Goal: Information Seeking & Learning: Learn about a topic

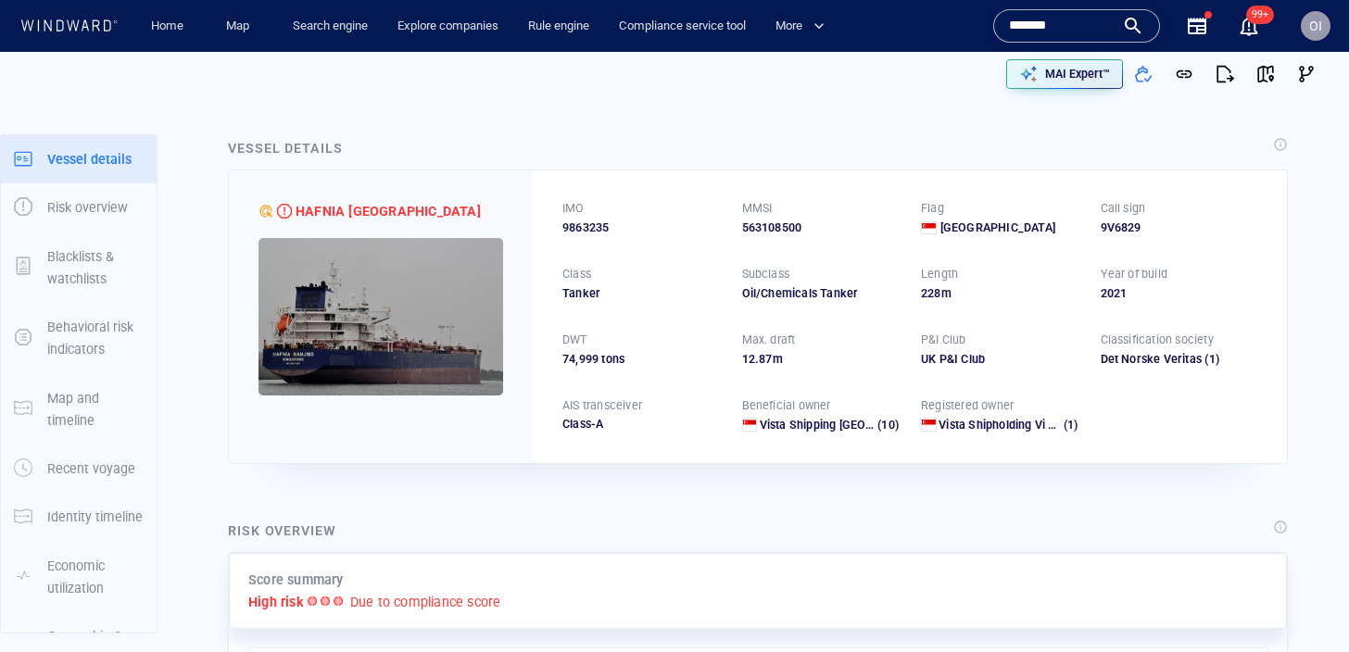
click at [1065, 24] on input "*******" at bounding box center [1062, 26] width 106 height 28
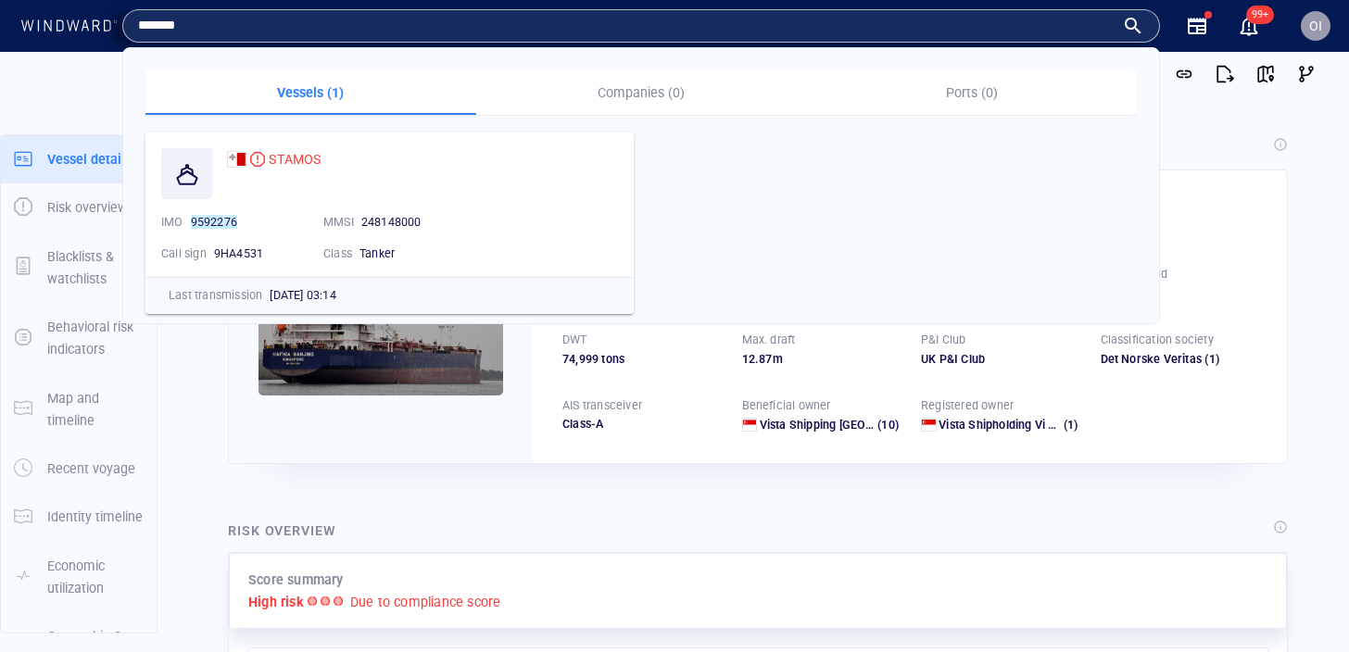
click at [1065, 24] on input "*******" at bounding box center [626, 26] width 977 height 28
paste input "text"
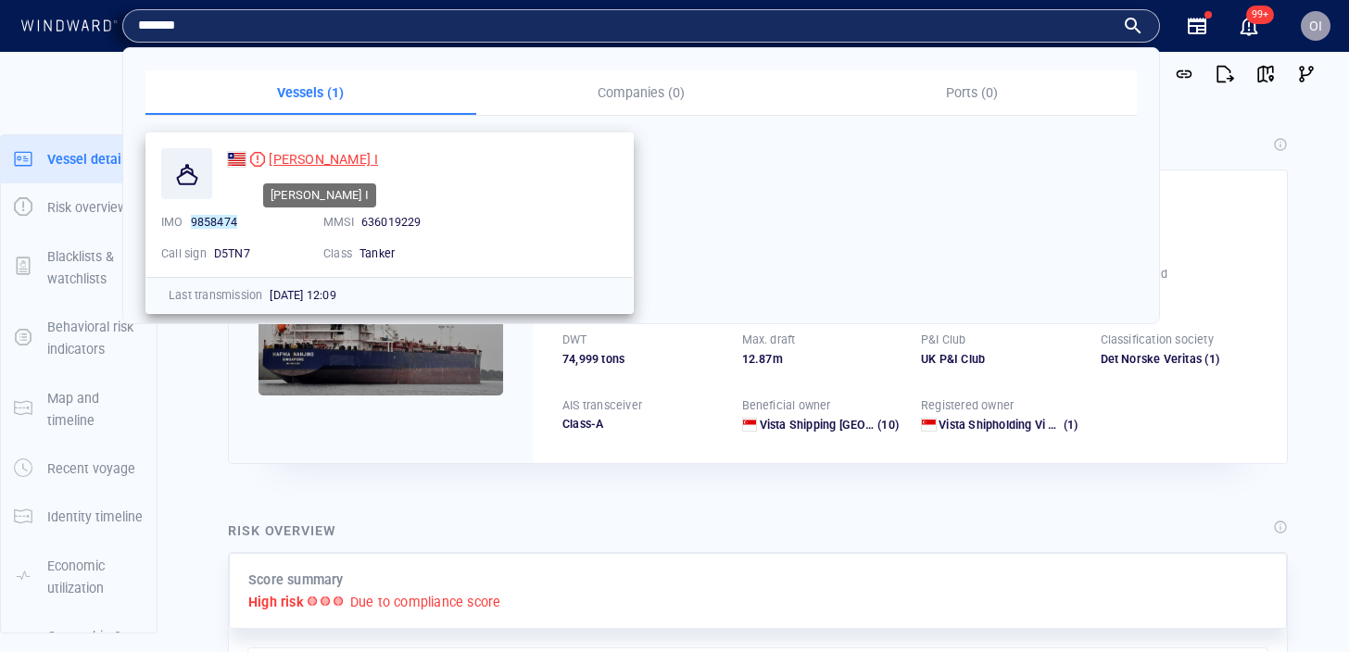
type input "*******"
click at [288, 162] on span "[PERSON_NAME] I" at bounding box center [323, 159] width 109 height 15
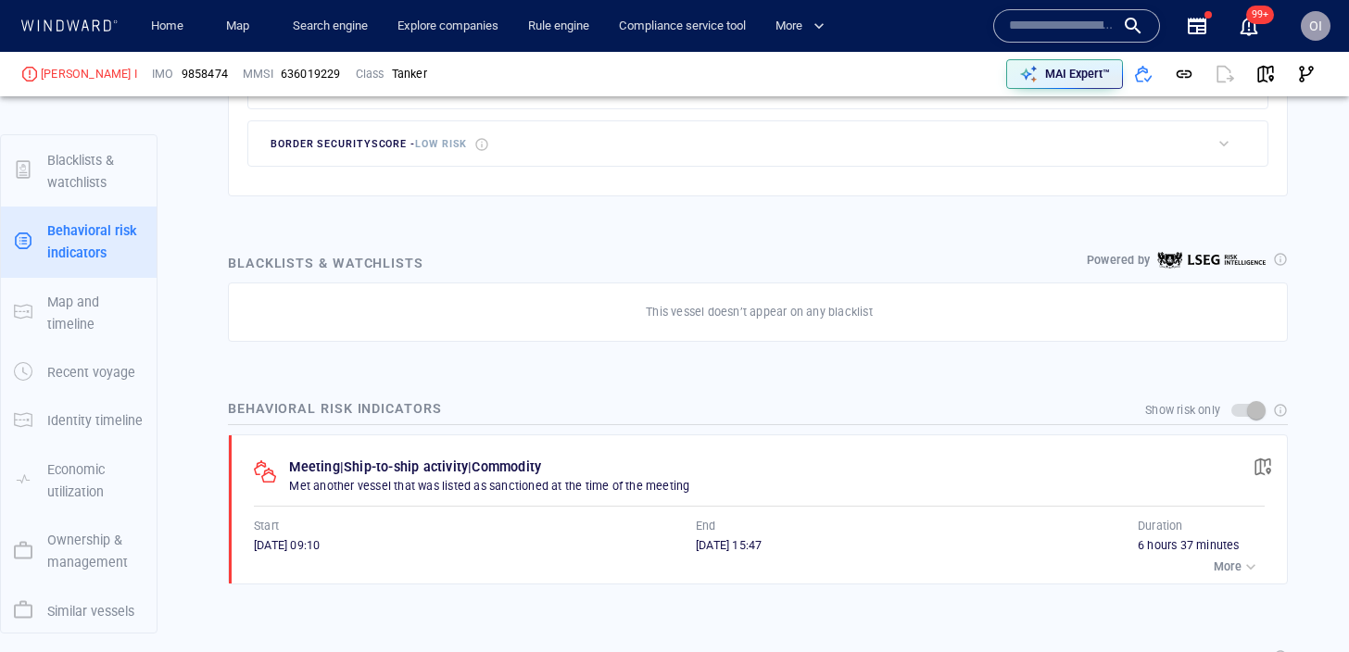
scroll to position [168, 0]
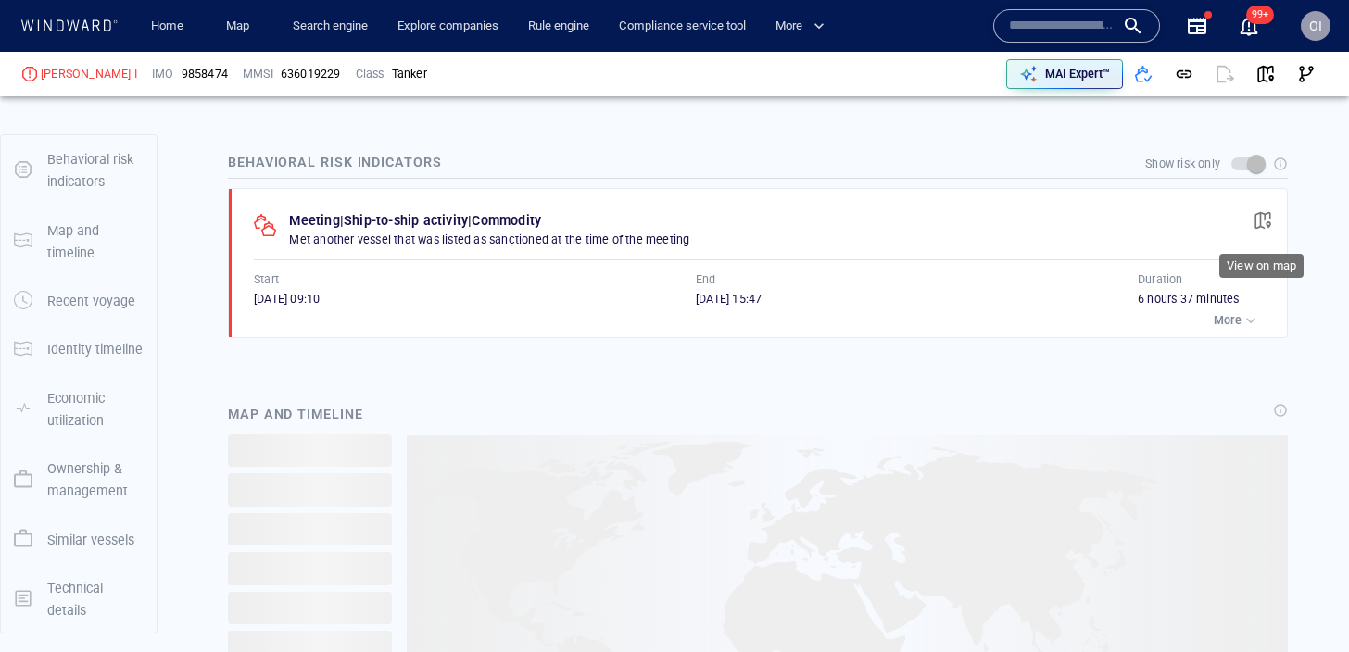
click at [1267, 216] on span "button" at bounding box center [1263, 220] width 19 height 19
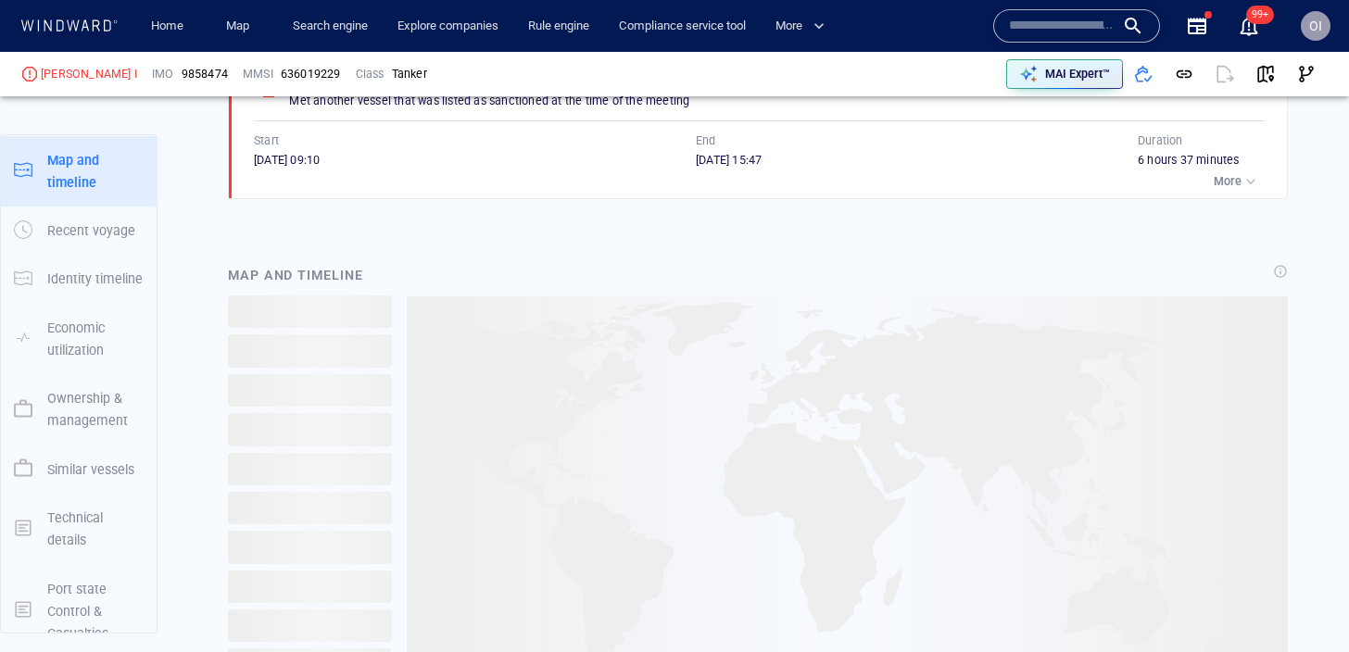
scroll to position [1343, 0]
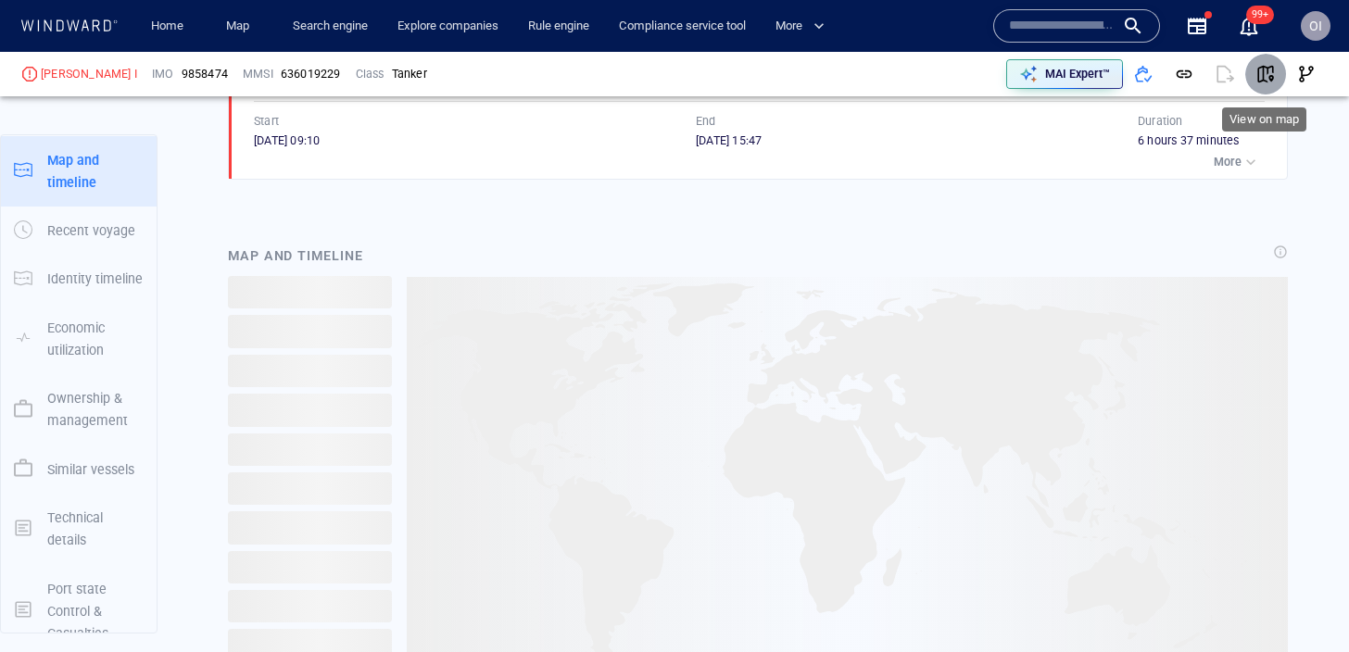
click at [1282, 71] on button "button" at bounding box center [1265, 74] width 41 height 41
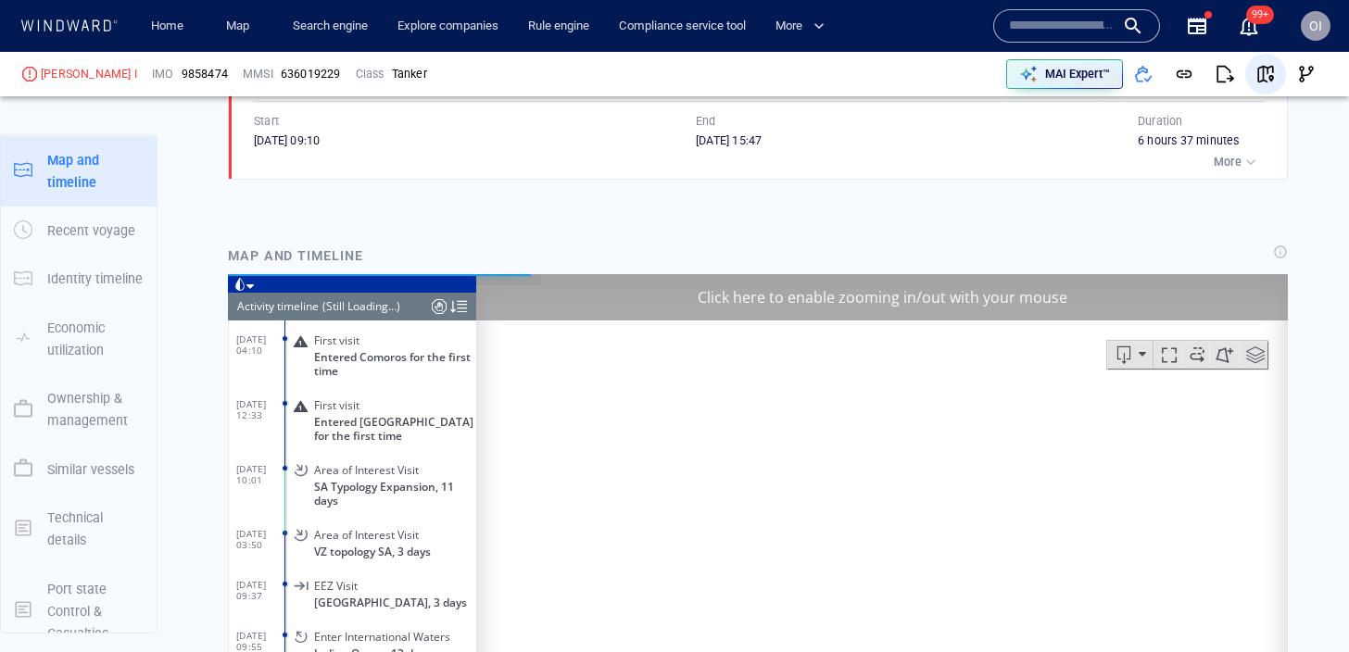
scroll to position [102, 0]
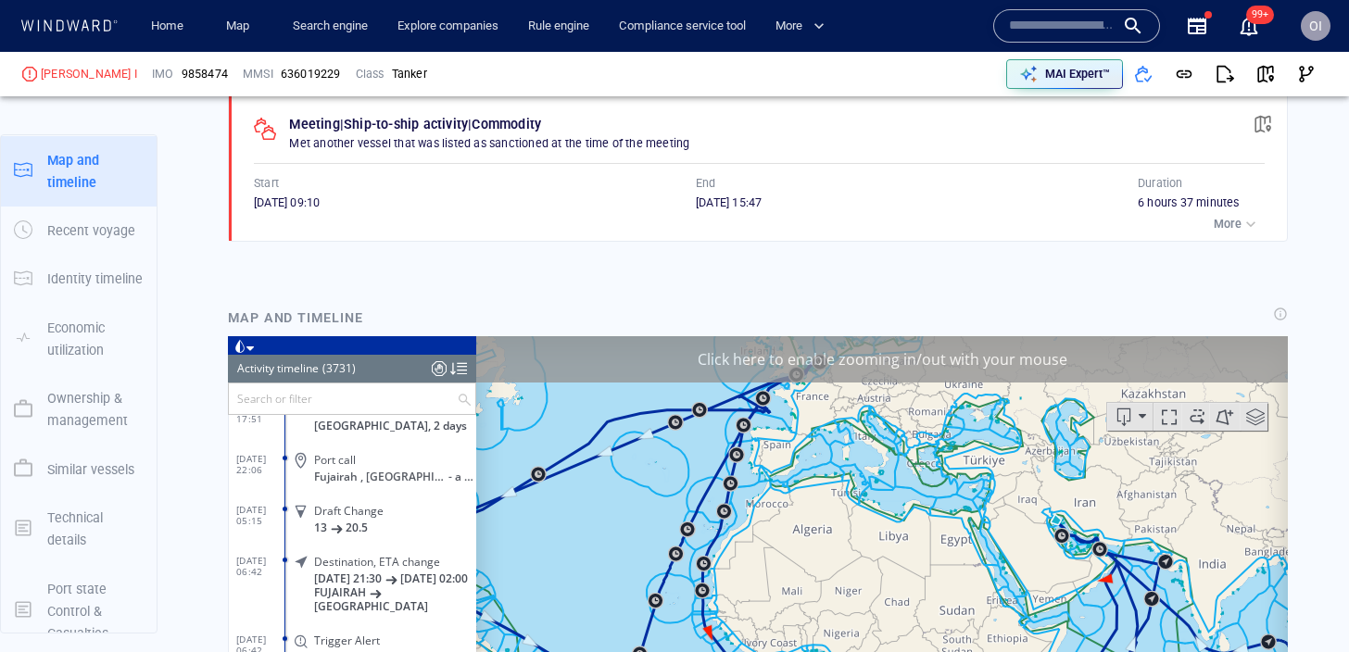
scroll to position [1262, 0]
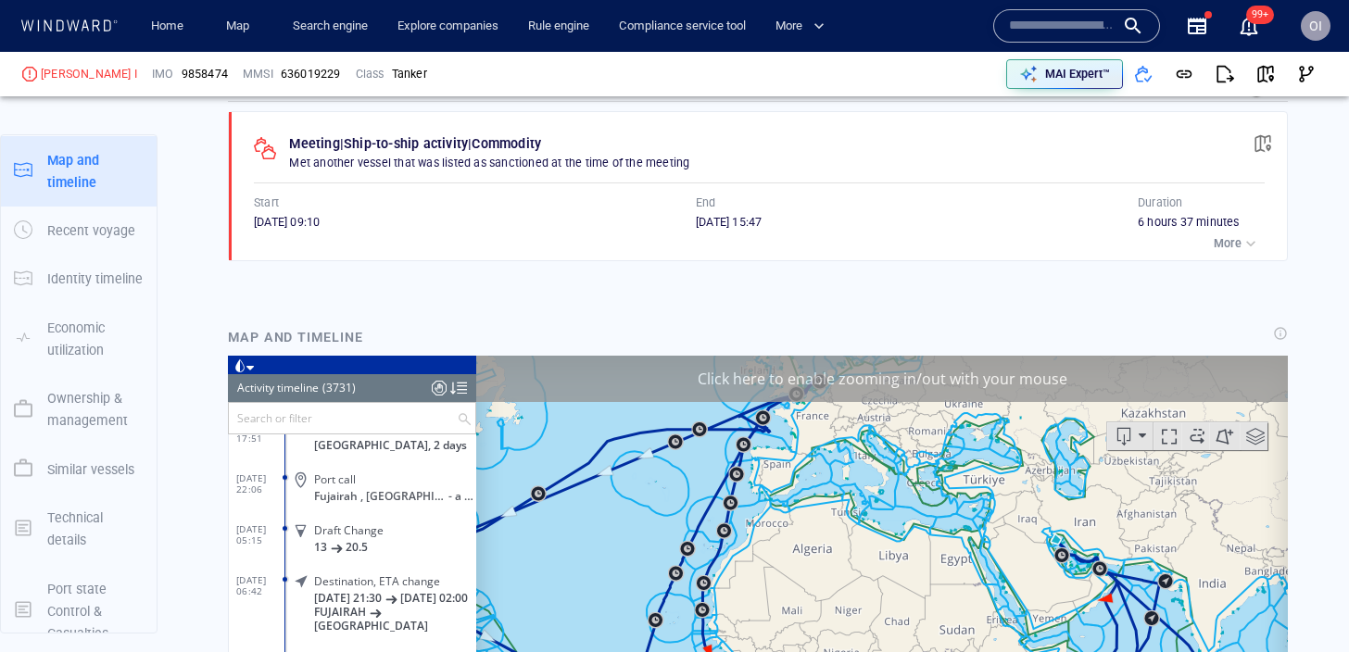
click at [1109, 32] on input "text" at bounding box center [1062, 26] width 106 height 28
paste input "*******"
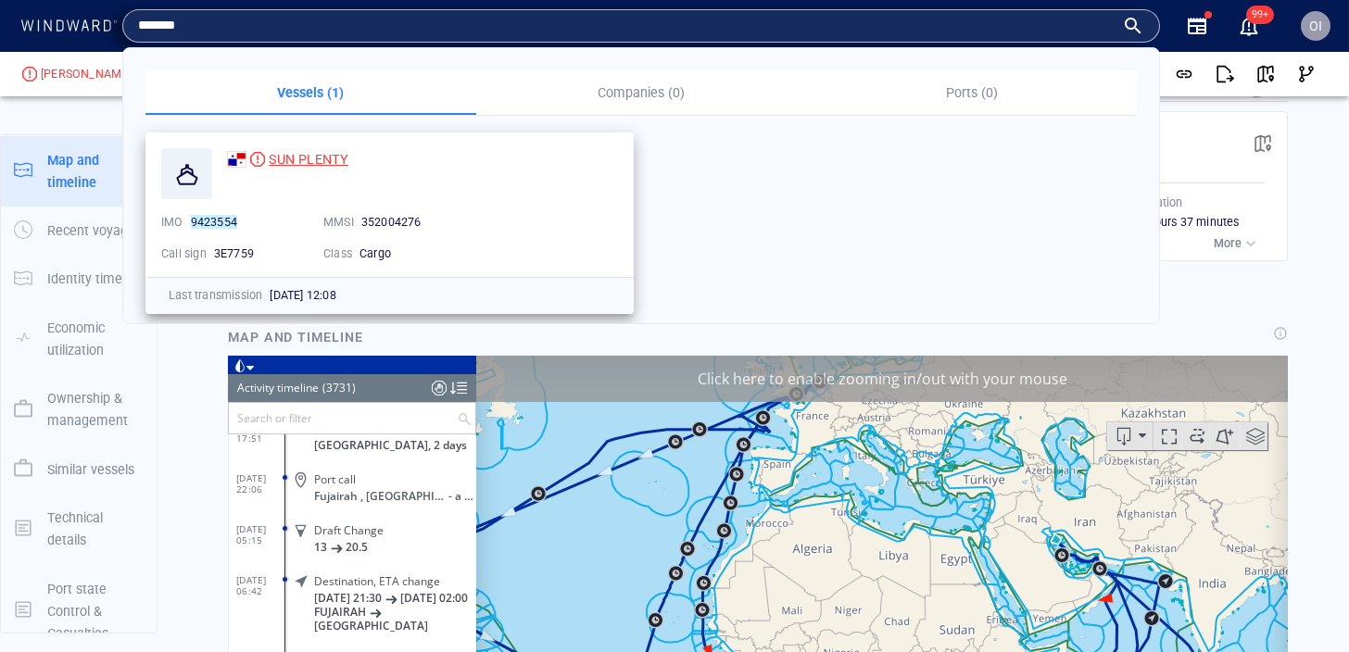
type input "*******"
click at [315, 165] on span "SUN PLENTY" at bounding box center [309, 159] width 80 height 15
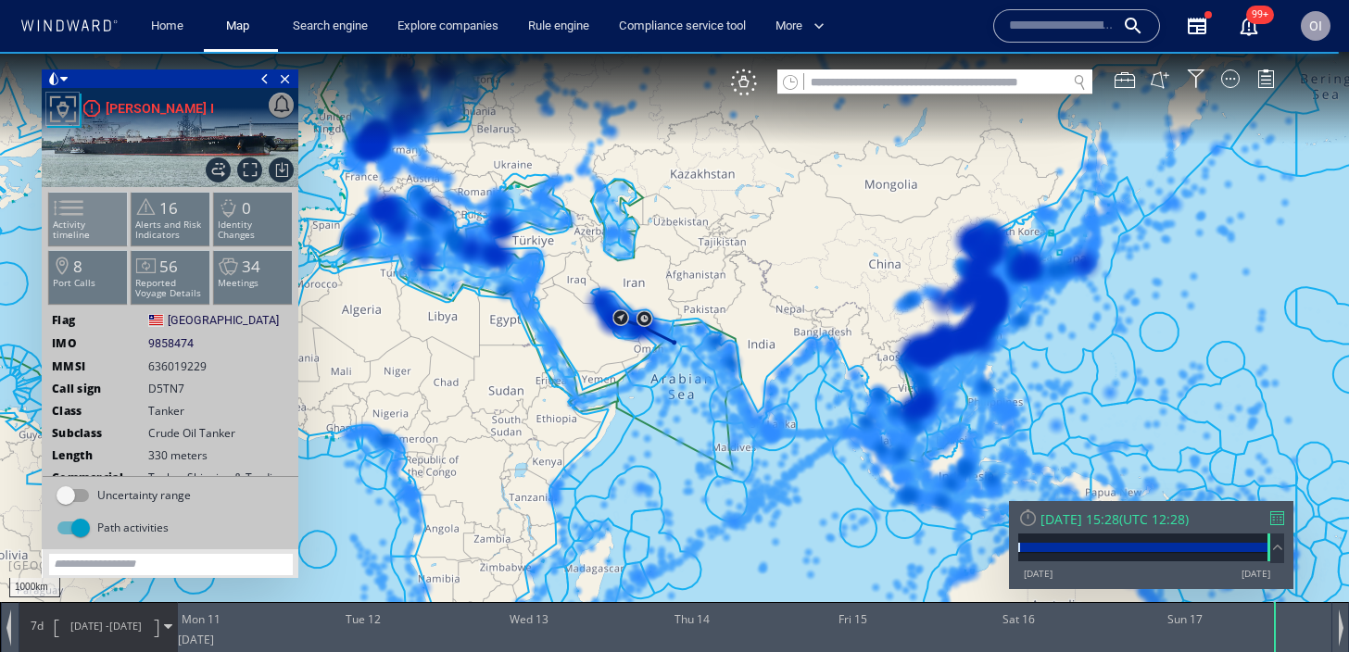
click at [71, 218] on span at bounding box center [58, 208] width 28 height 27
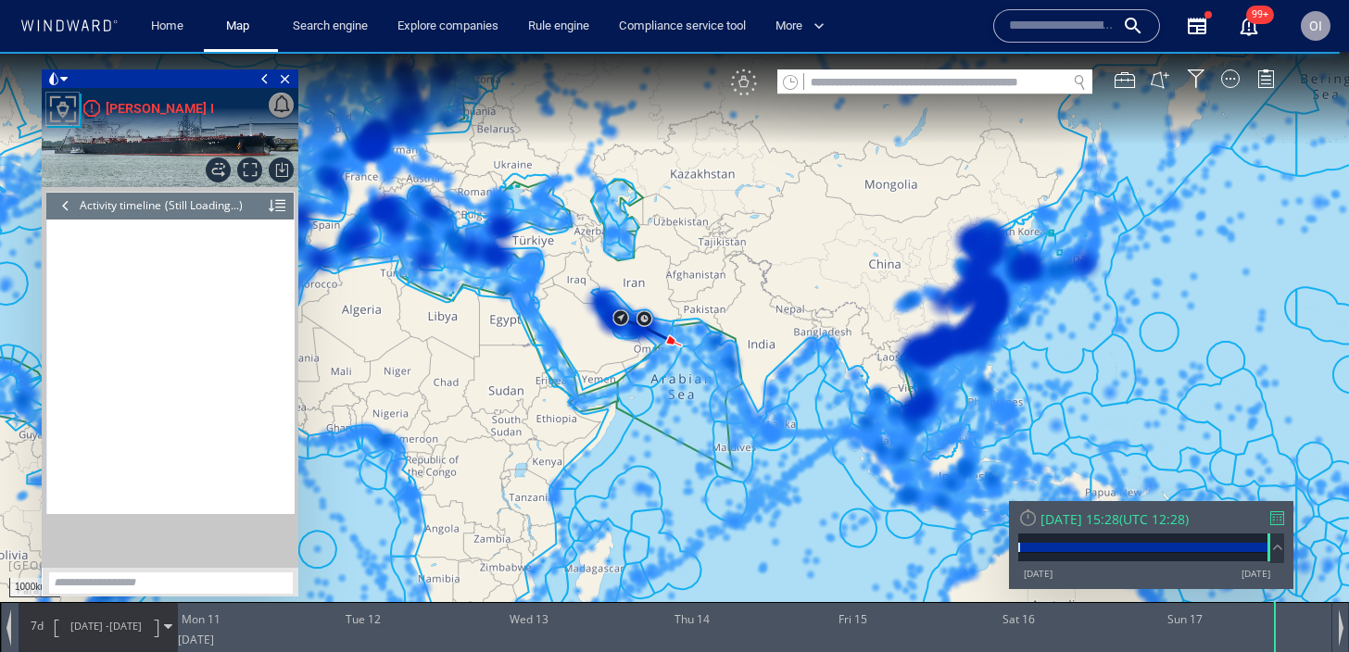
scroll to position [13057, 0]
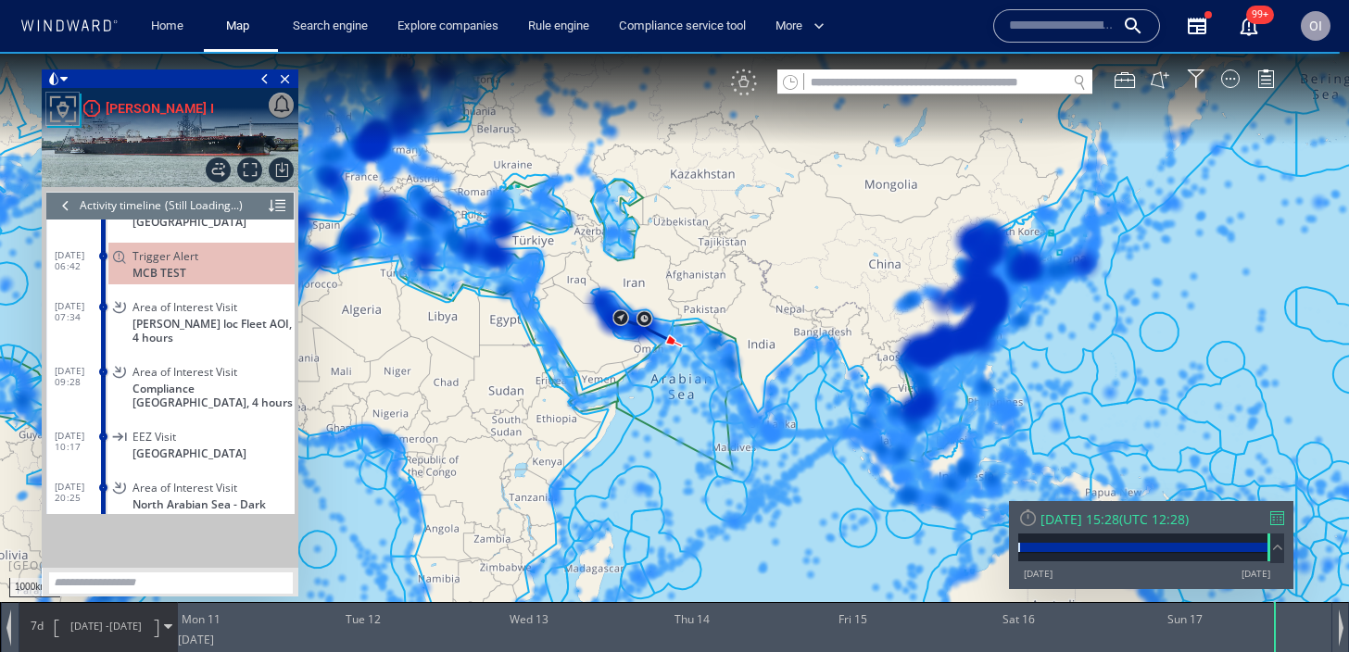
click at [739, 72] on div "VM" at bounding box center [744, 82] width 26 height 26
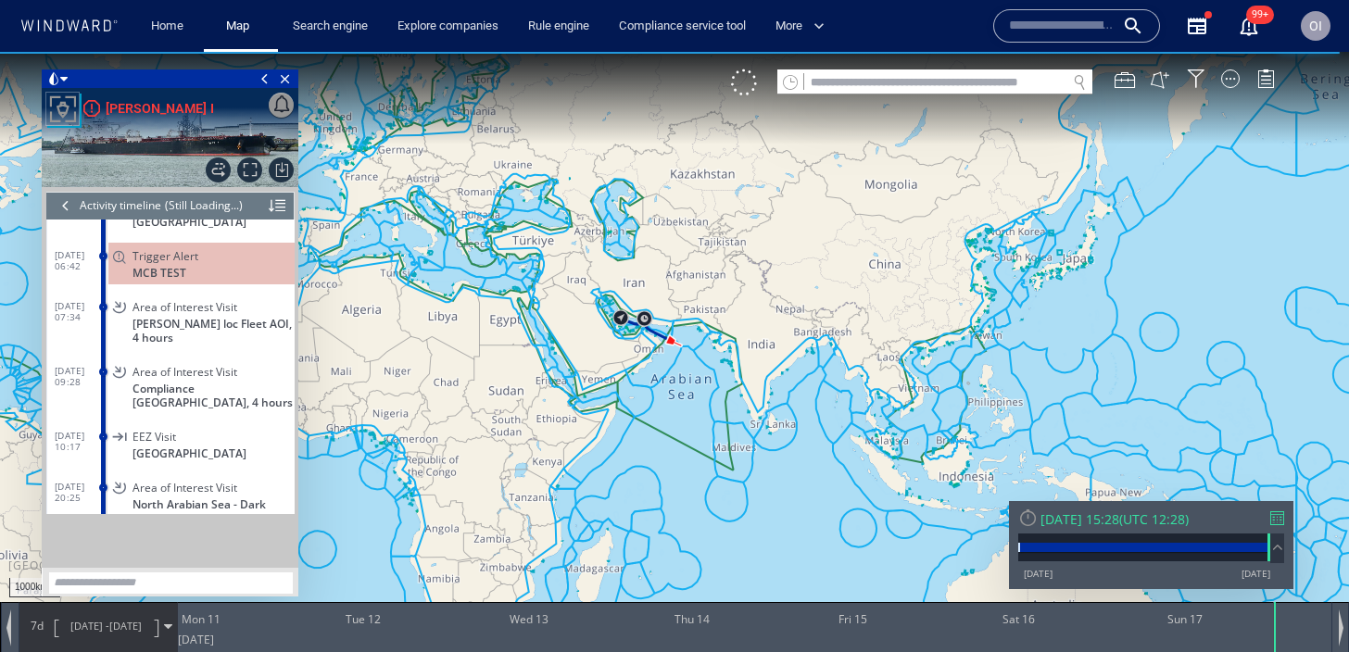
click at [1282, 517] on div at bounding box center [1277, 518] width 14 height 14
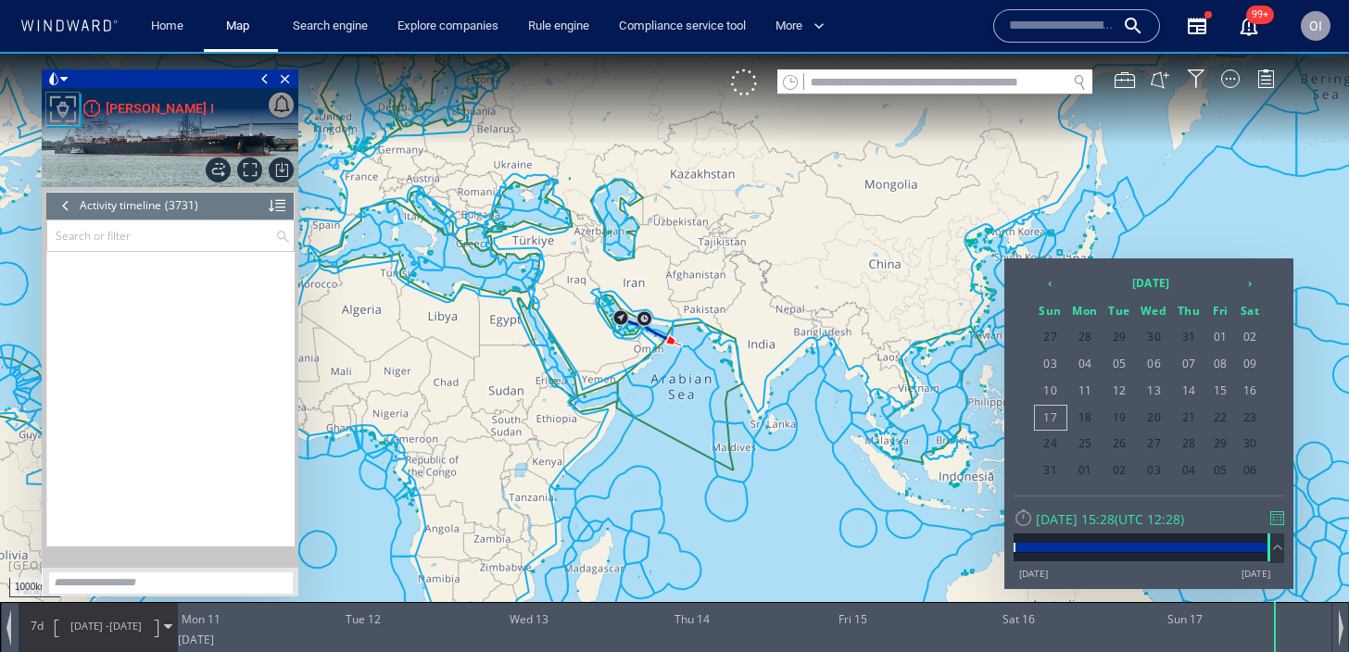
scroll to position [189833, 0]
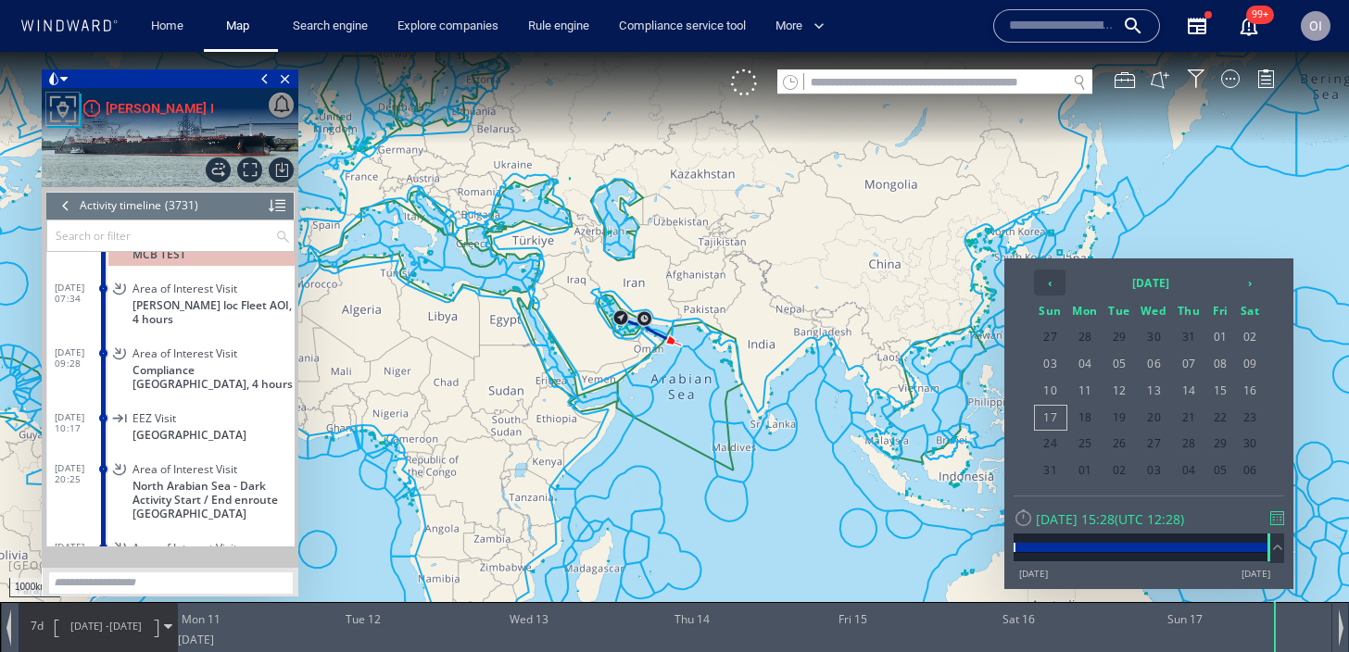
click at [1063, 283] on th "‹" at bounding box center [1050, 283] width 32 height 26
click at [1054, 286] on th "‹" at bounding box center [1050, 283] width 32 height 26
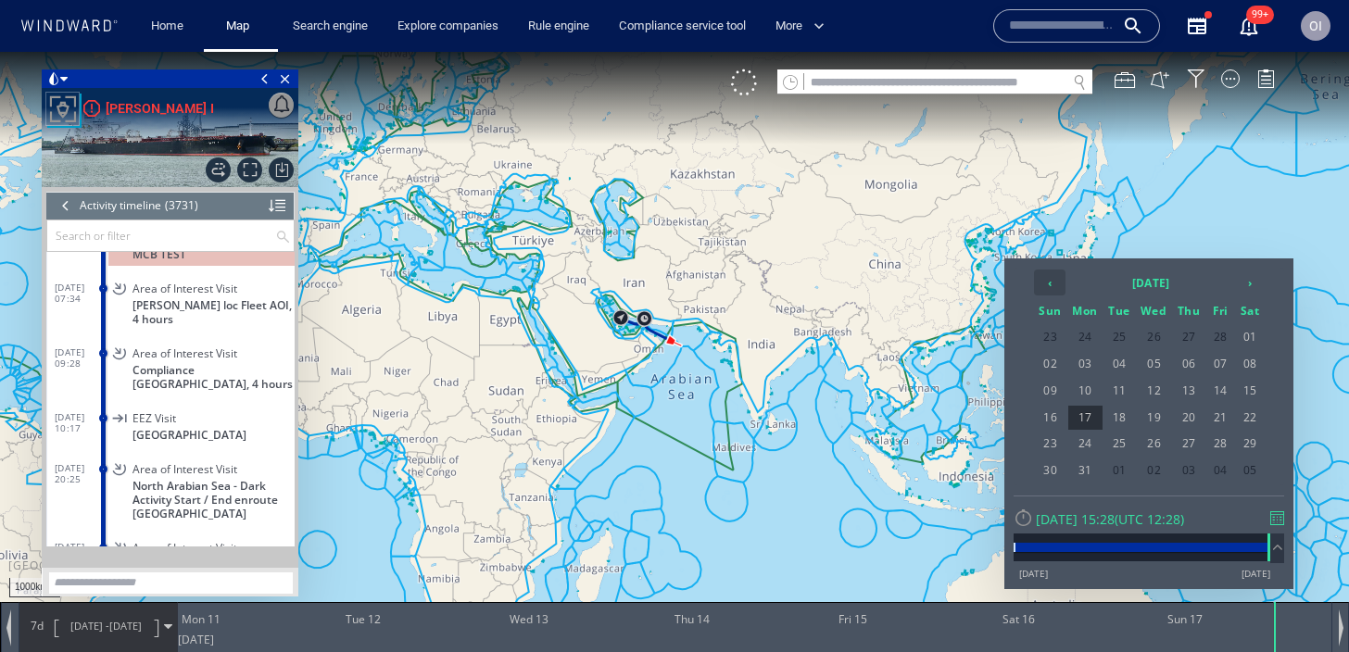
click at [1054, 286] on th "‹" at bounding box center [1050, 283] width 32 height 26
click at [1224, 392] on span "17" at bounding box center [1220, 391] width 28 height 24
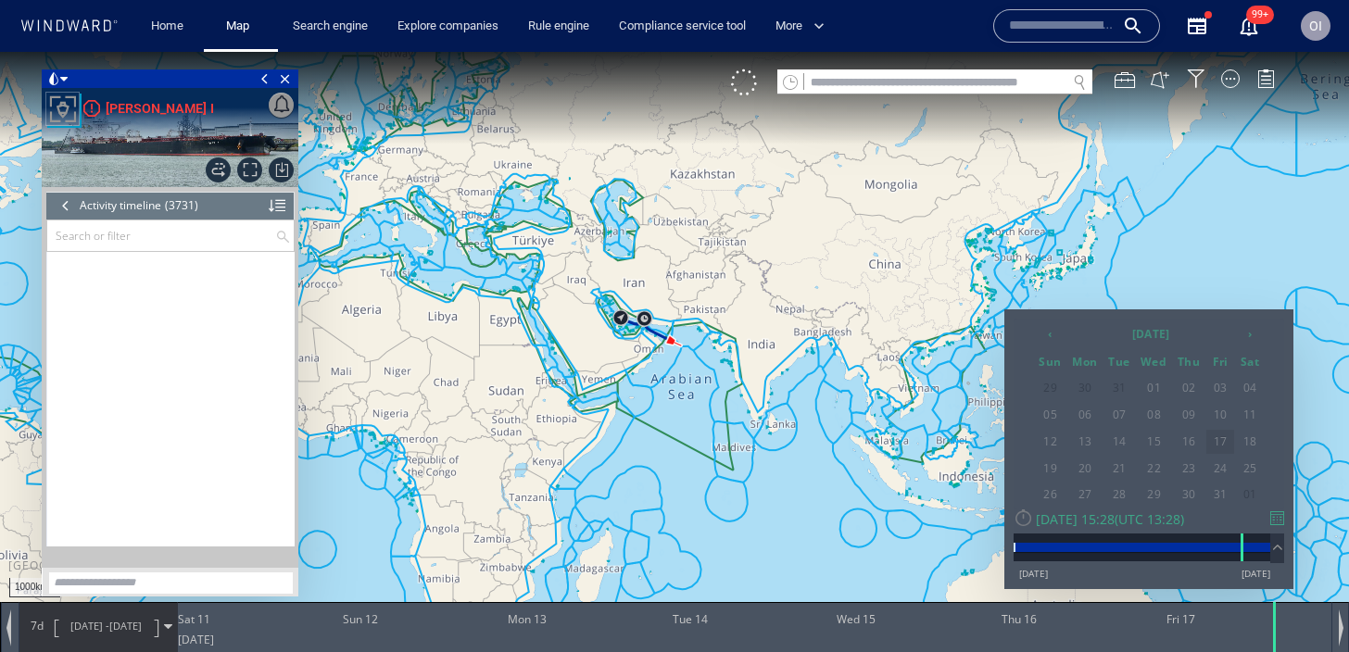
scroll to position [166228, 0]
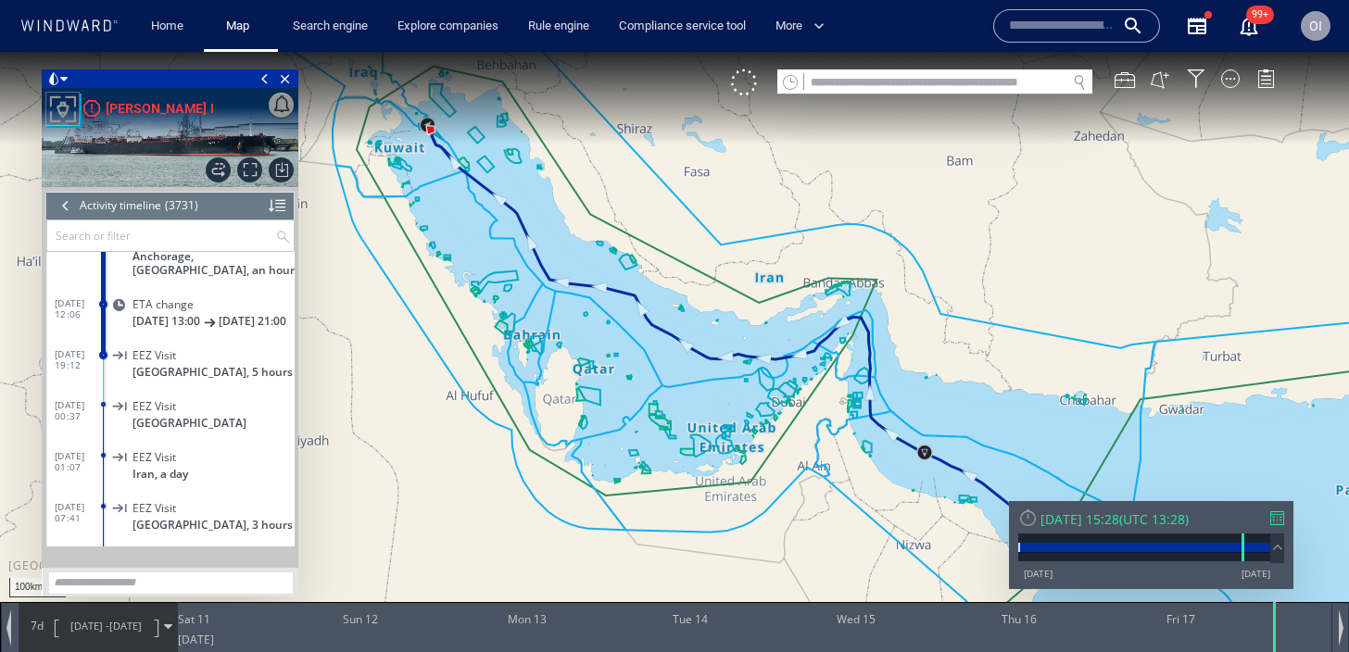
drag, startPoint x: 532, startPoint y: 276, endPoint x: 637, endPoint y: 428, distance: 185.1
click at [637, 427] on canvas "Map" at bounding box center [674, 343] width 1349 height 582
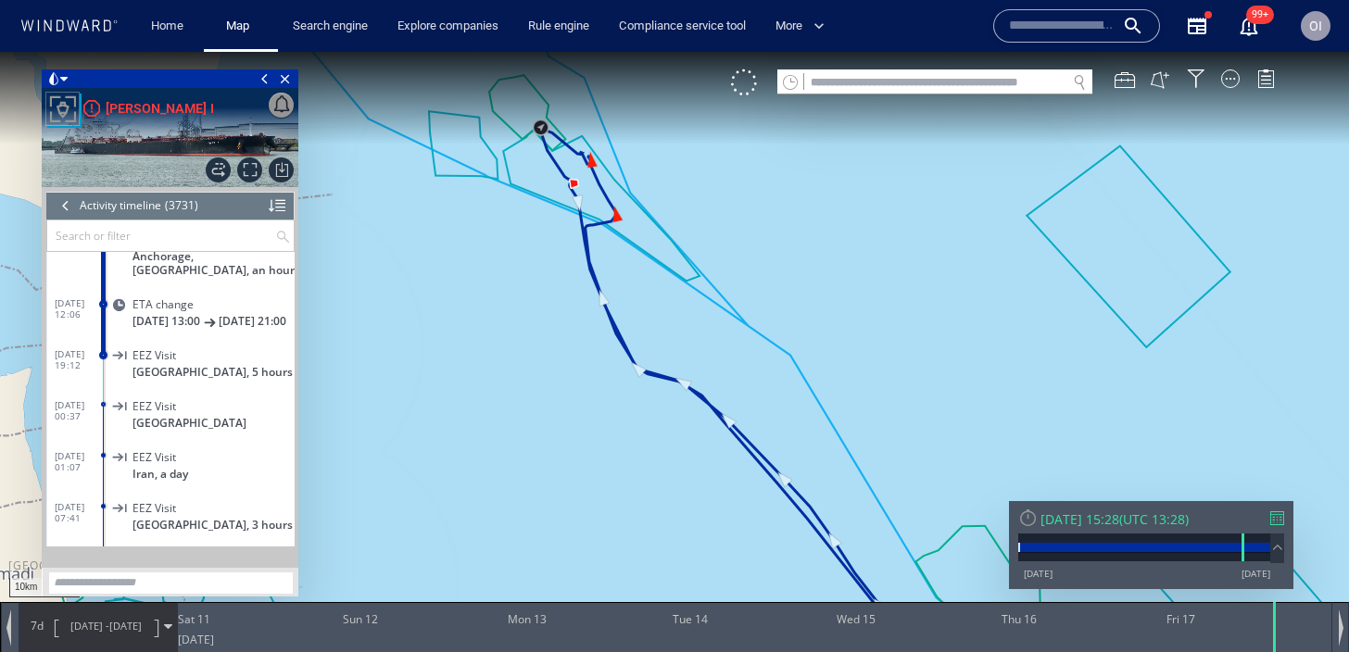
drag, startPoint x: 535, startPoint y: 292, endPoint x: 535, endPoint y: 437, distance: 145.5
click at [535, 437] on canvas "Map" at bounding box center [674, 343] width 1349 height 582
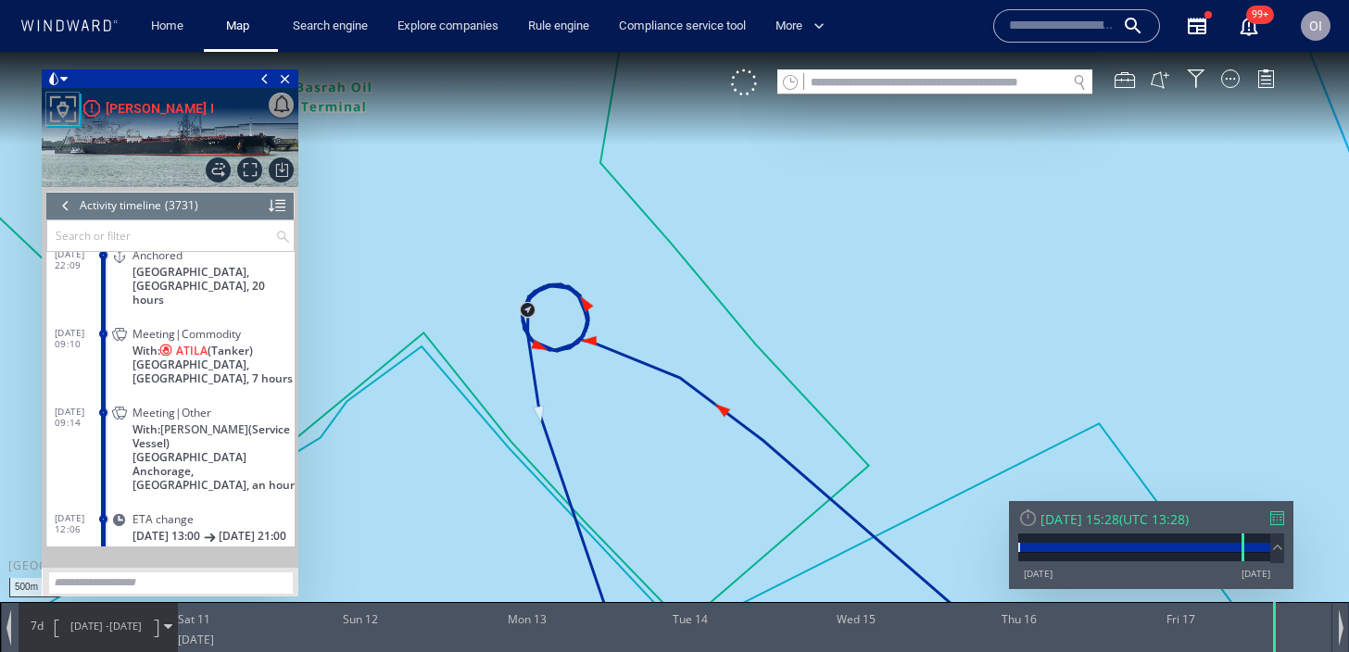
scroll to position [166052, 0]
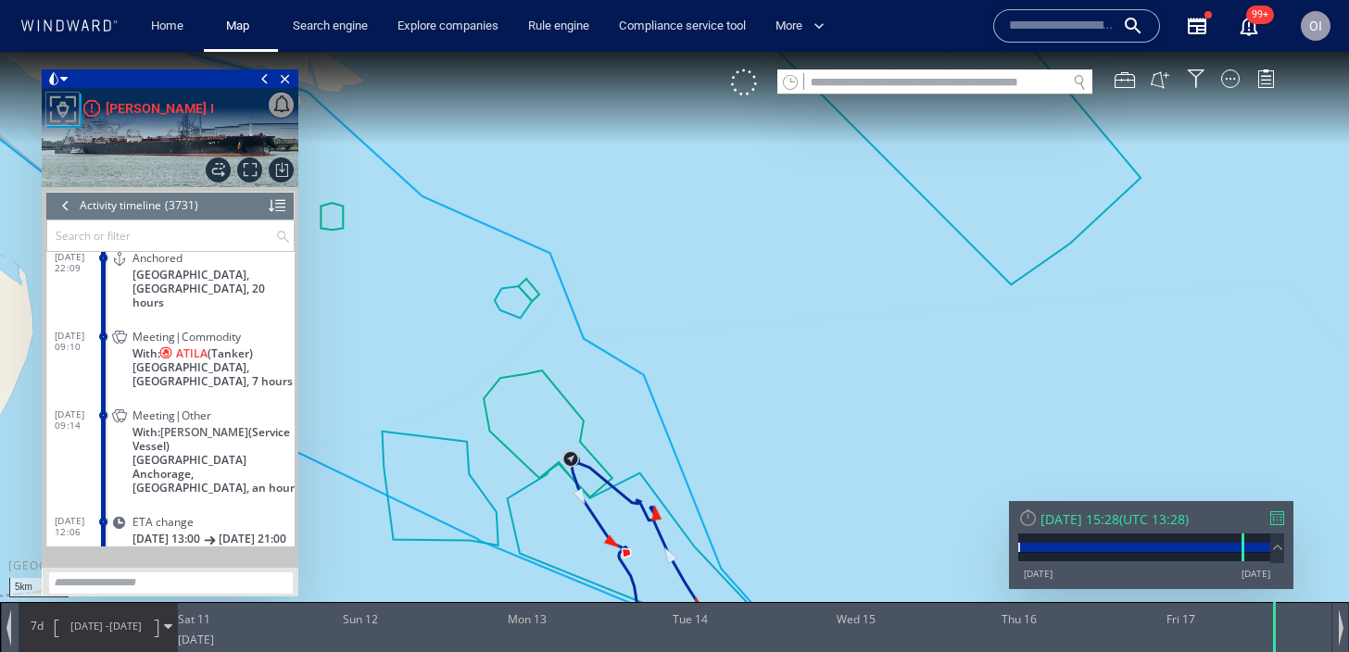
drag, startPoint x: 594, startPoint y: 522, endPoint x: 594, endPoint y: 448, distance: 74.1
click at [594, 448] on canvas "Map" at bounding box center [674, 343] width 1349 height 582
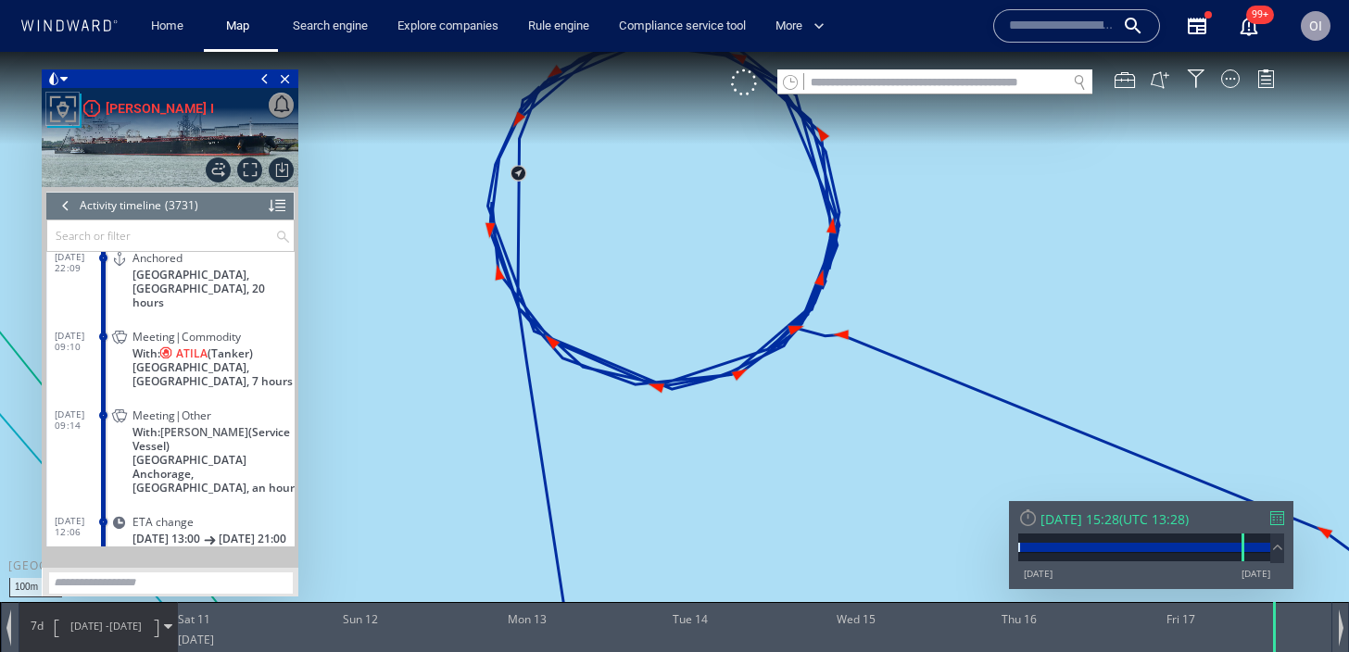
click at [622, 528] on div "100m © Mapbox © OpenStreetMap Improve this map" at bounding box center [674, 343] width 1349 height 582
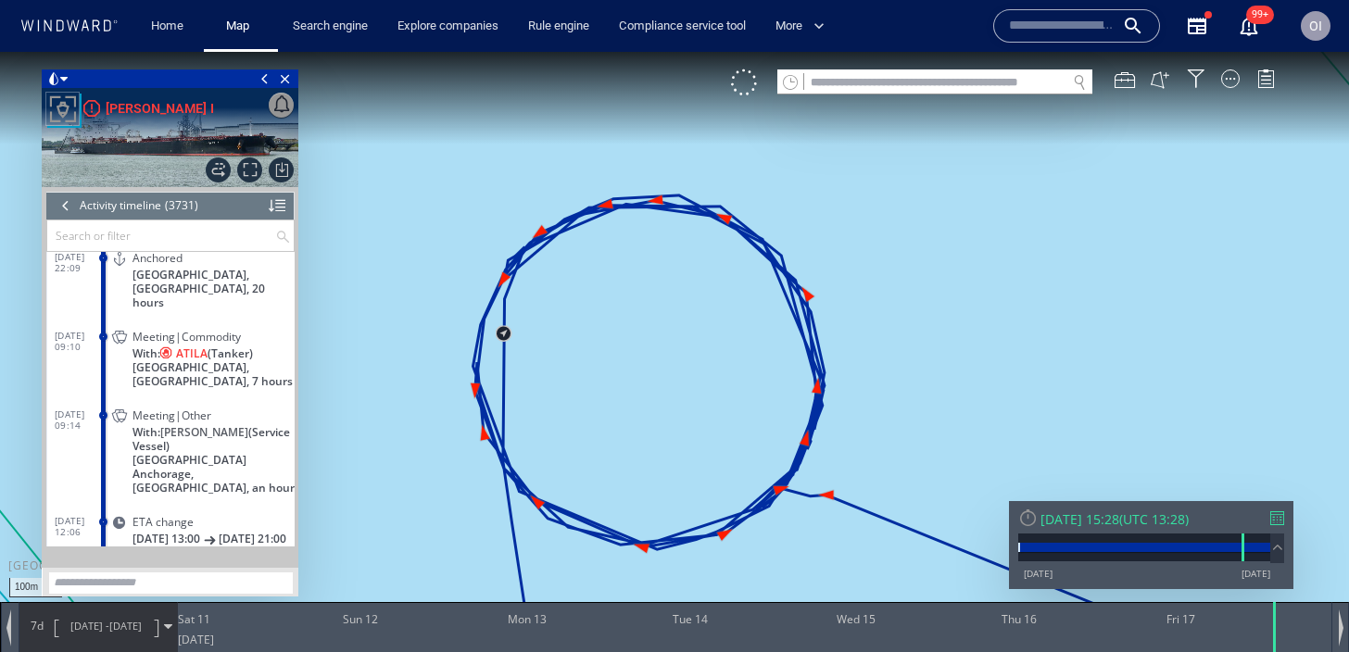
click at [221, 342] on span "Meeting|Commodity" at bounding box center [186, 337] width 108 height 14
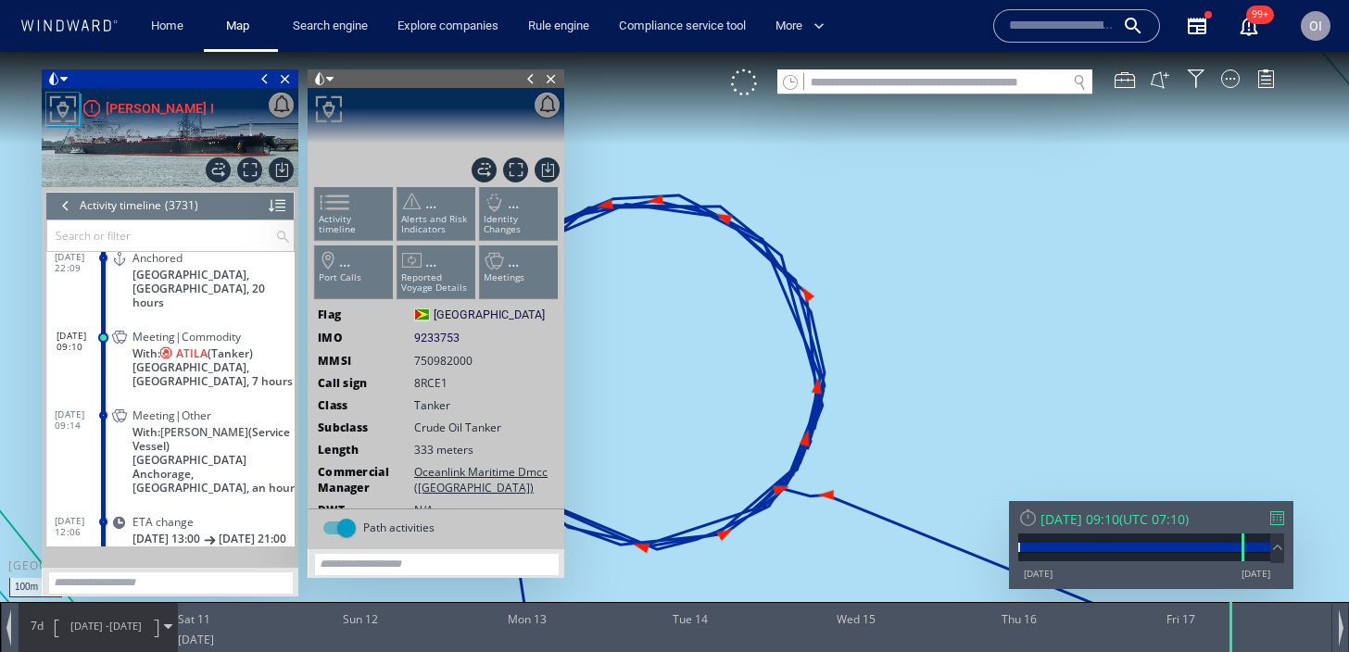
scroll to position [166075, 0]
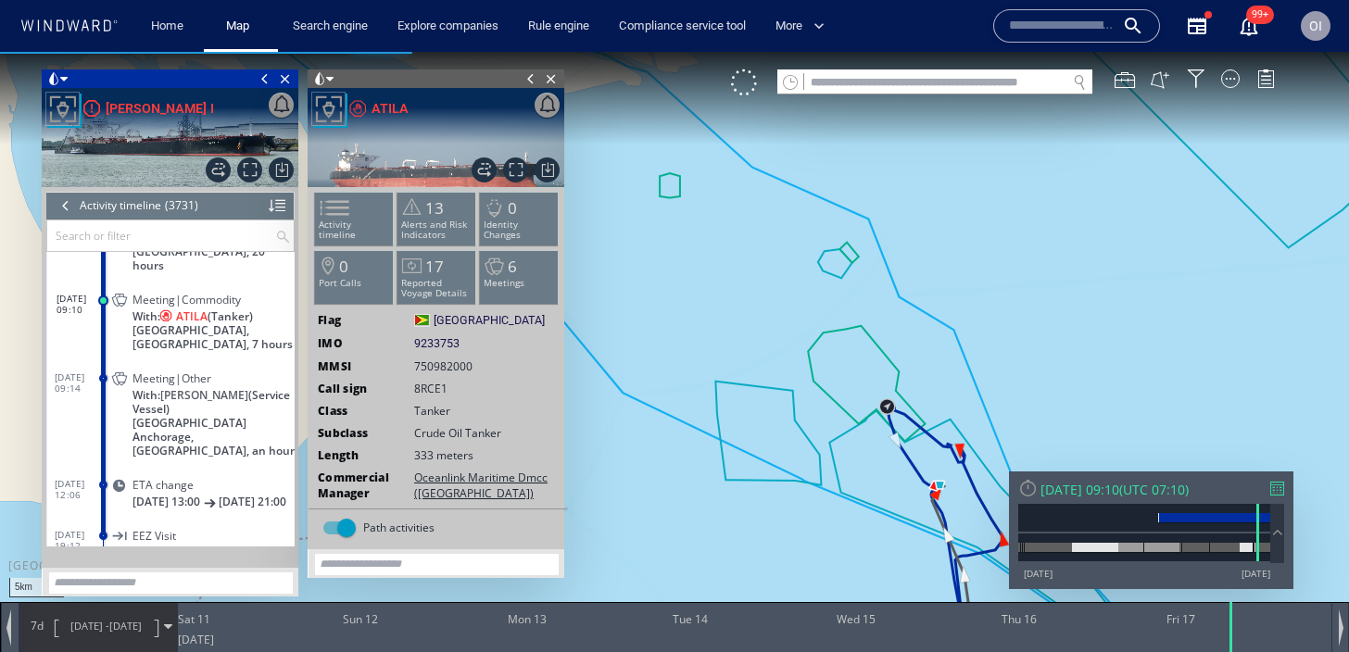
drag, startPoint x: 917, startPoint y: 539, endPoint x: 802, endPoint y: 462, distance: 138.3
click at [802, 462] on canvas "Map" at bounding box center [674, 343] width 1349 height 582
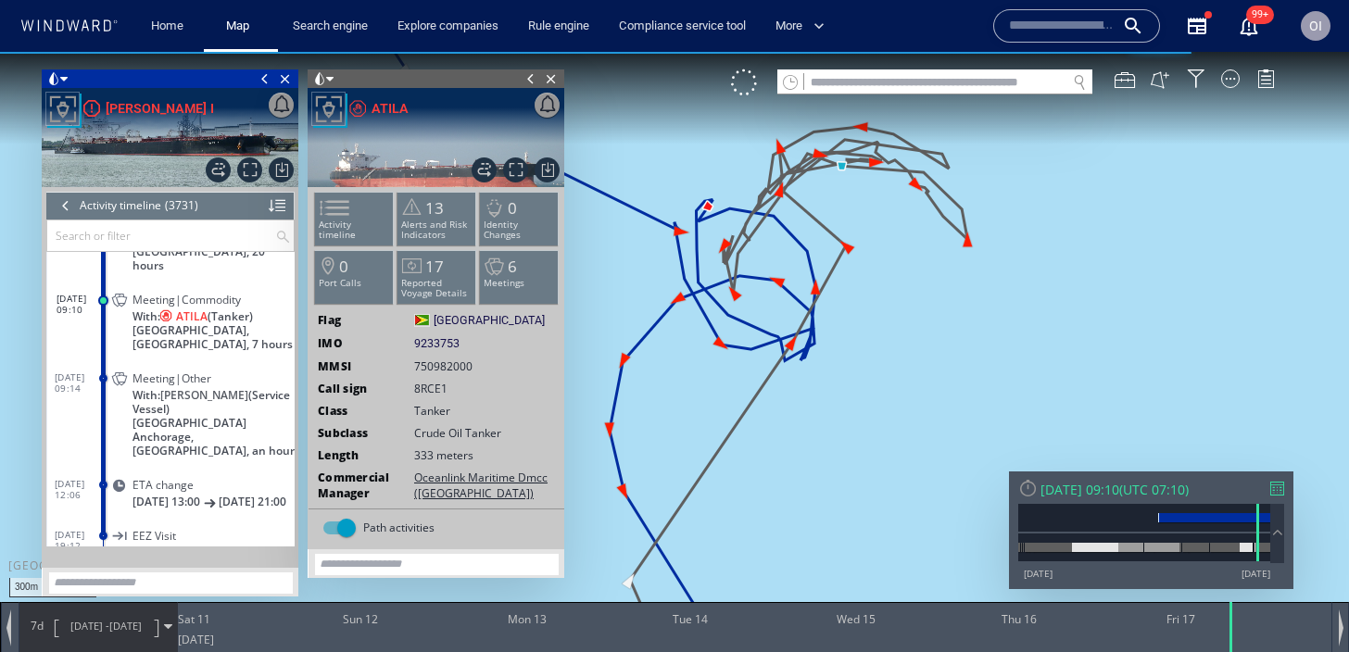
drag, startPoint x: 839, startPoint y: 416, endPoint x: 839, endPoint y: 436, distance: 20.4
click at [839, 436] on canvas "Map" at bounding box center [674, 343] width 1349 height 582
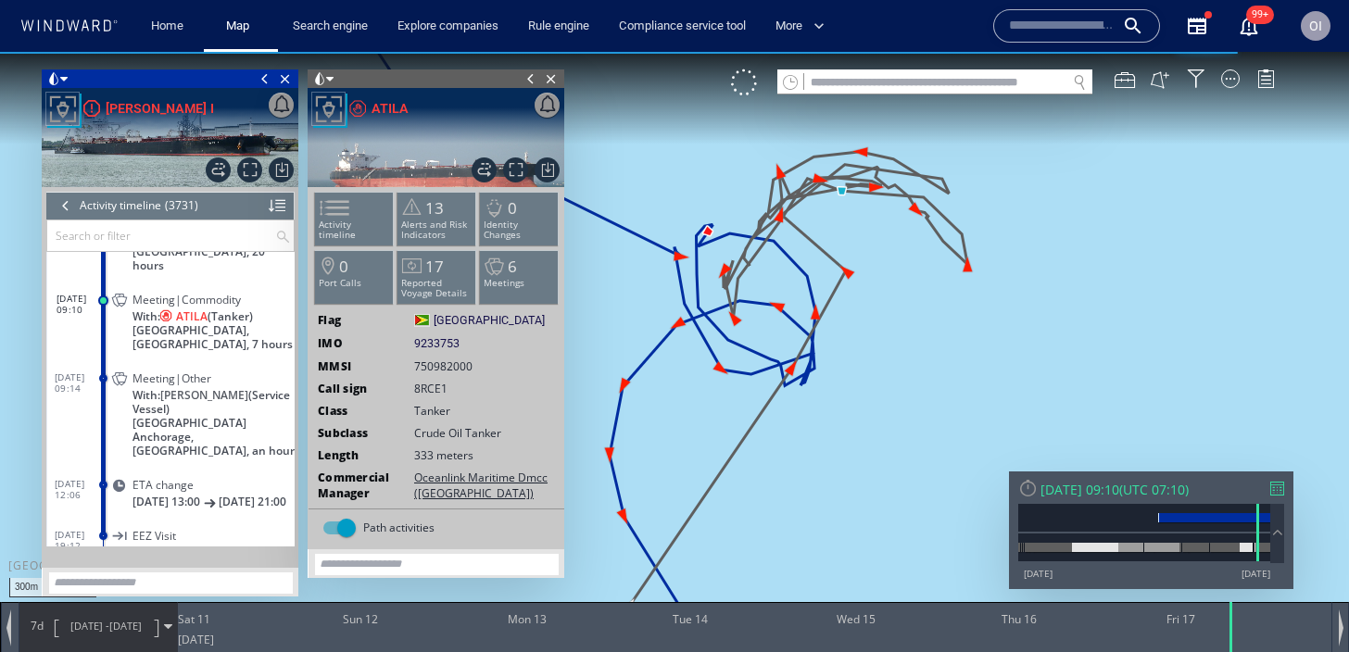
click at [52, 628] on div "7d 10/01/25 - 17/01/25" at bounding box center [98, 626] width 158 height 46
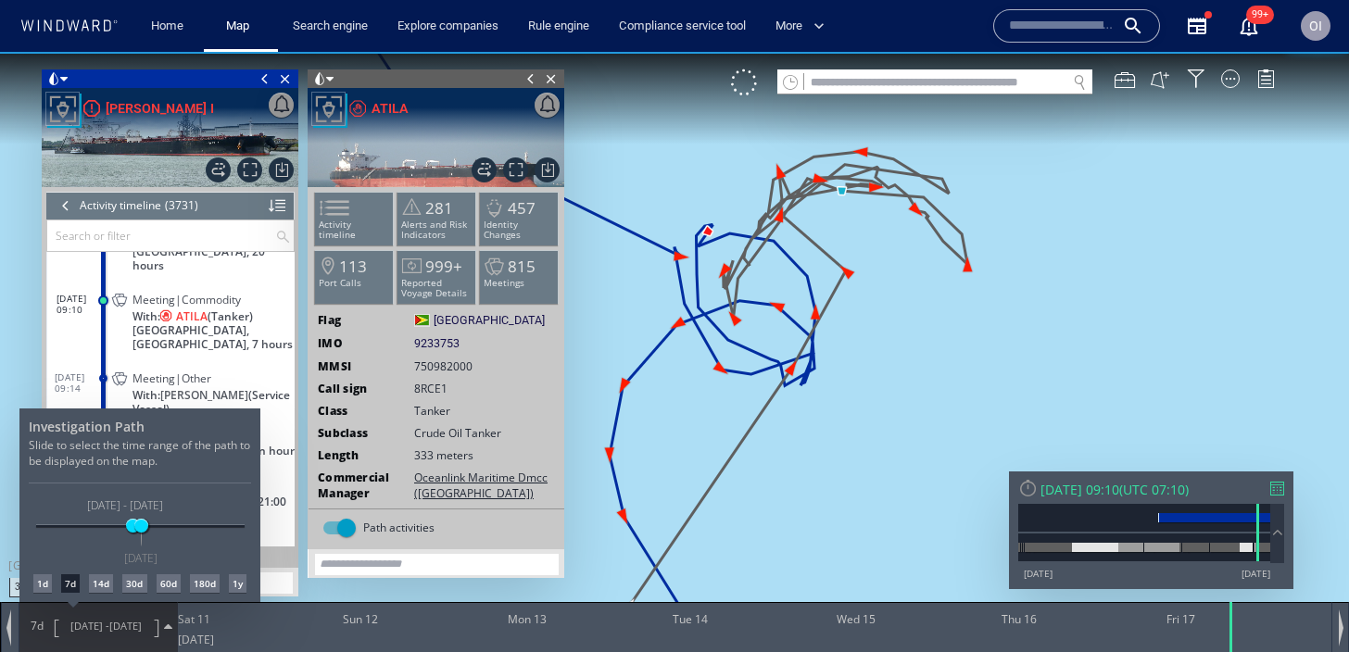
click at [98, 584] on div "14d" at bounding box center [101, 583] width 24 height 19
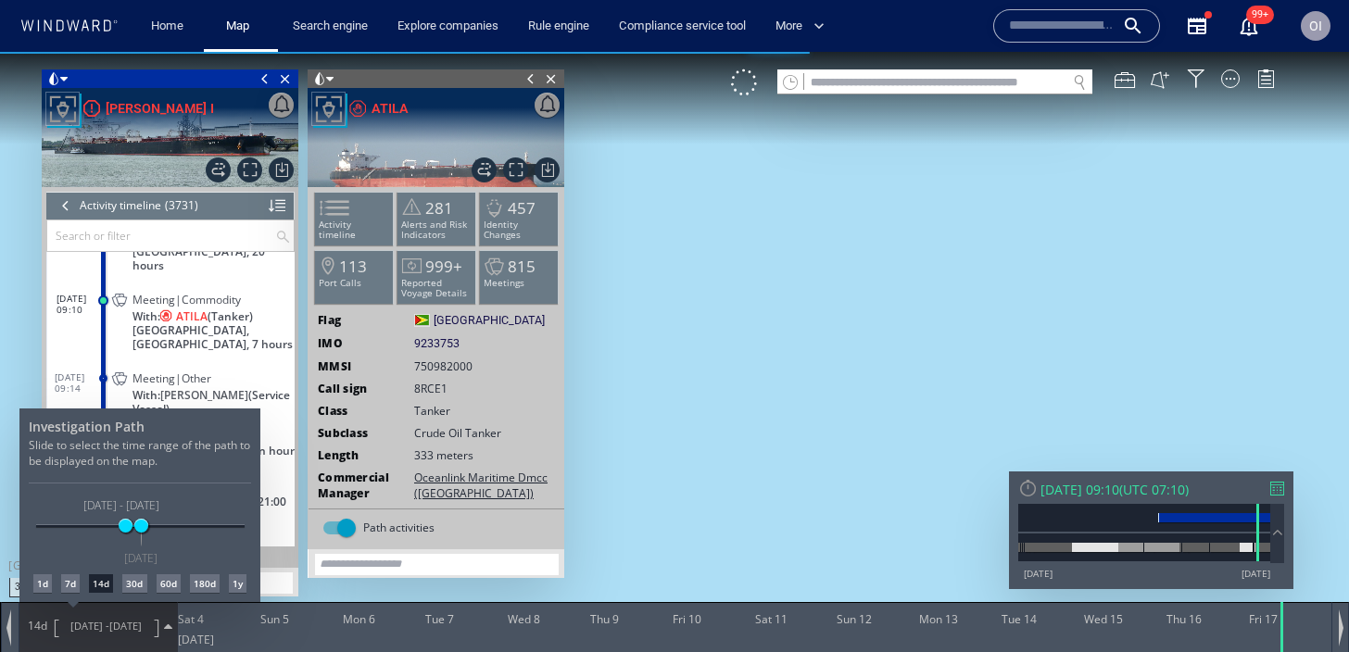
click at [702, 439] on div at bounding box center [674, 352] width 1349 height 600
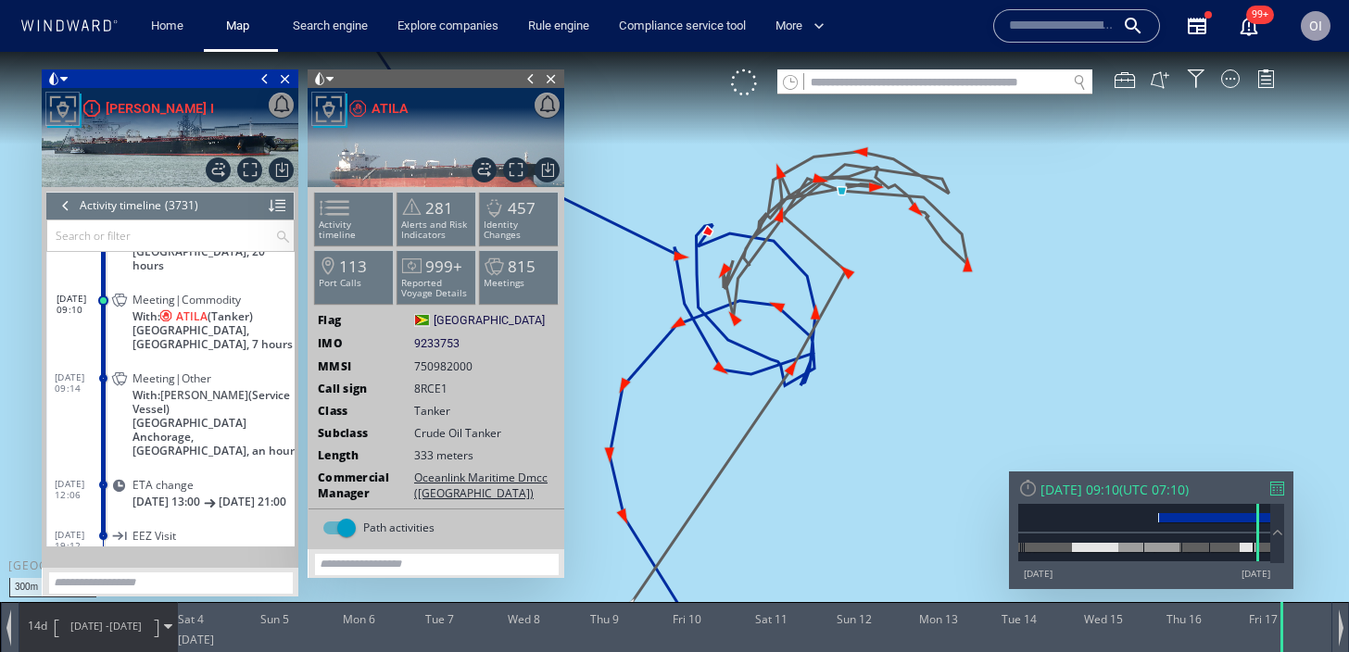
scroll to position [166189, 0]
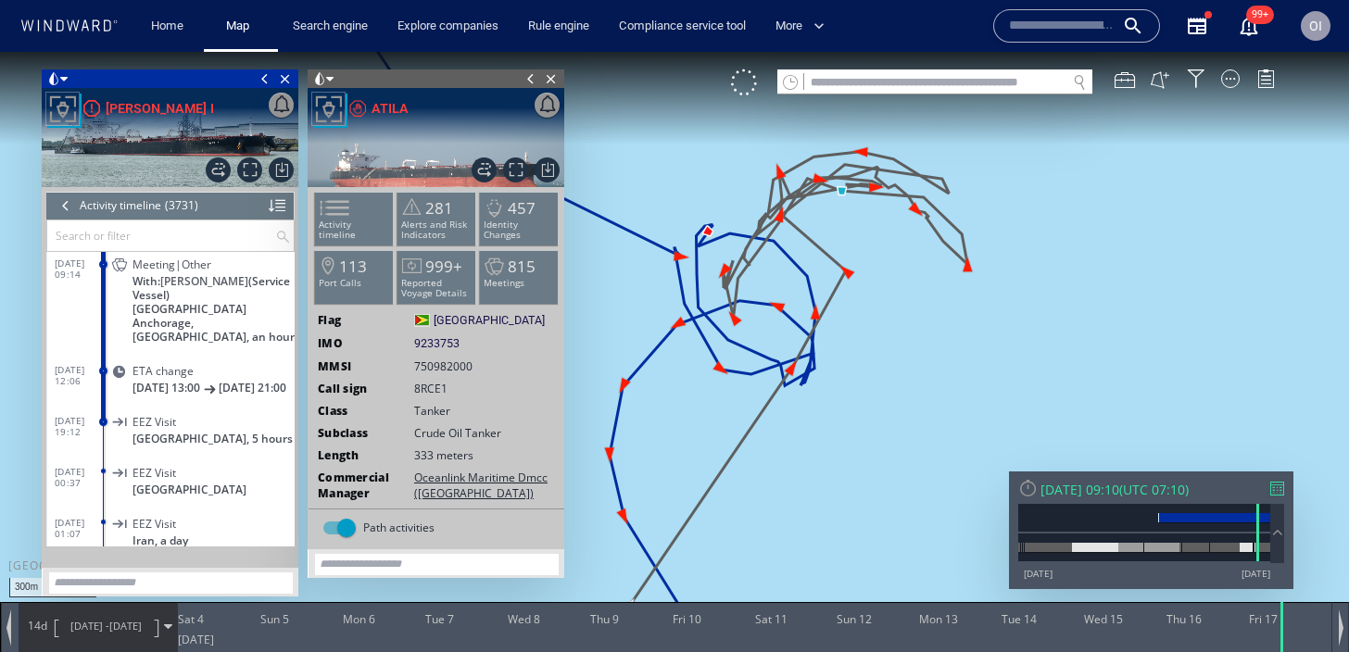
click at [237, 381] on p "25/02/25 13:00 25/02/25 21:00" at bounding box center [213, 388] width 162 height 14
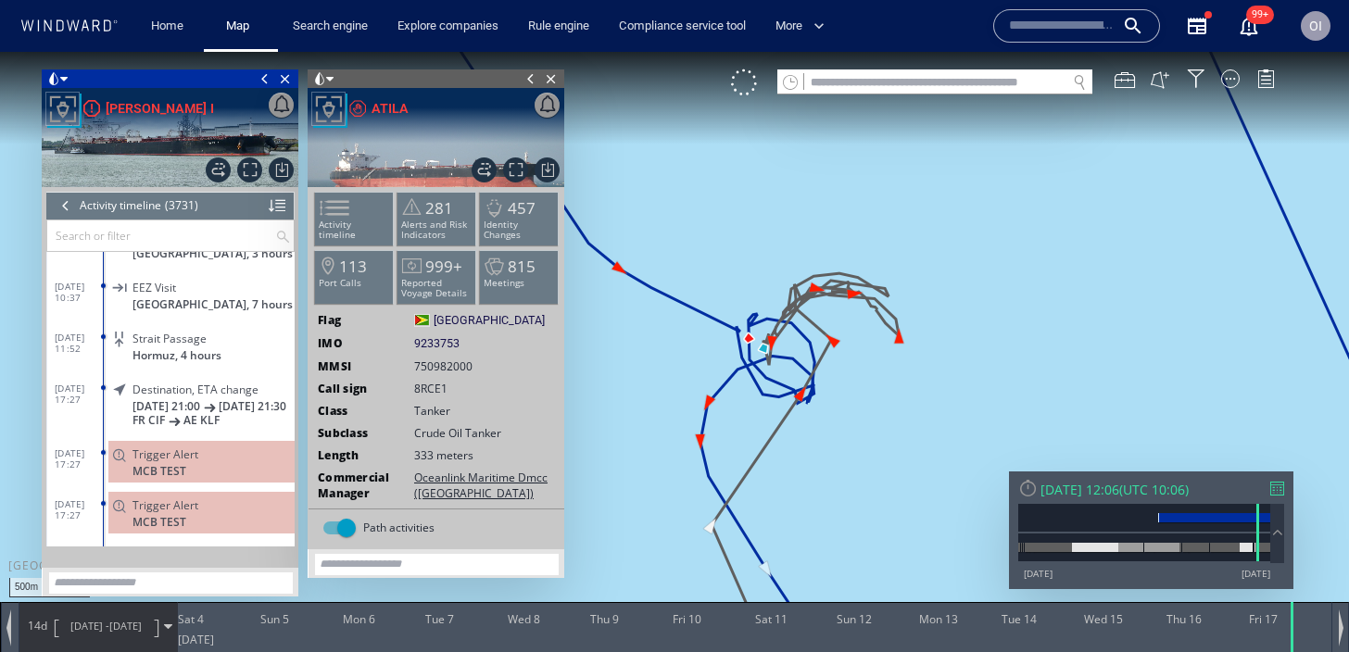
scroll to position [166417, 0]
click at [241, 412] on p "25/02/25 21:00 19/01/25 21:30" at bounding box center [213, 405] width 162 height 14
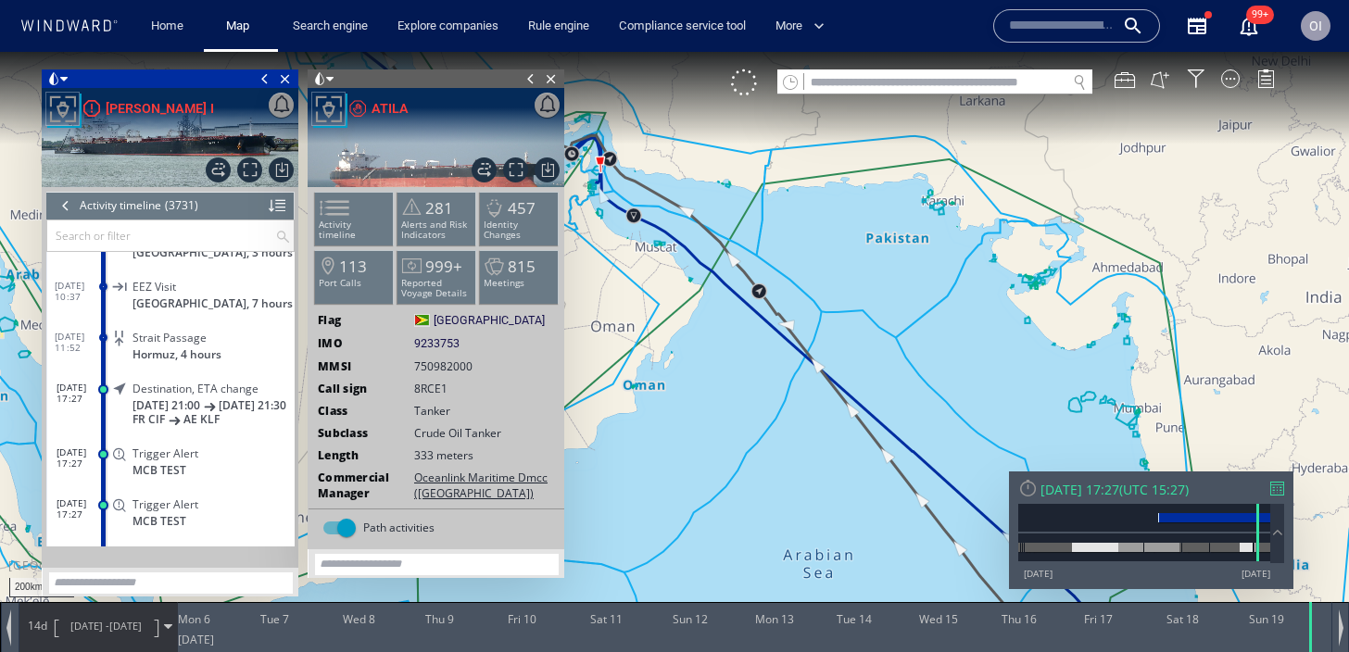
drag, startPoint x: 729, startPoint y: 330, endPoint x: 817, endPoint y: 393, distance: 108.2
click at [817, 393] on canvas "Map" at bounding box center [674, 343] width 1349 height 582
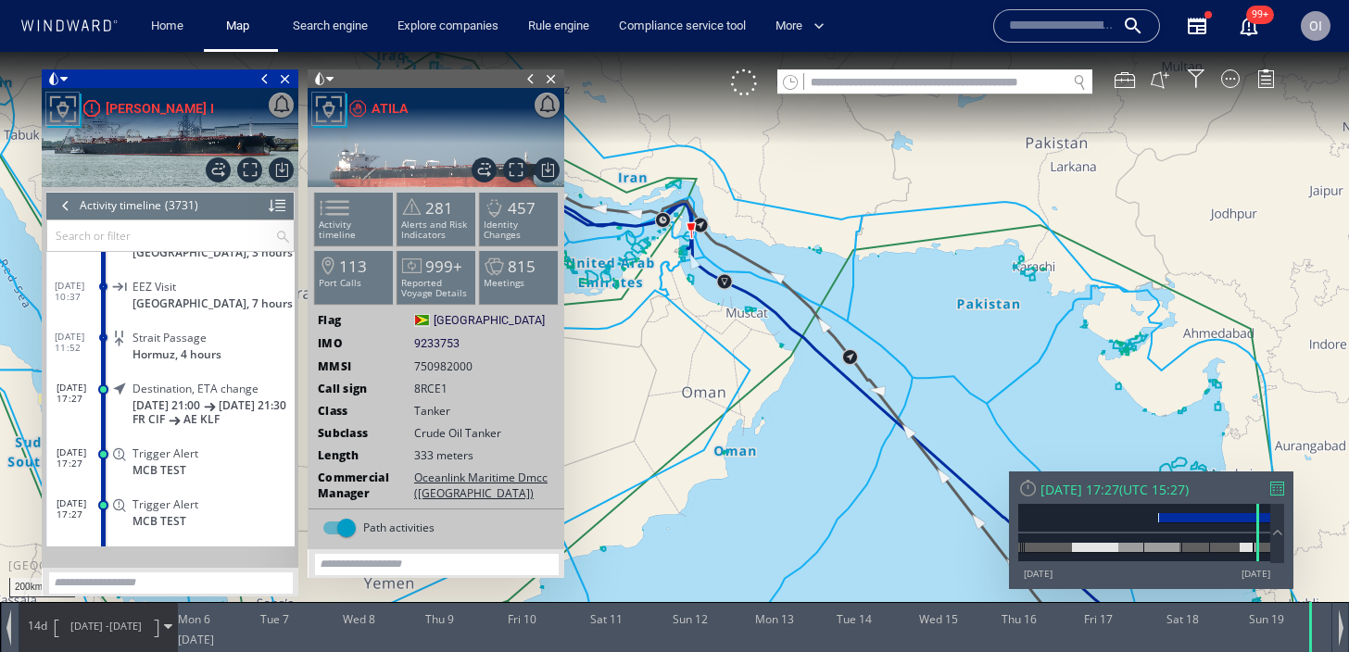
drag, startPoint x: 646, startPoint y: 310, endPoint x: 946, endPoint y: 413, distance: 317.3
click at [946, 413] on canvas "Map" at bounding box center [674, 343] width 1349 height 582
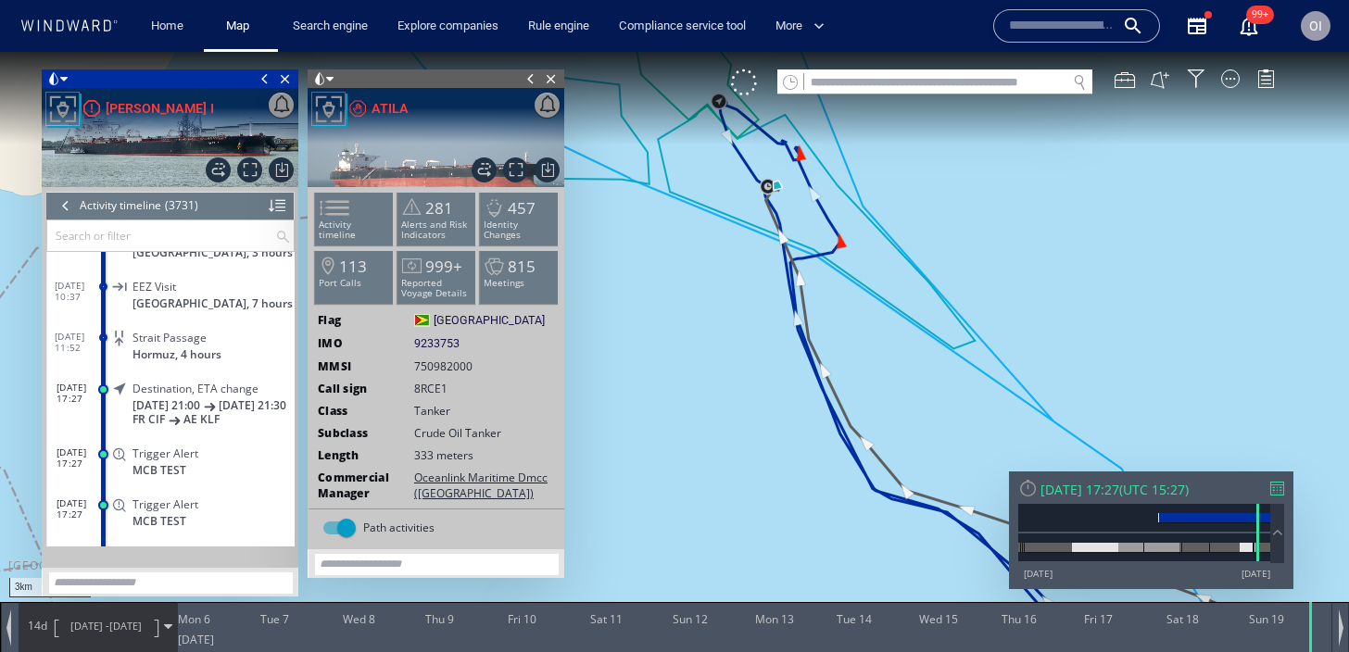
drag, startPoint x: 826, startPoint y: 258, endPoint x: 852, endPoint y: 367, distance: 112.6
click at [852, 367] on canvas "Map" at bounding box center [674, 343] width 1349 height 582
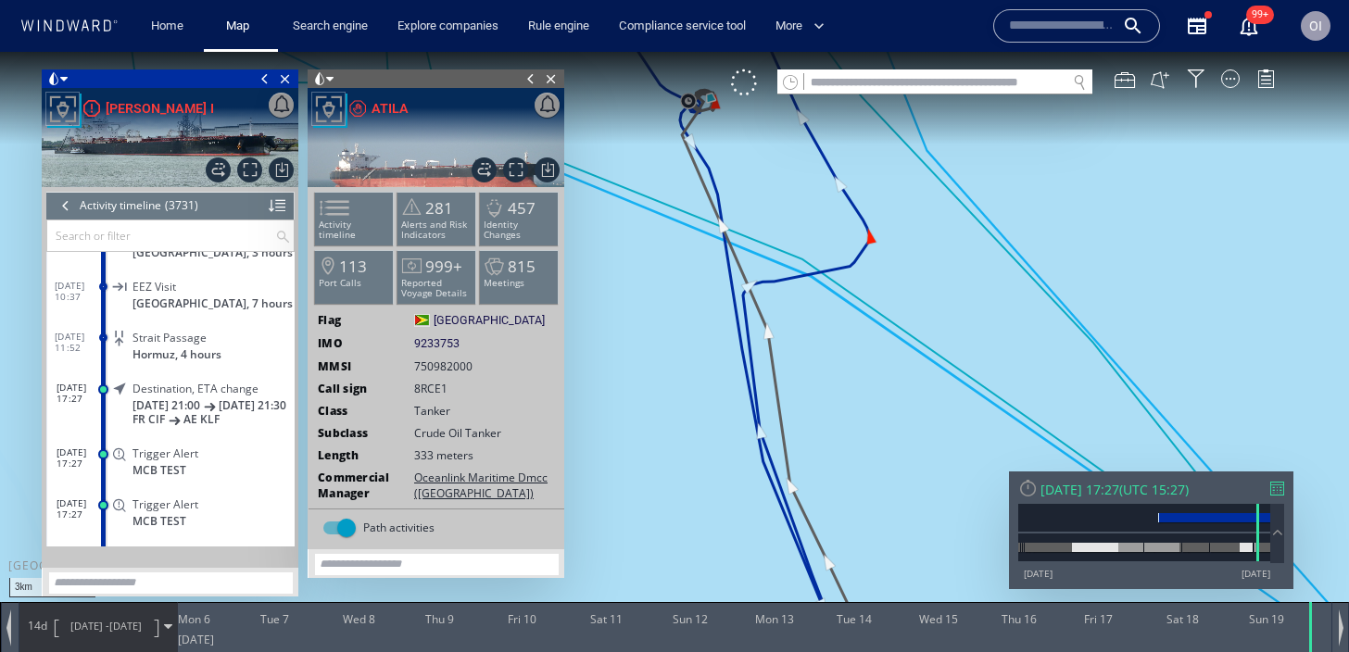
drag, startPoint x: 842, startPoint y: 348, endPoint x: 842, endPoint y: 435, distance: 86.2
click at [842, 435] on canvas "Map" at bounding box center [674, 343] width 1349 height 582
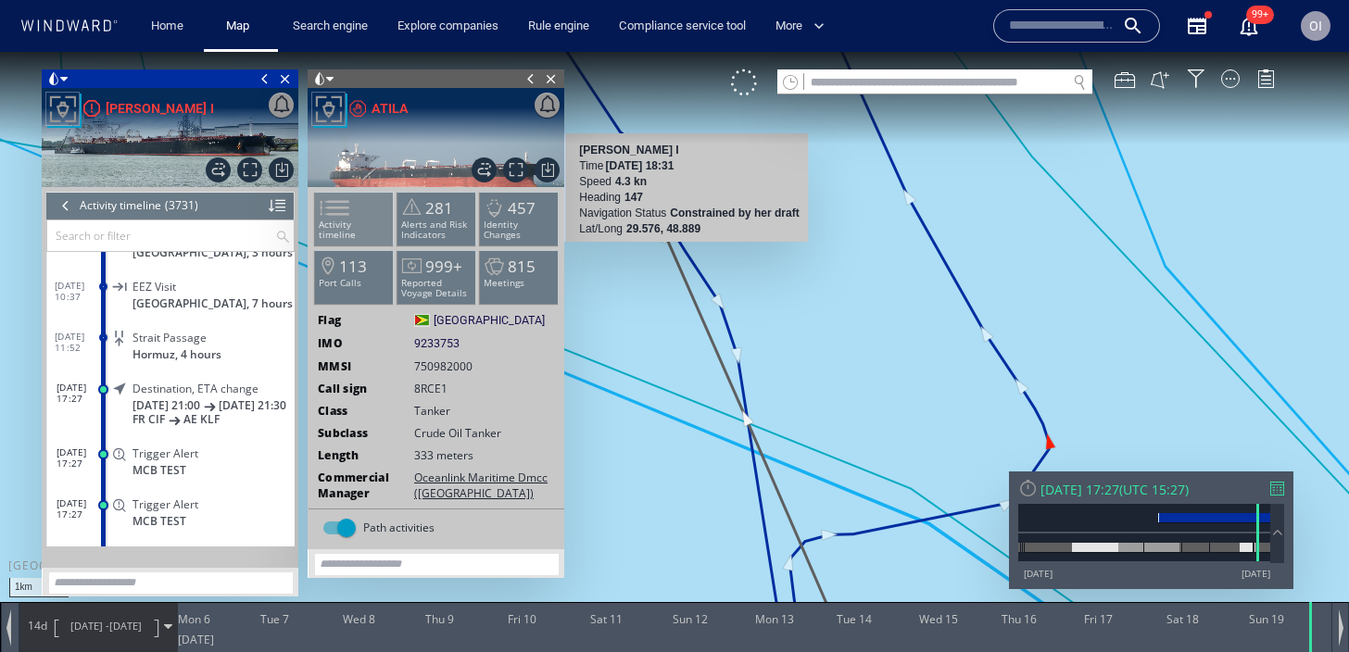
click at [337, 213] on span at bounding box center [323, 208] width 28 height 27
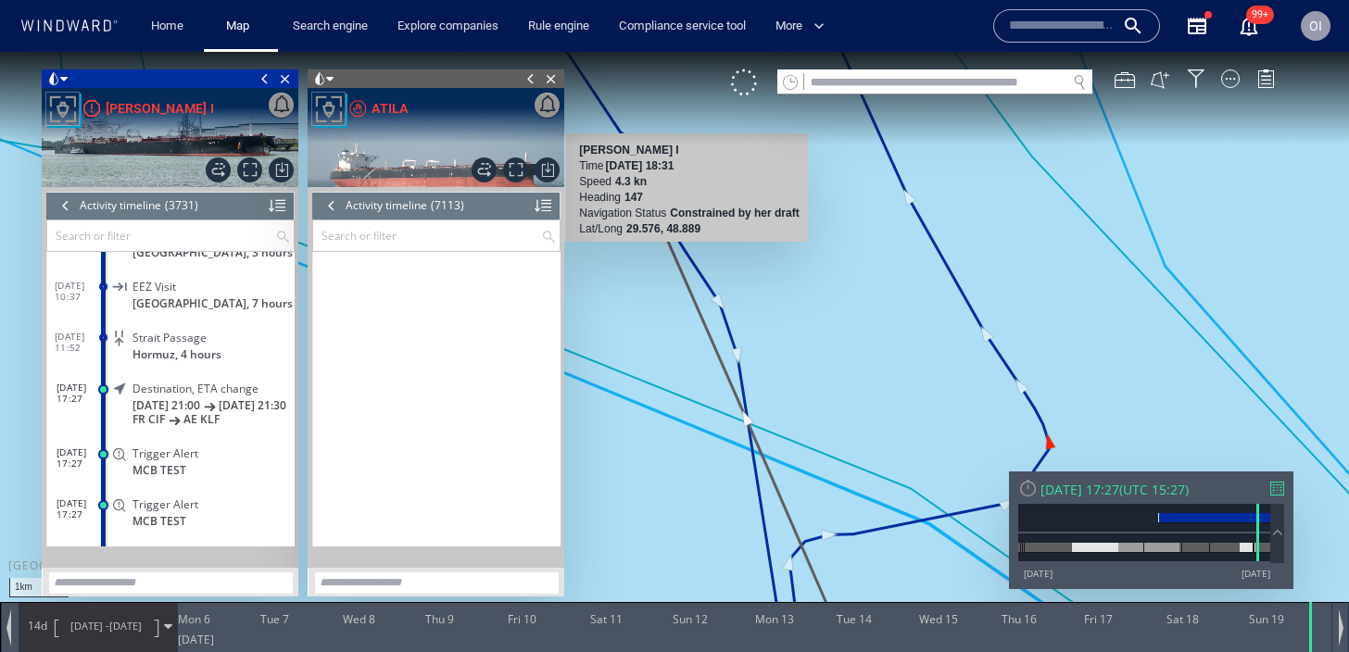
scroll to position [333272, 0]
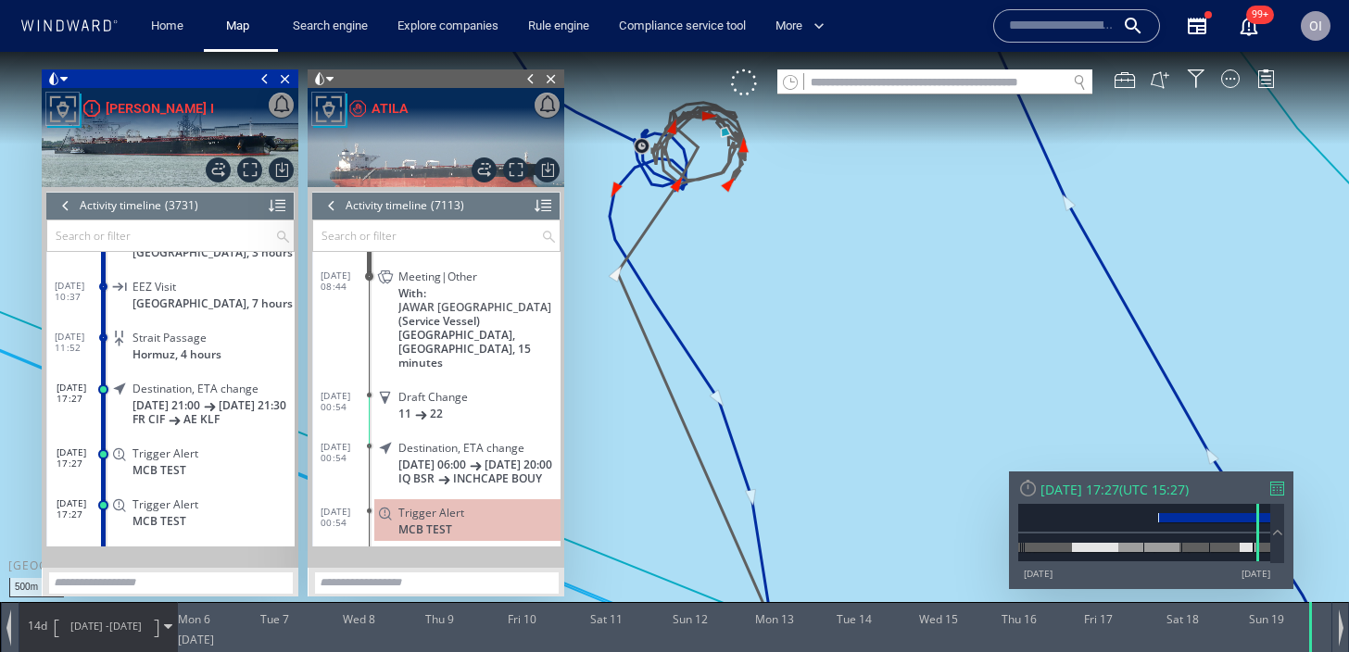
drag, startPoint x: 702, startPoint y: 222, endPoint x: 746, endPoint y: 260, distance: 57.8
click at [746, 260] on canvas "Map" at bounding box center [674, 343] width 1349 height 582
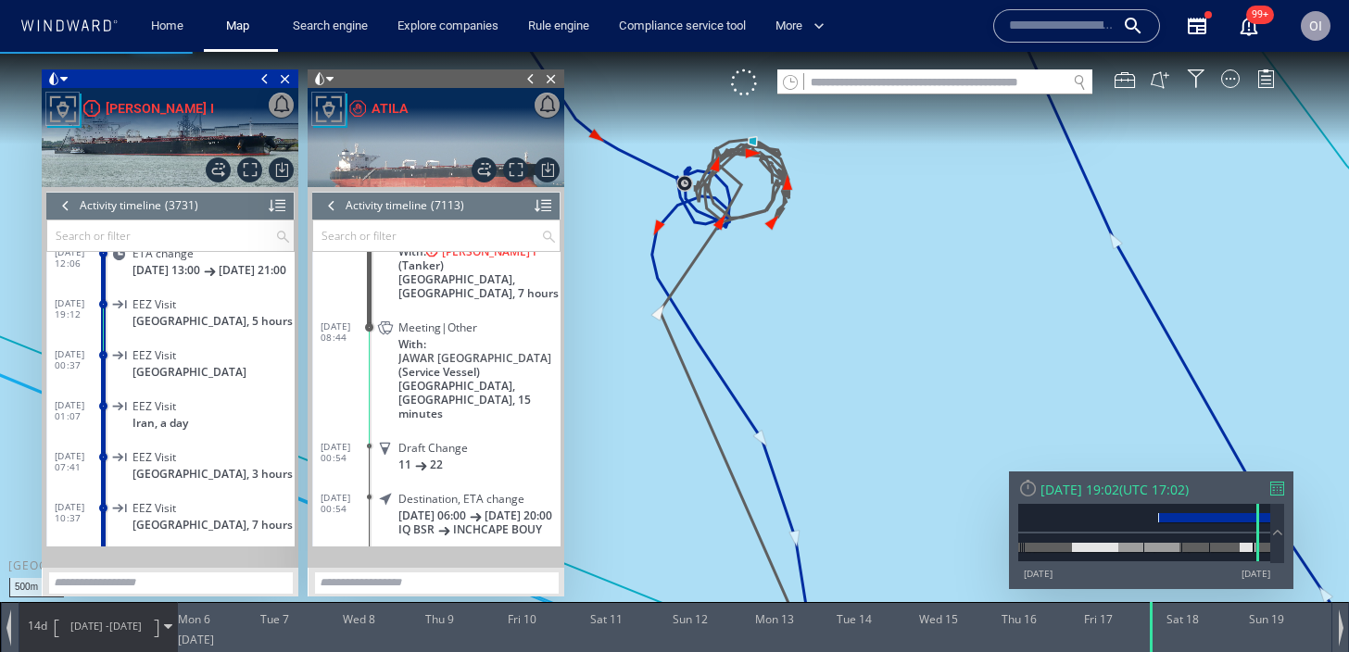
scroll to position [166228, 0]
drag, startPoint x: 1308, startPoint y: 640, endPoint x: 1145, endPoint y: 672, distance: 166.1
click at [1145, 651] on html "500m © Mapbox © OpenStreetMap Improve this map 0 0 Sun 5 January 2025 Mon 6 Tue…" at bounding box center [674, 352] width 1349 height 600
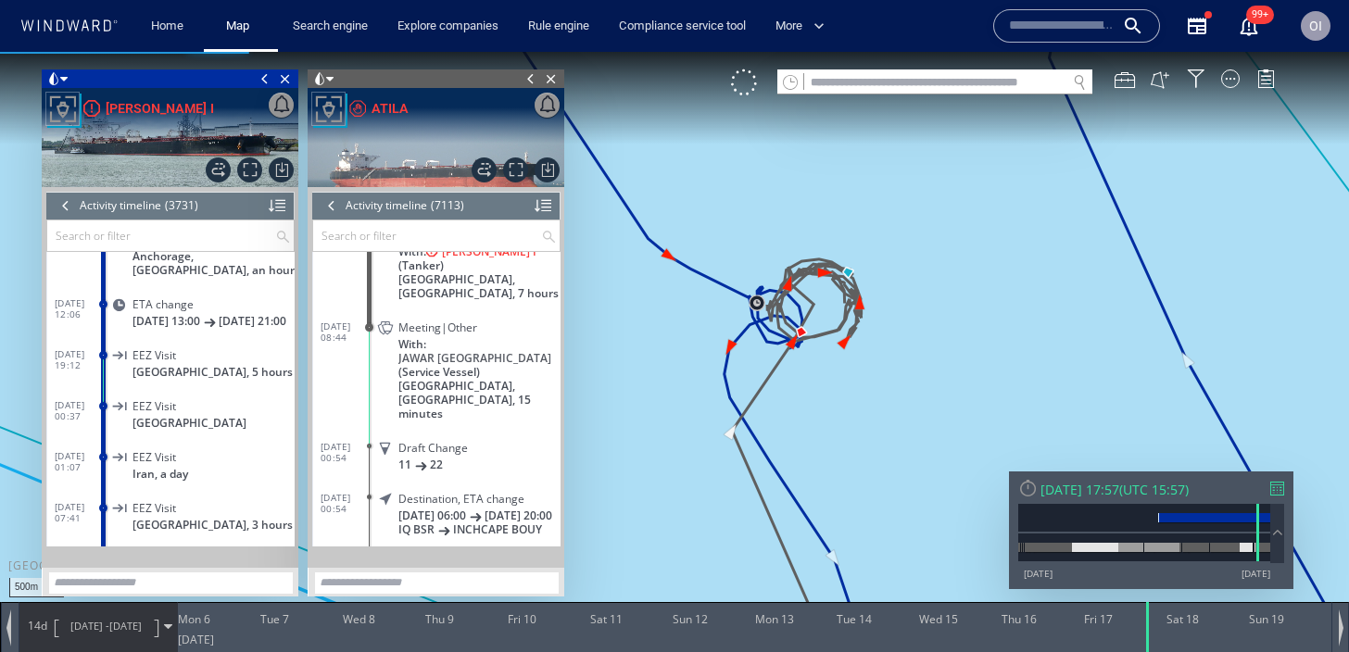
drag, startPoint x: 737, startPoint y: 278, endPoint x: 822, endPoint y: 421, distance: 166.2
click at [822, 421] on canvas "Map" at bounding box center [674, 343] width 1349 height 582
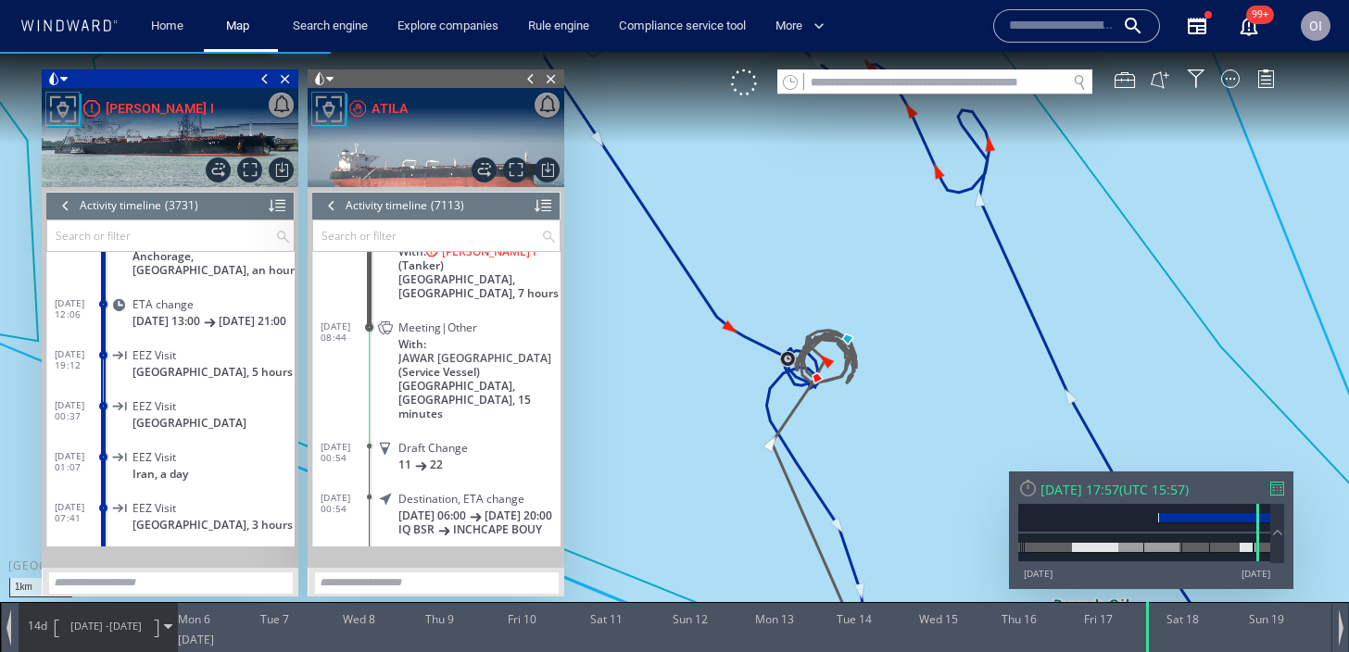
drag, startPoint x: 727, startPoint y: 410, endPoint x: 775, endPoint y: 410, distance: 47.3
click at [775, 410] on canvas "Map" at bounding box center [674, 343] width 1349 height 582
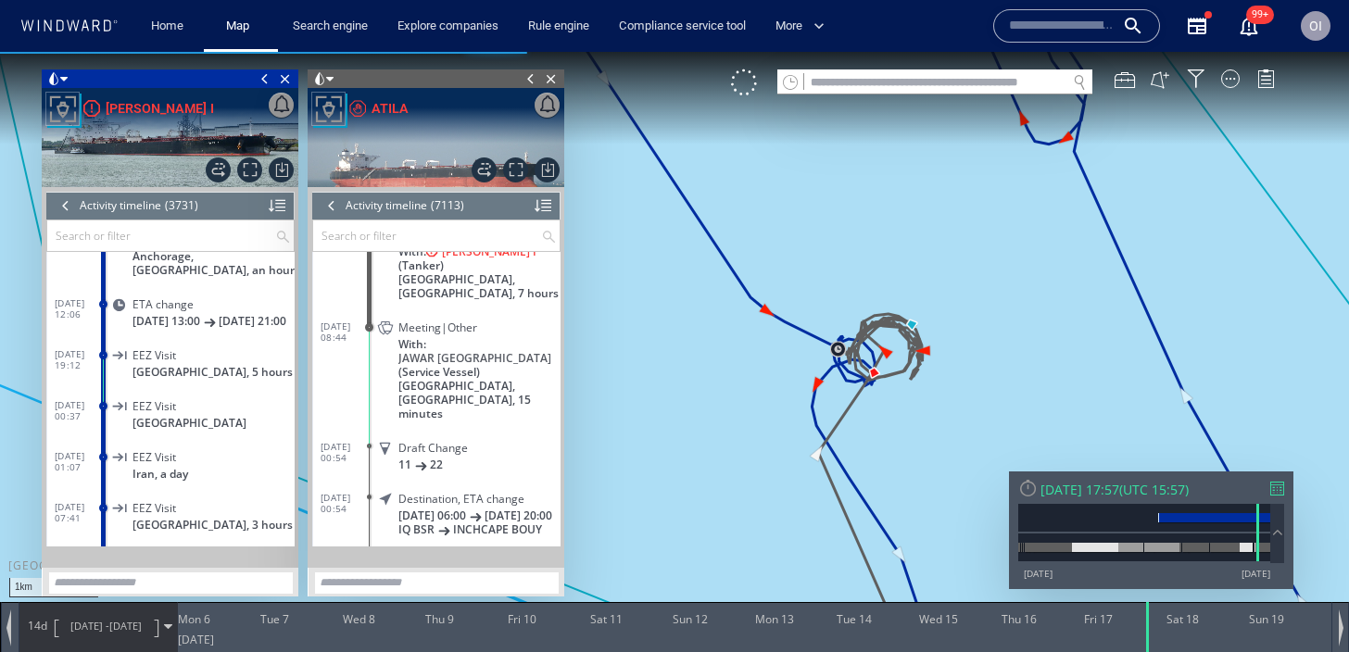
drag, startPoint x: 818, startPoint y: 416, endPoint x: 725, endPoint y: 416, distance: 92.7
click at [725, 416] on canvas "Map" at bounding box center [674, 343] width 1349 height 582
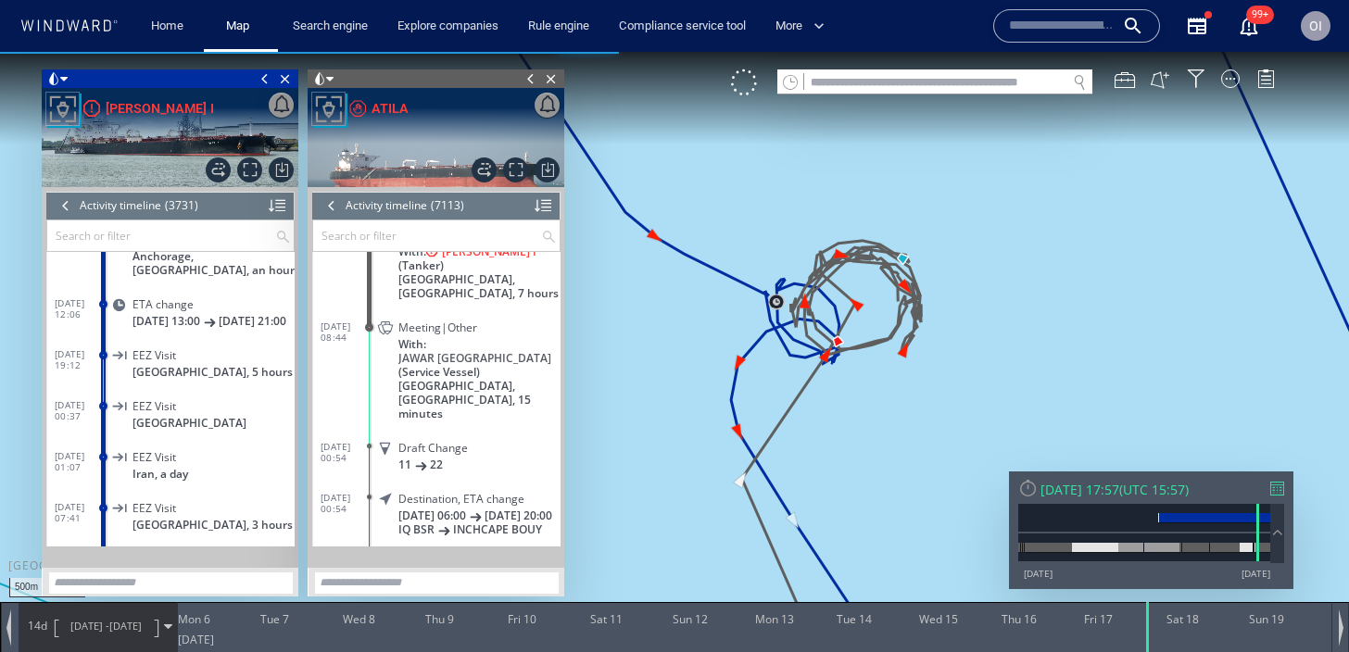
drag, startPoint x: 725, startPoint y: 391, endPoint x: 678, endPoint y: 396, distance: 47.5
click at [678, 396] on canvas "Map" at bounding box center [674, 343] width 1349 height 582
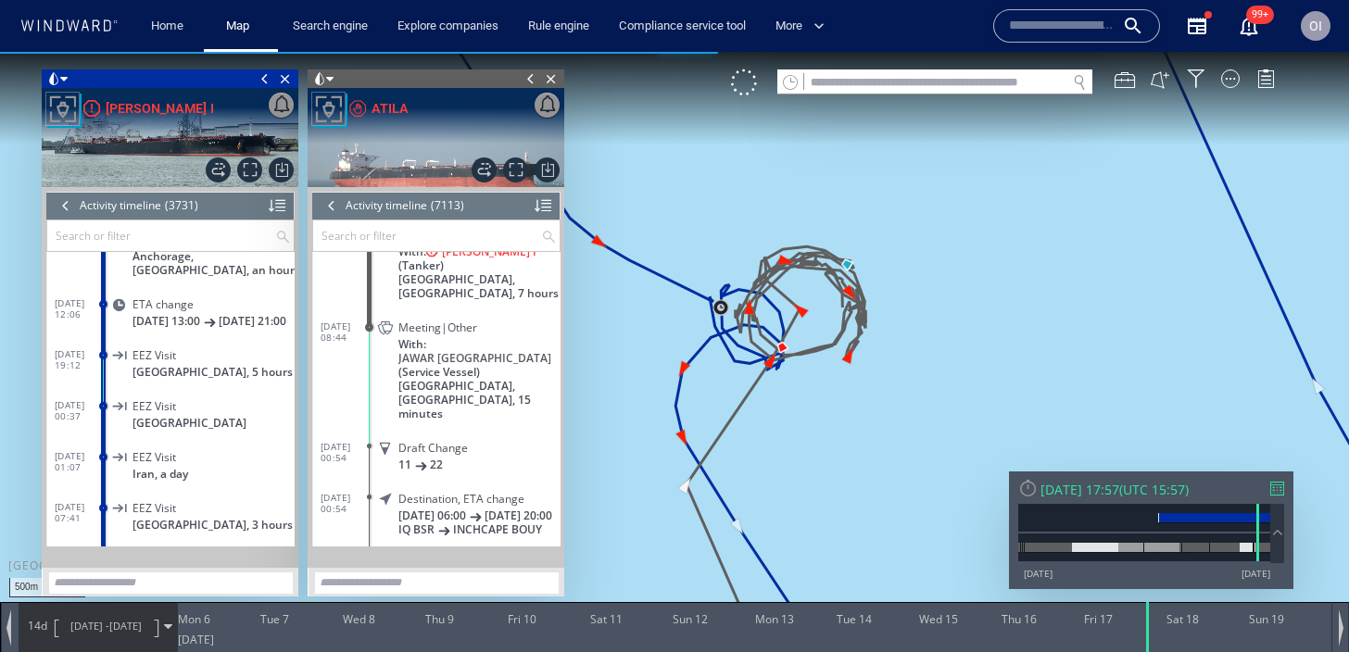
scroll to position [333162, 0]
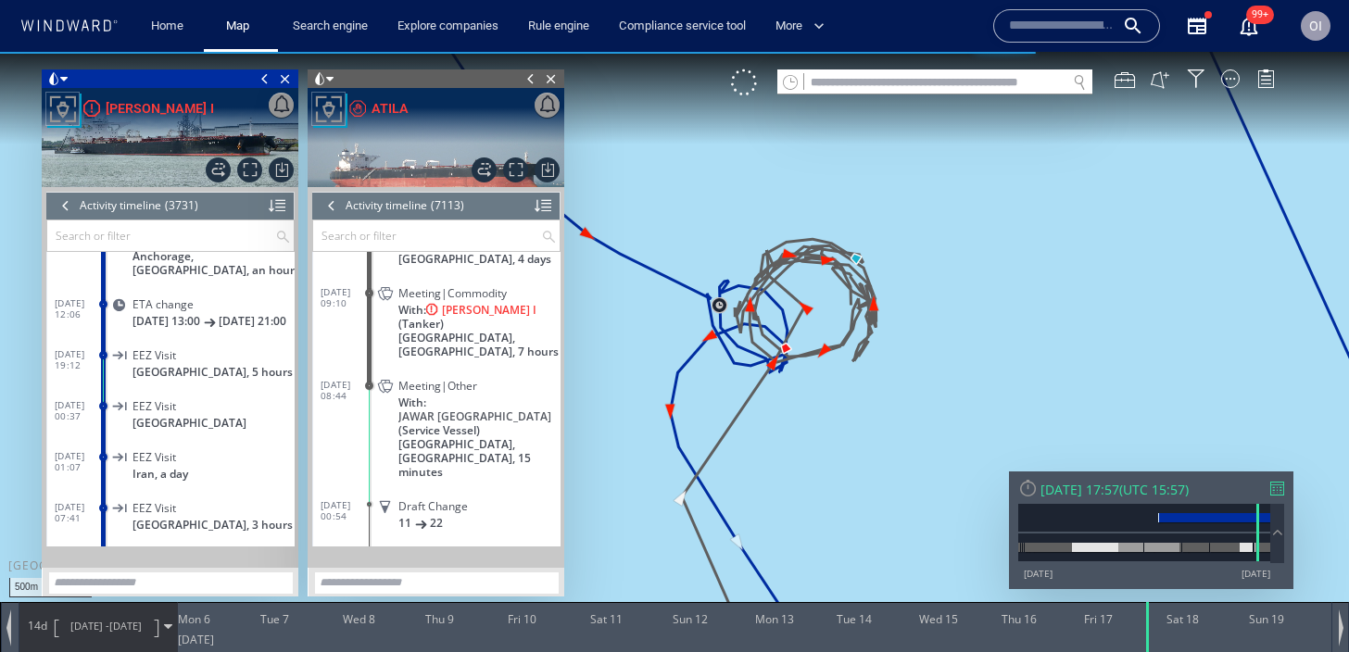
click at [95, 636] on span "05/01/25 - 19/01/25" at bounding box center [106, 626] width 94 height 46
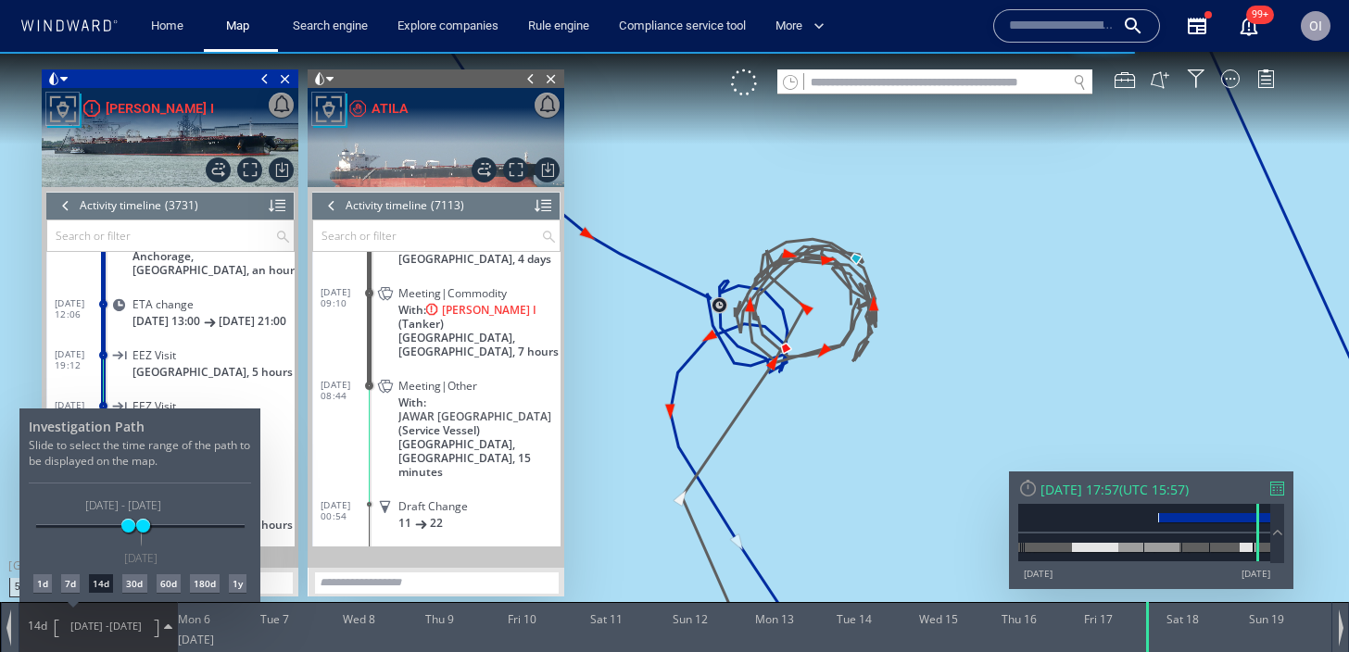
click at [46, 577] on div "1d" at bounding box center [42, 583] width 19 height 19
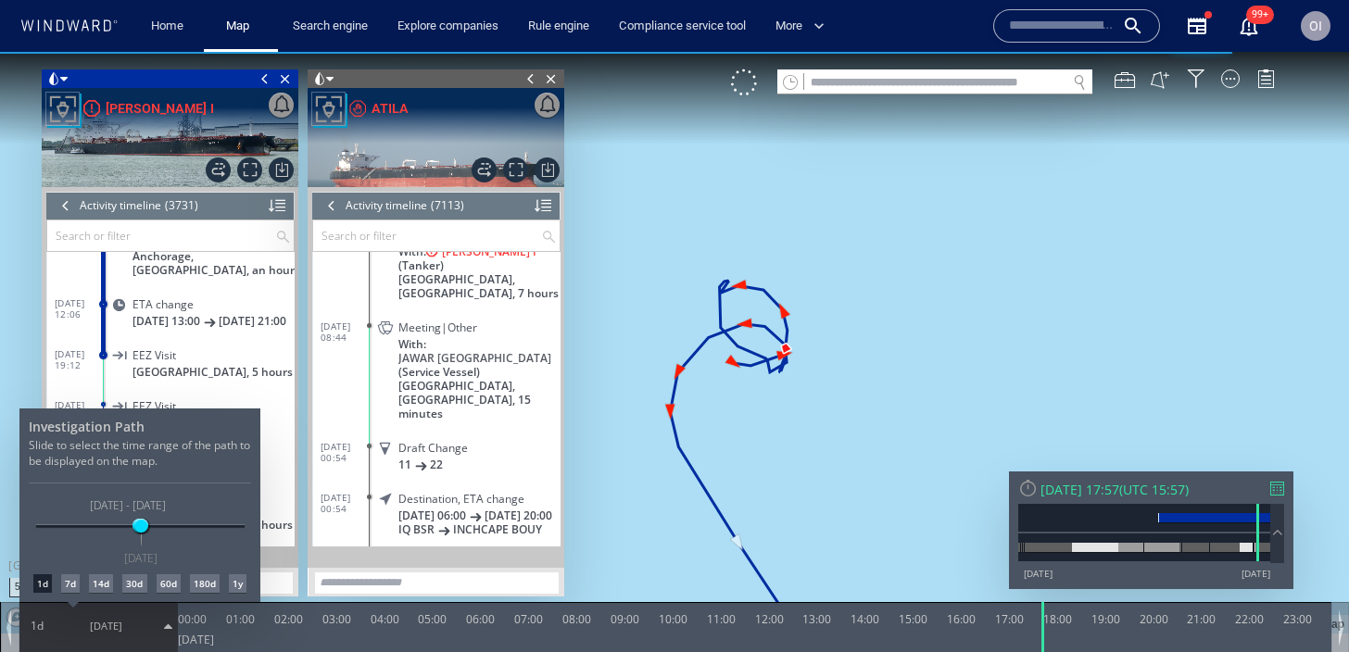
click at [733, 510] on div at bounding box center [674, 352] width 1349 height 600
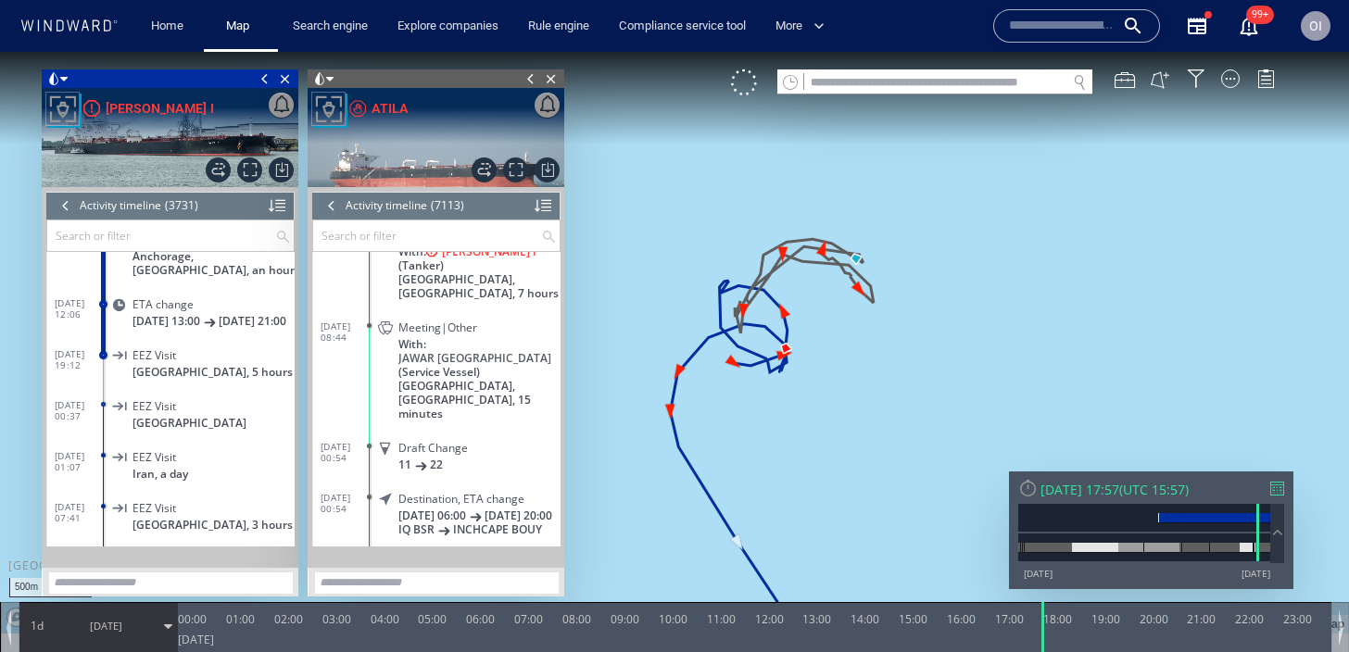
click at [329, 199] on div at bounding box center [332, 206] width 20 height 28
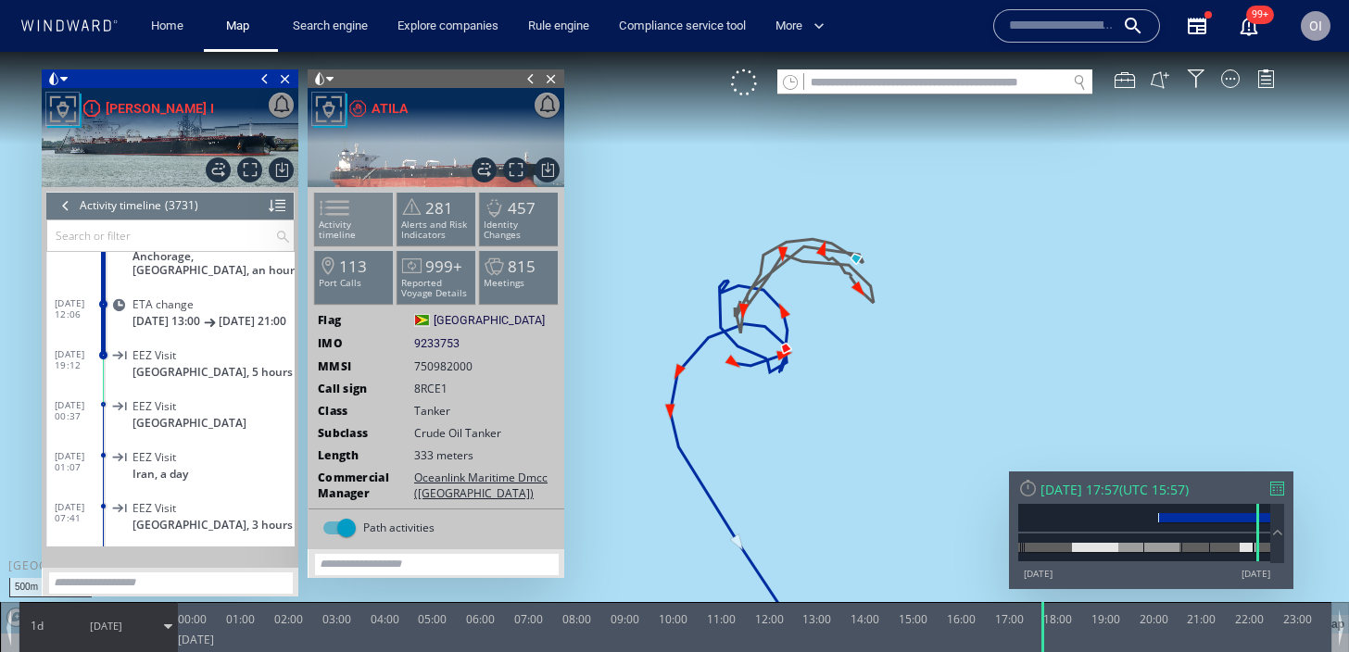
click at [334, 214] on span at bounding box center [323, 208] width 28 height 27
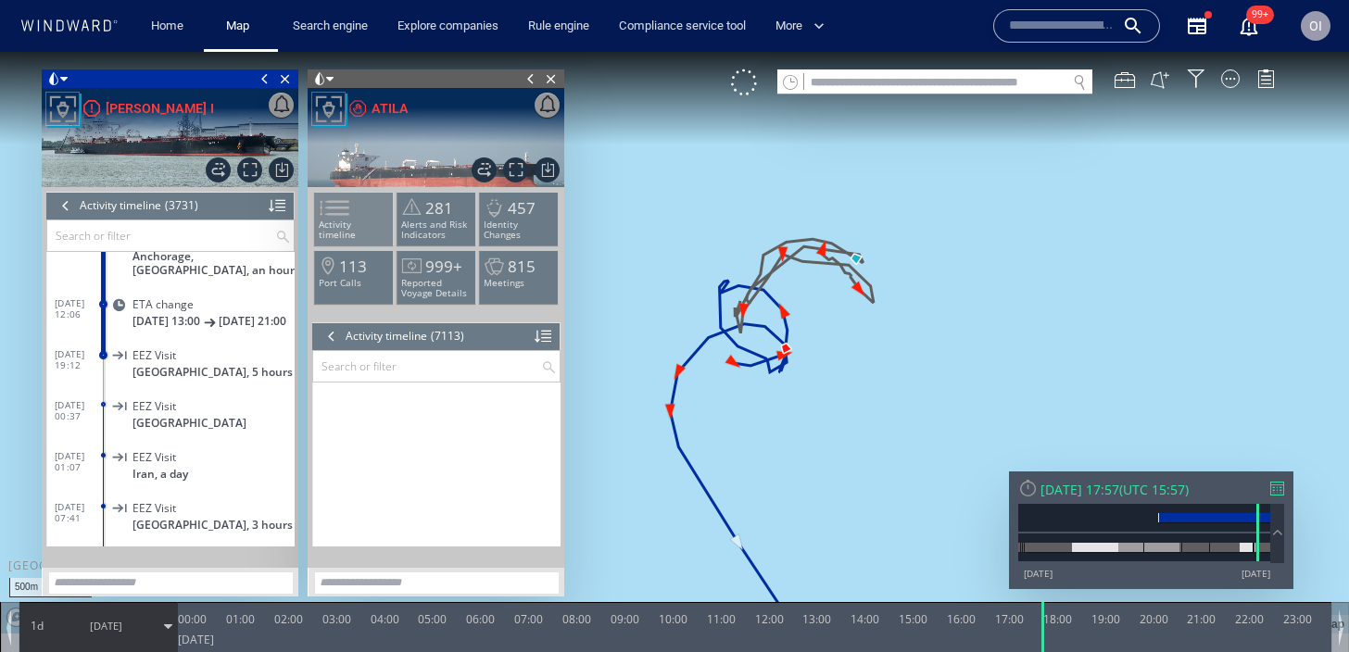
scroll to position [333221, 0]
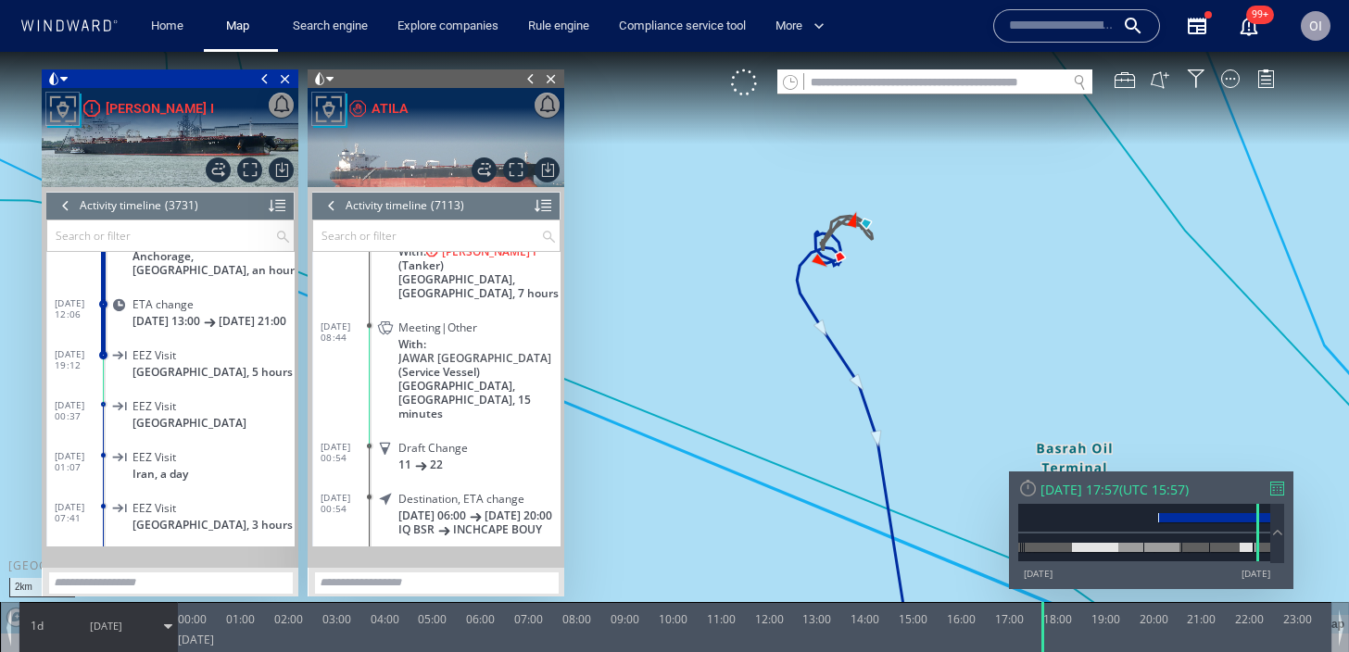
drag, startPoint x: 902, startPoint y: 322, endPoint x: 870, endPoint y: 404, distance: 87.4
click at [870, 404] on canvas "Map" at bounding box center [674, 343] width 1349 height 582
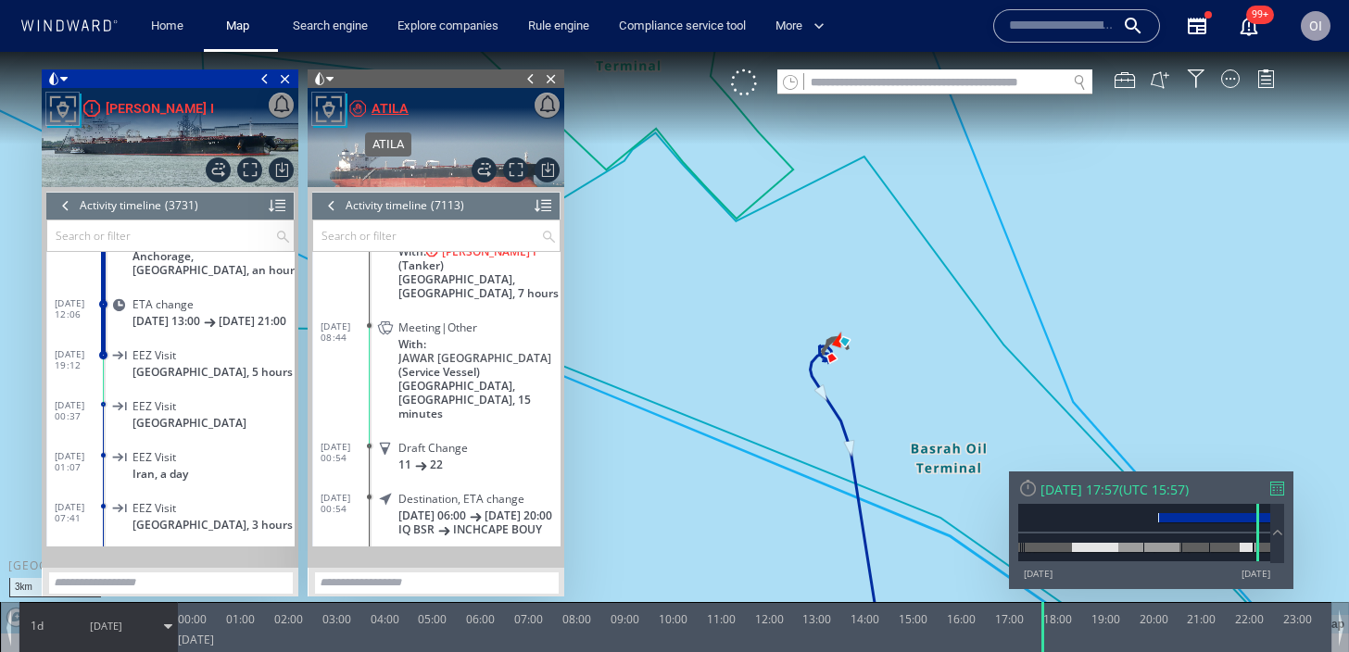
click at [398, 107] on div "ATILA" at bounding box center [390, 108] width 37 height 22
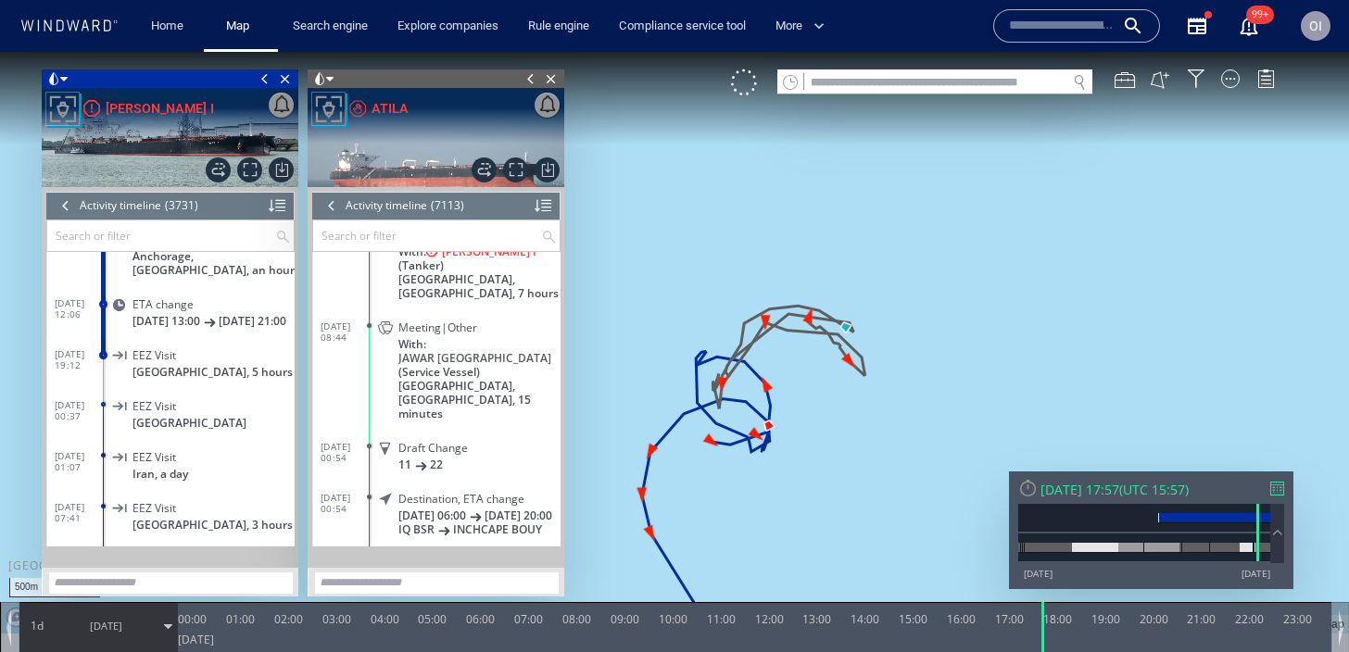
drag, startPoint x: 784, startPoint y: 395, endPoint x: 803, endPoint y: 395, distance: 19.5
click at [803, 395] on canvas "Map" at bounding box center [674, 343] width 1349 height 582
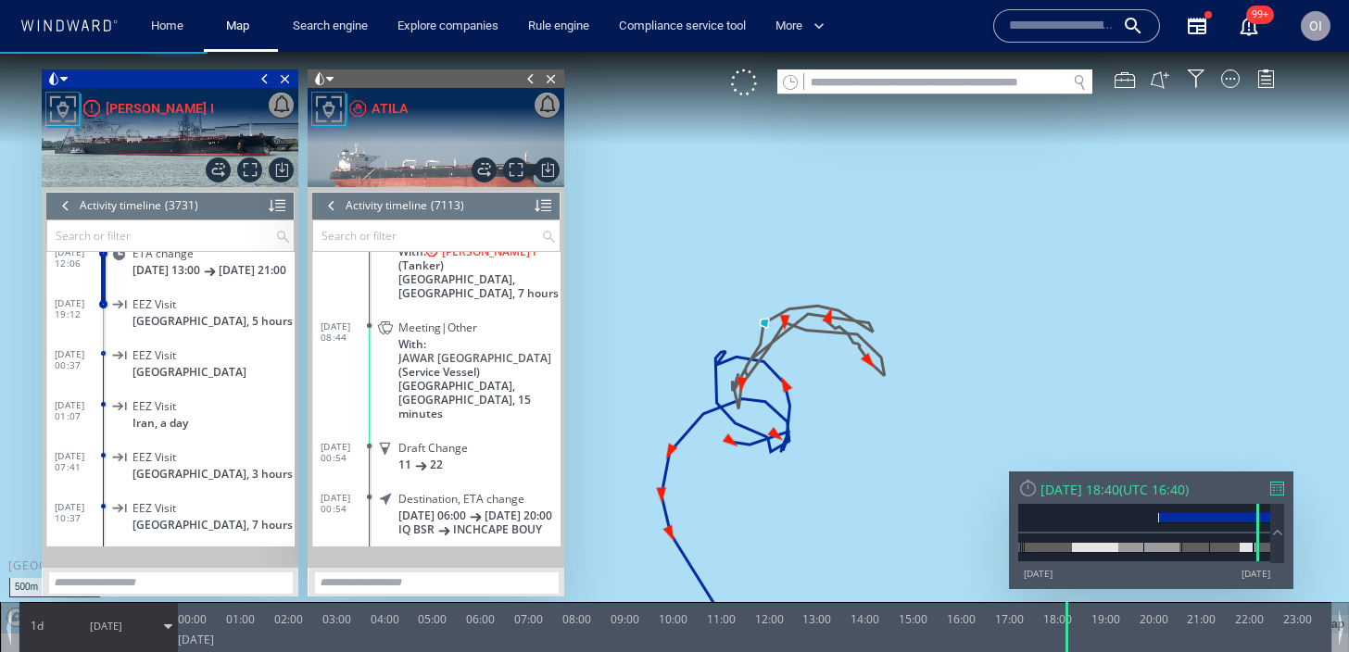
scroll to position [166228, 0]
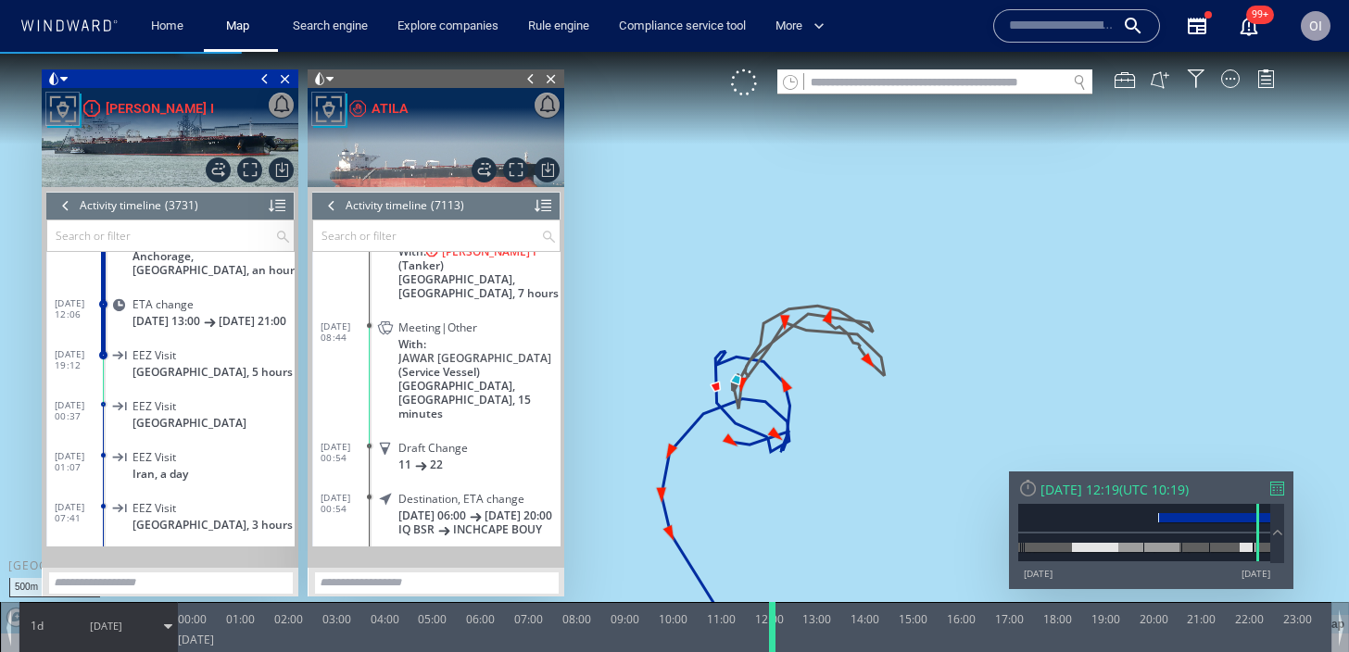
drag, startPoint x: 1042, startPoint y: 635, endPoint x: 772, endPoint y: 639, distance: 270.6
click at [772, 639] on div at bounding box center [775, 627] width 19 height 50
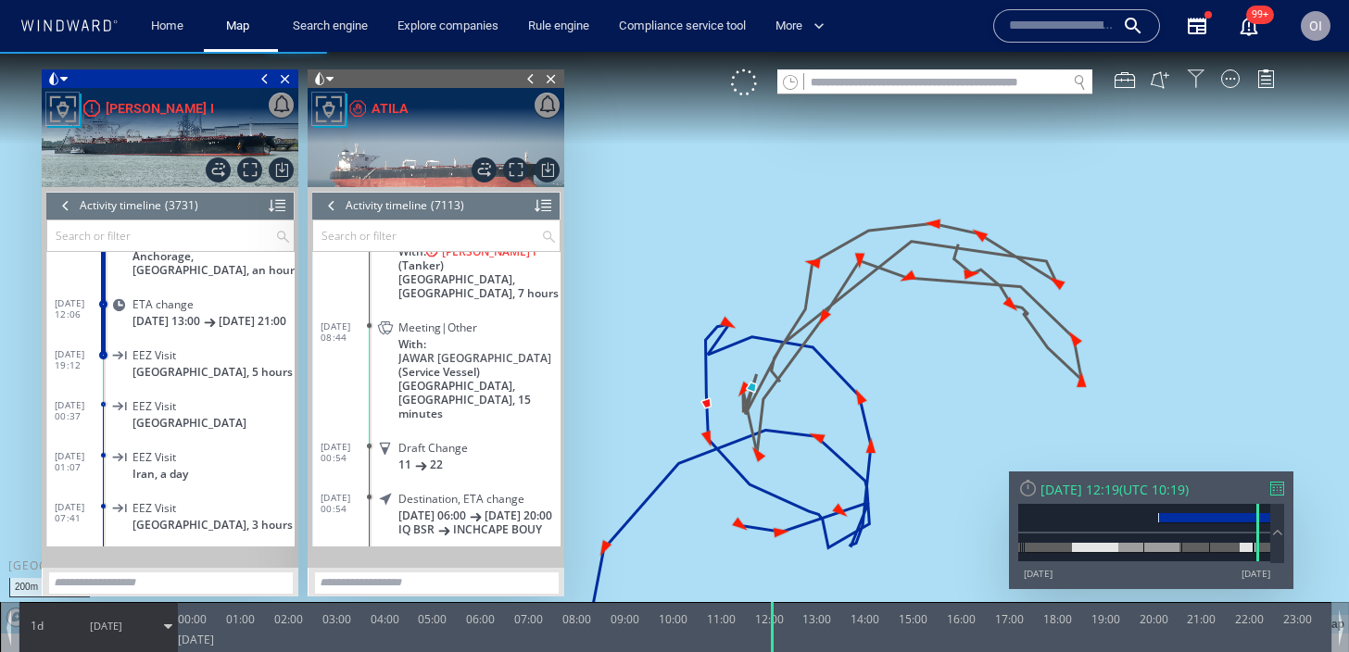
click at [1198, 82] on div at bounding box center [1196, 78] width 19 height 19
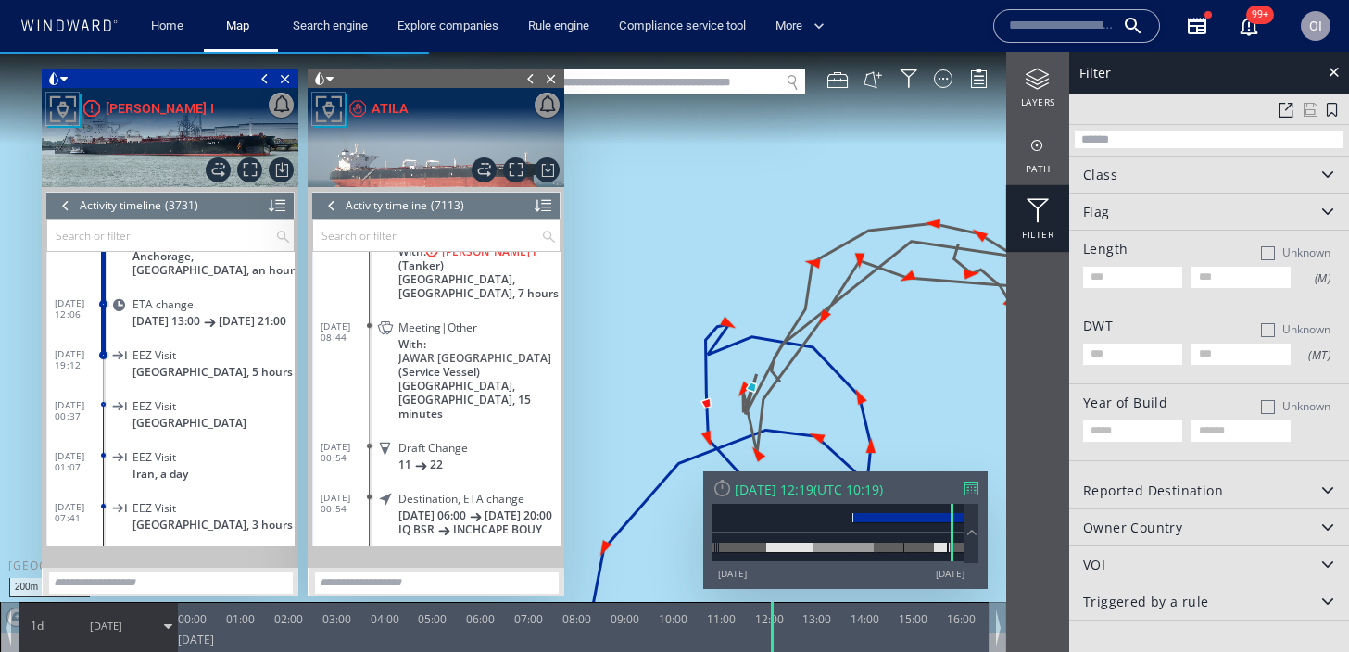
click at [803, 221] on canvas "Map" at bounding box center [674, 343] width 1349 height 582
click at [531, 83] on span at bounding box center [531, 78] width 20 height 19
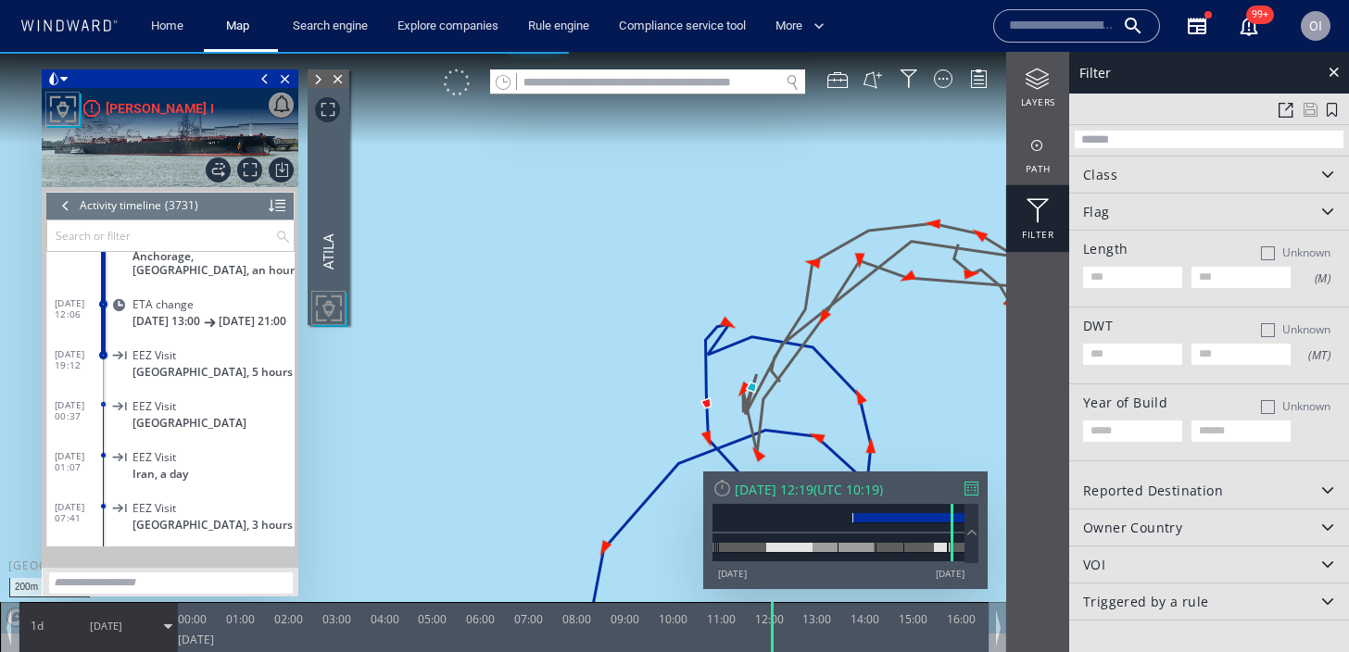
click at [456, 82] on div at bounding box center [457, 82] width 26 height 26
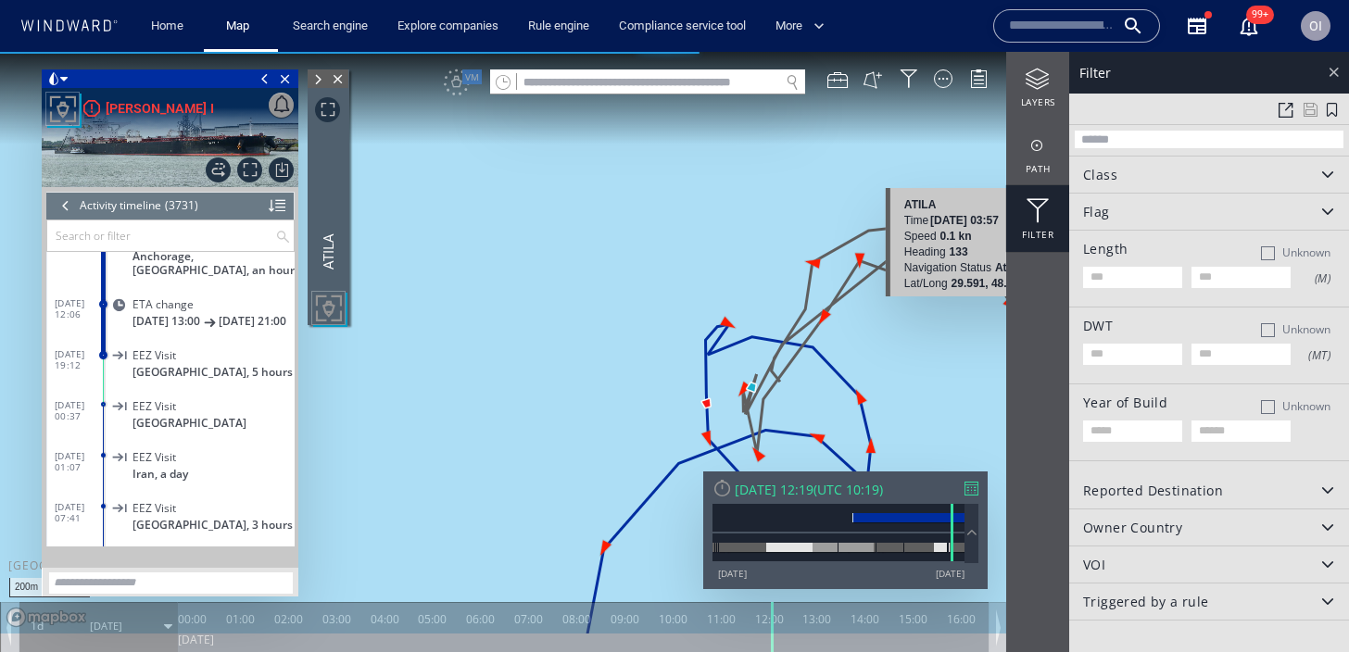
click at [1343, 72] on div at bounding box center [1333, 71] width 21 height 21
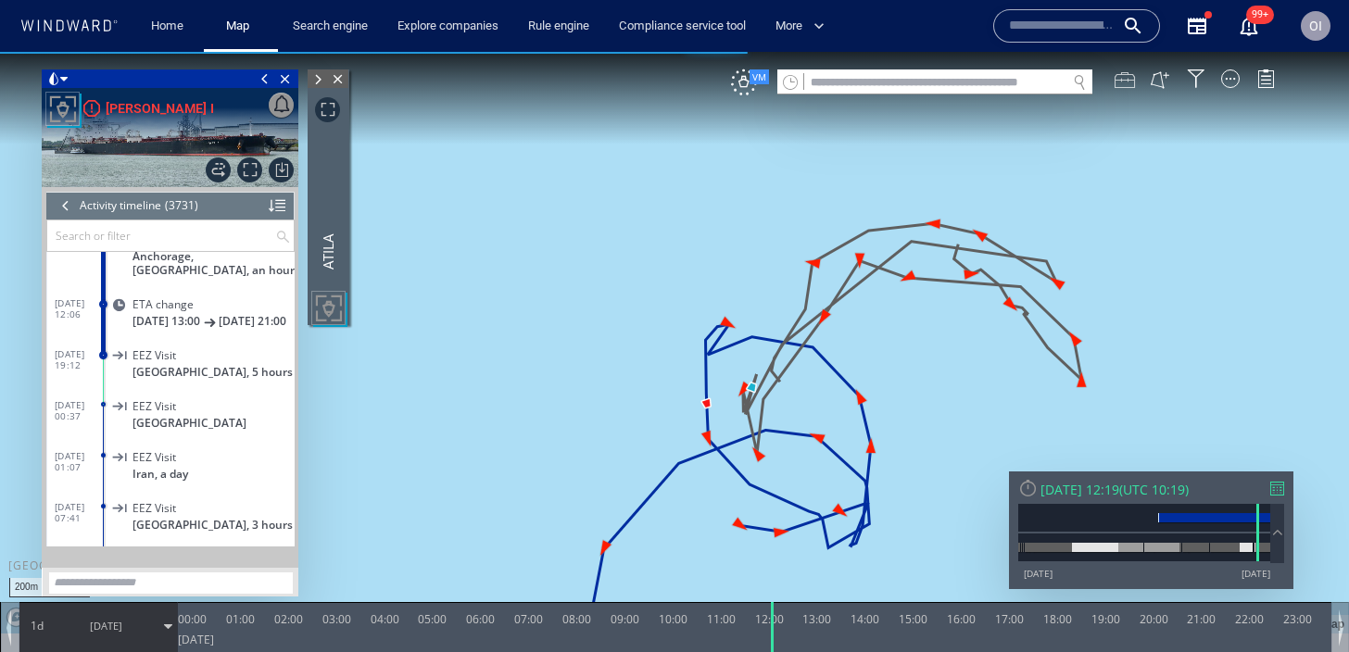
click at [1128, 77] on div at bounding box center [1125, 79] width 20 height 20
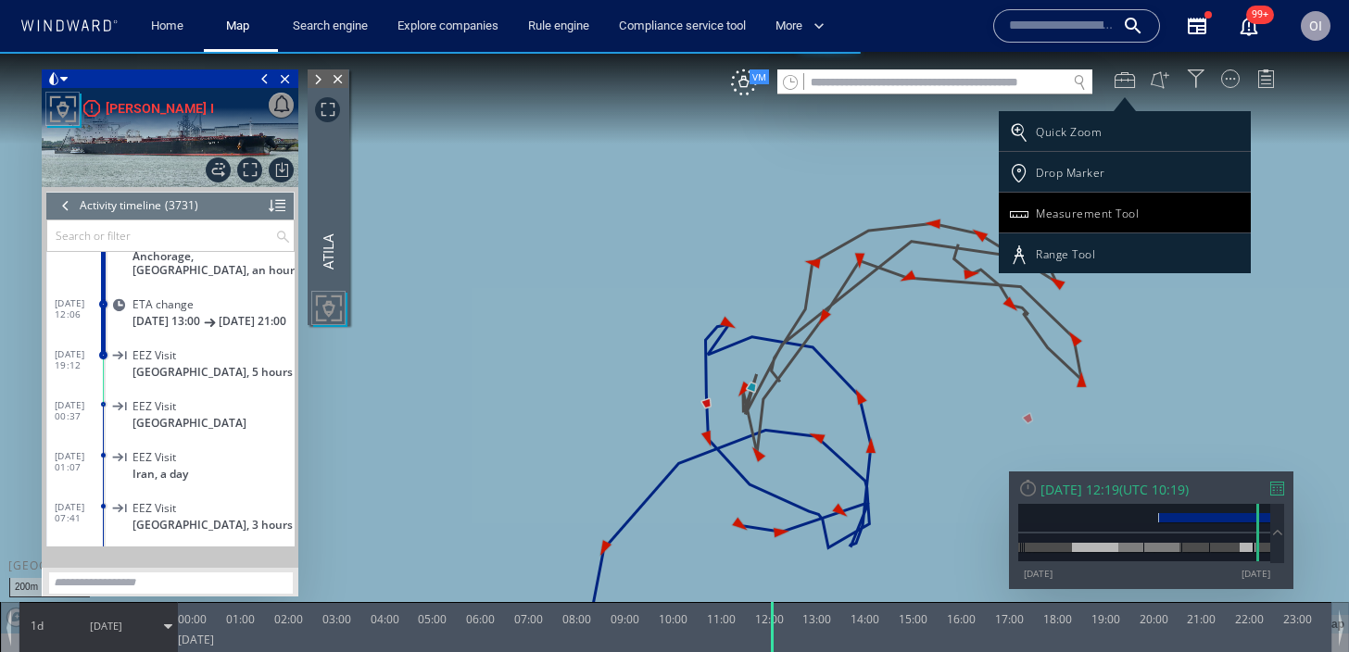
click at [1087, 210] on div "Measurement Tool" at bounding box center [1087, 214] width 103 height 16
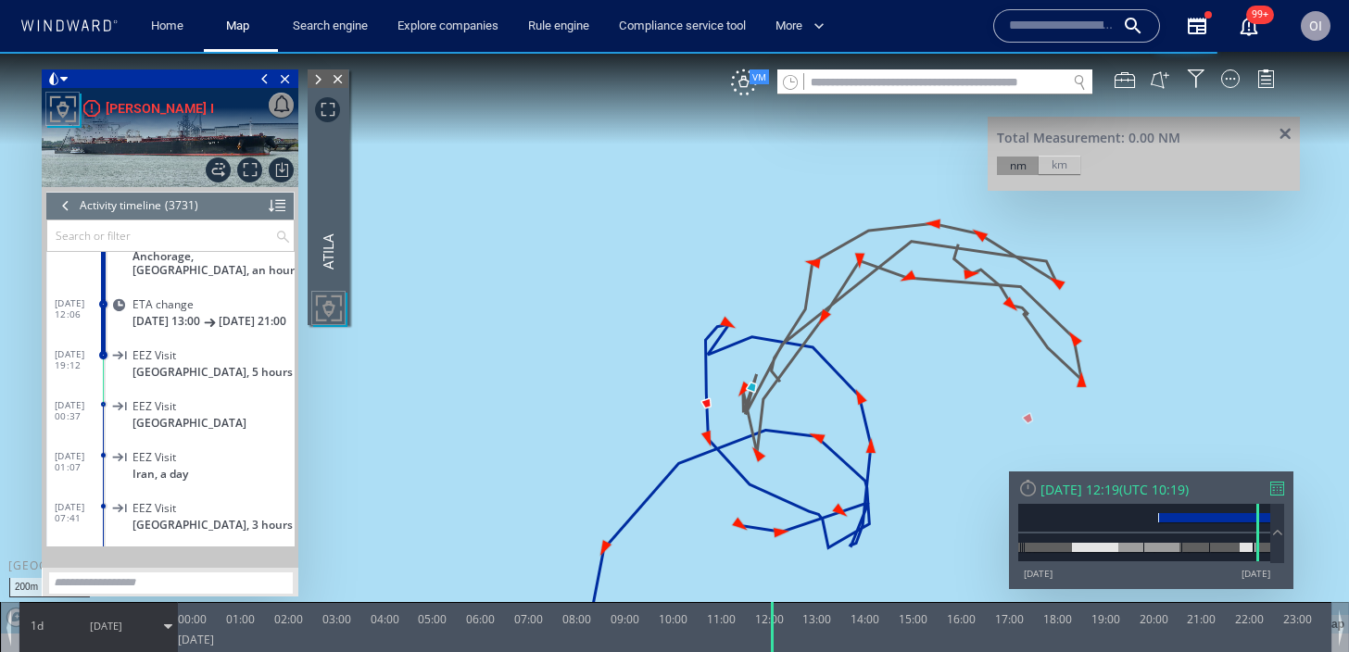
click at [708, 404] on canvas "Map" at bounding box center [674, 343] width 1349 height 582
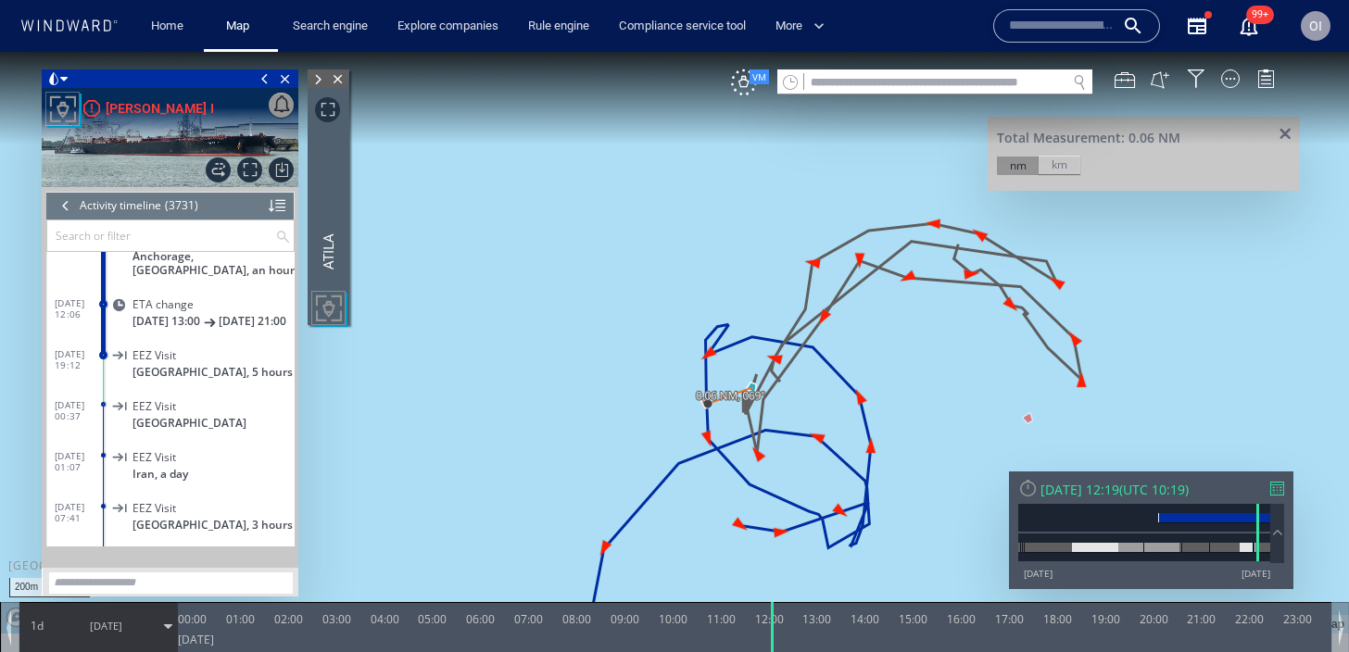
click at [753, 387] on canvas "Map" at bounding box center [674, 343] width 1349 height 582
click at [1290, 133] on span at bounding box center [1285, 135] width 23 height 14
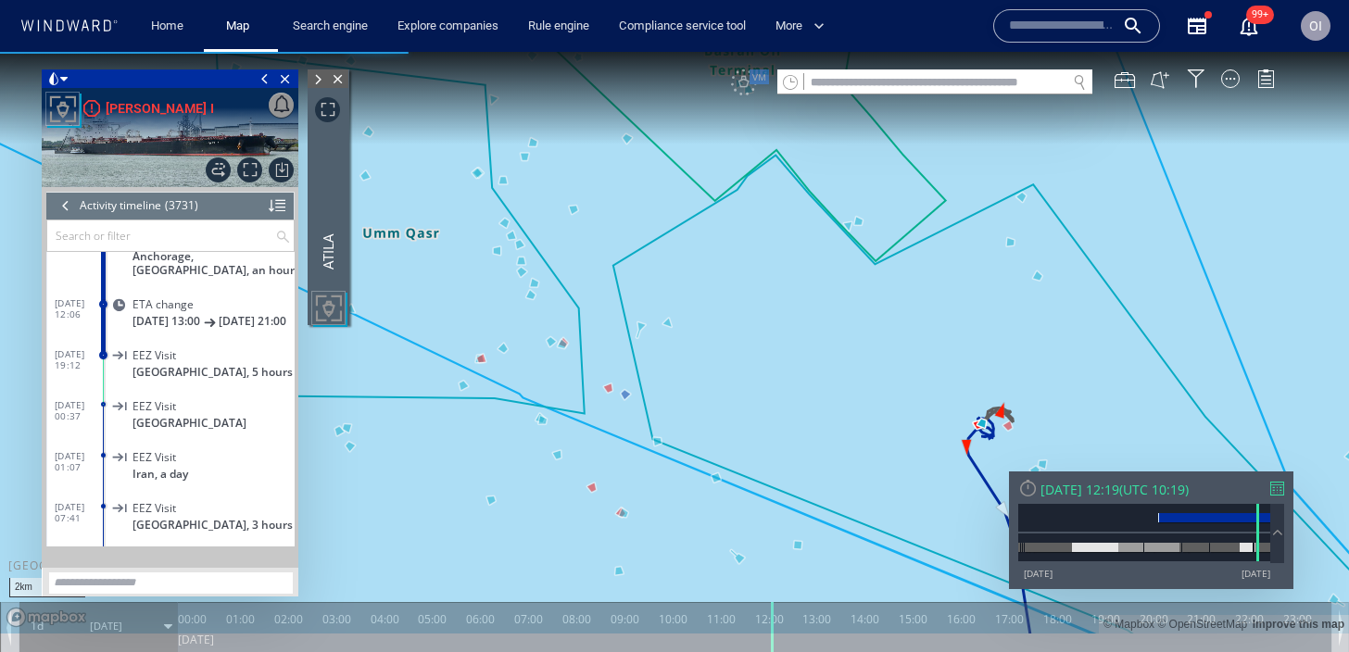
click at [947, 435] on div "2km © Mapbox © OpenStreetMap Improve this map" at bounding box center [674, 343] width 1349 height 582
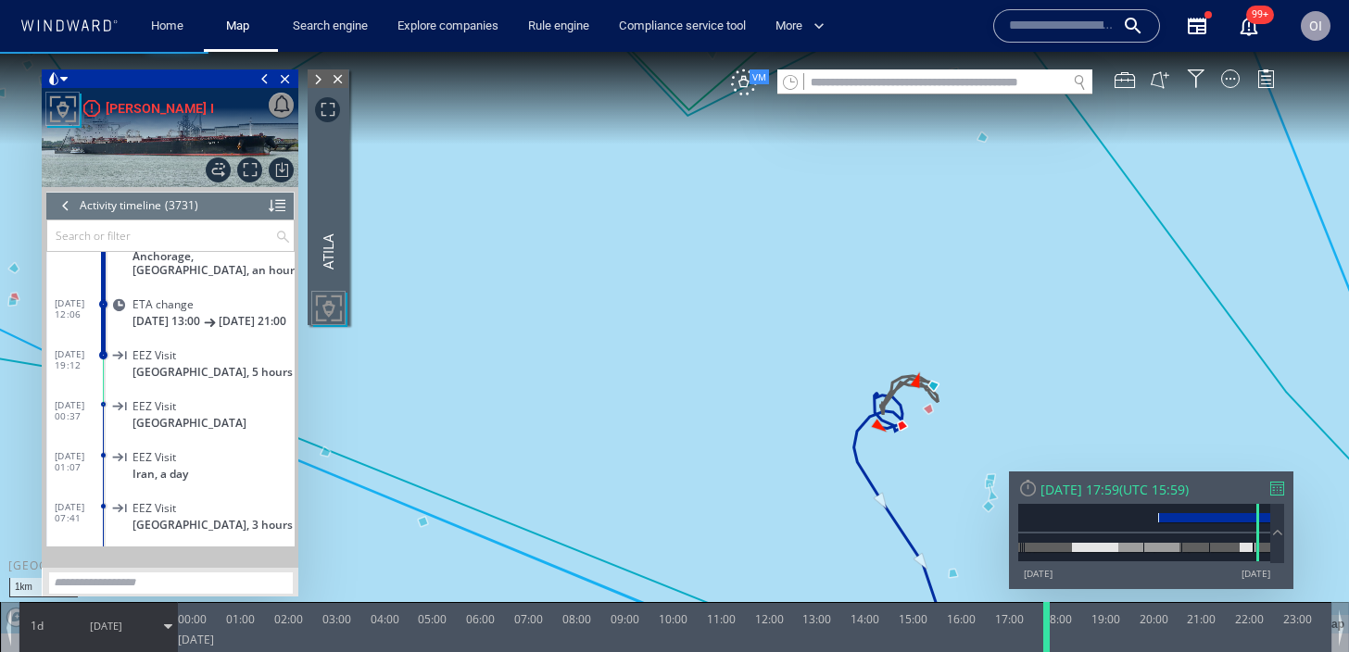
drag, startPoint x: 776, startPoint y: 625, endPoint x: 1053, endPoint y: 627, distance: 278.0
click at [1053, 627] on div at bounding box center [1049, 627] width 19 height 50
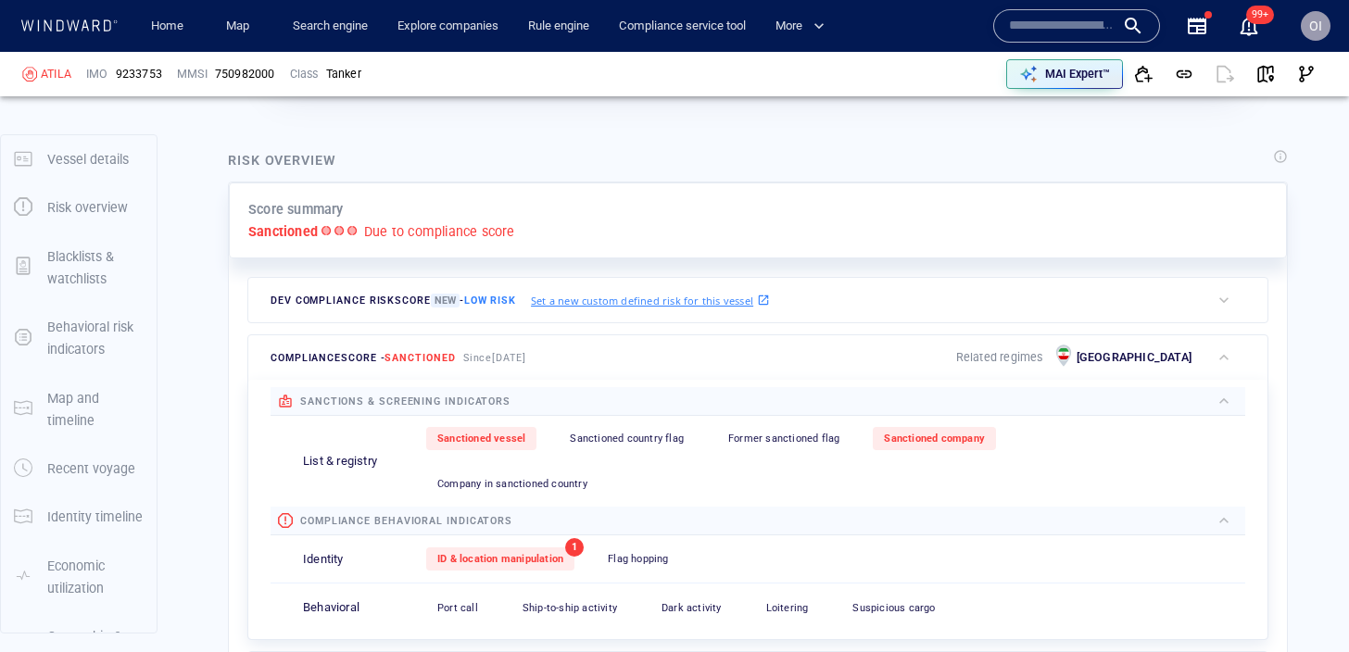
scroll to position [48, 0]
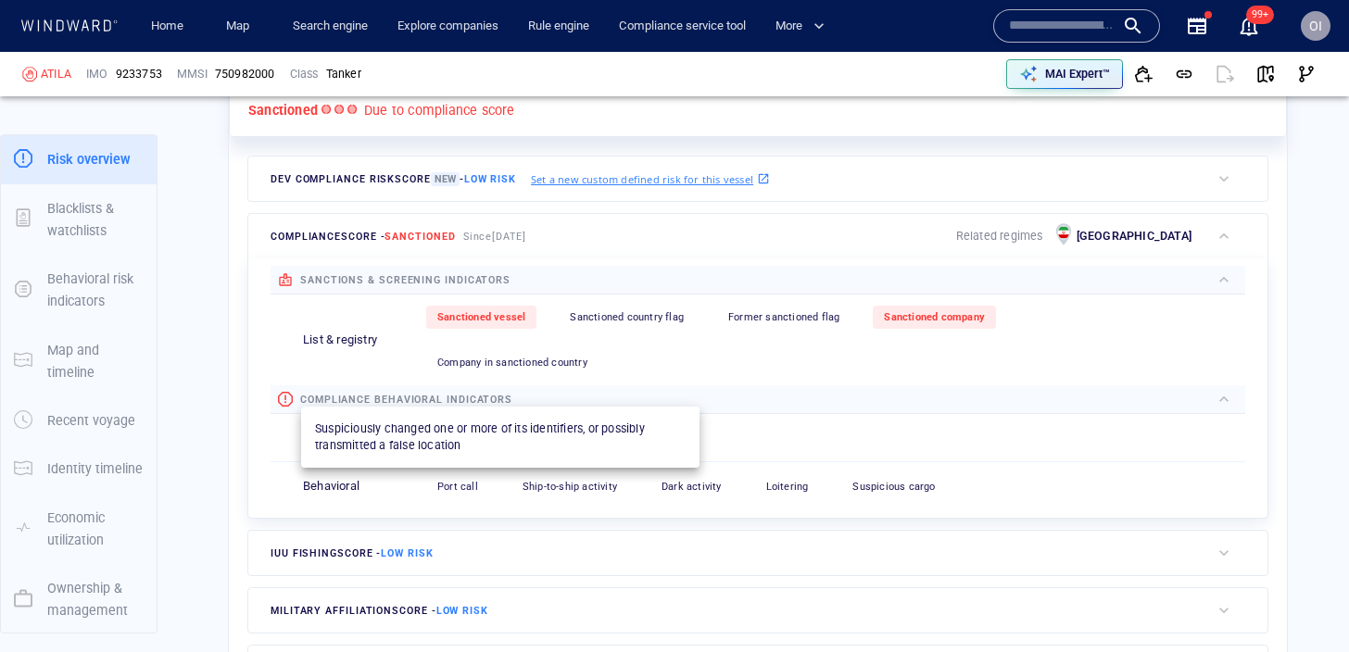
click at [558, 426] on div "ID & location manipulation" at bounding box center [500, 437] width 148 height 23
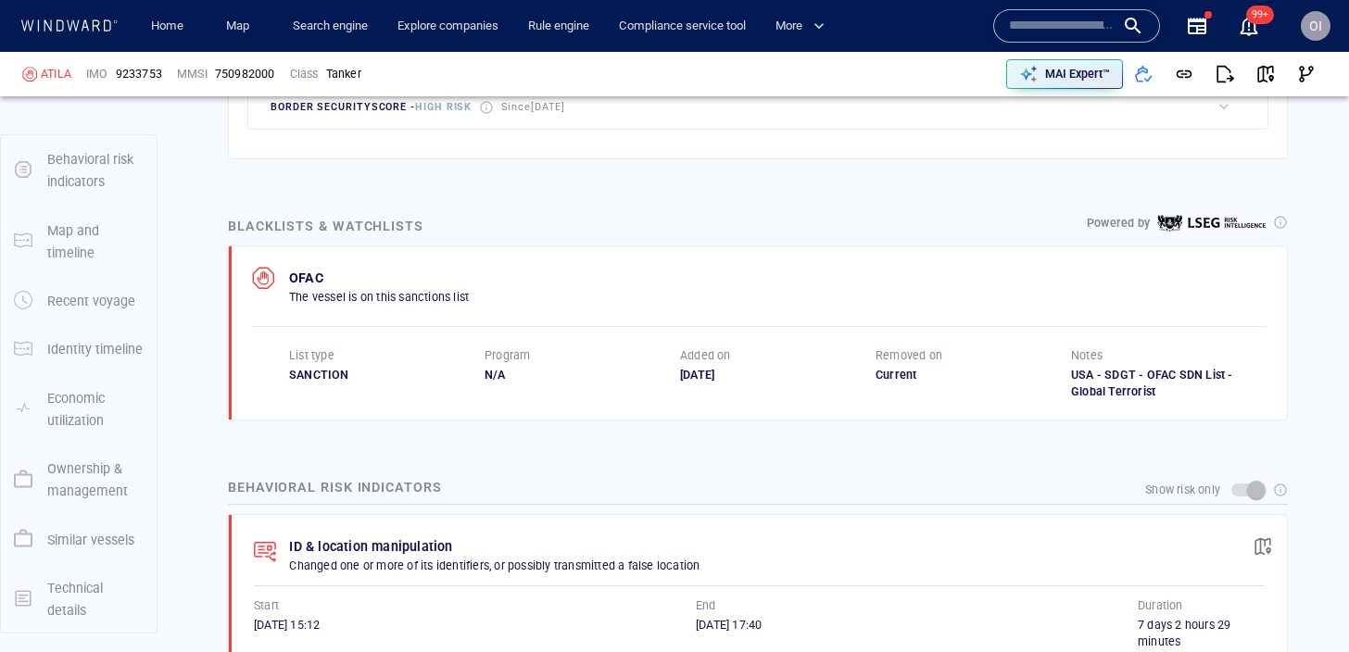
scroll to position [1053, 0]
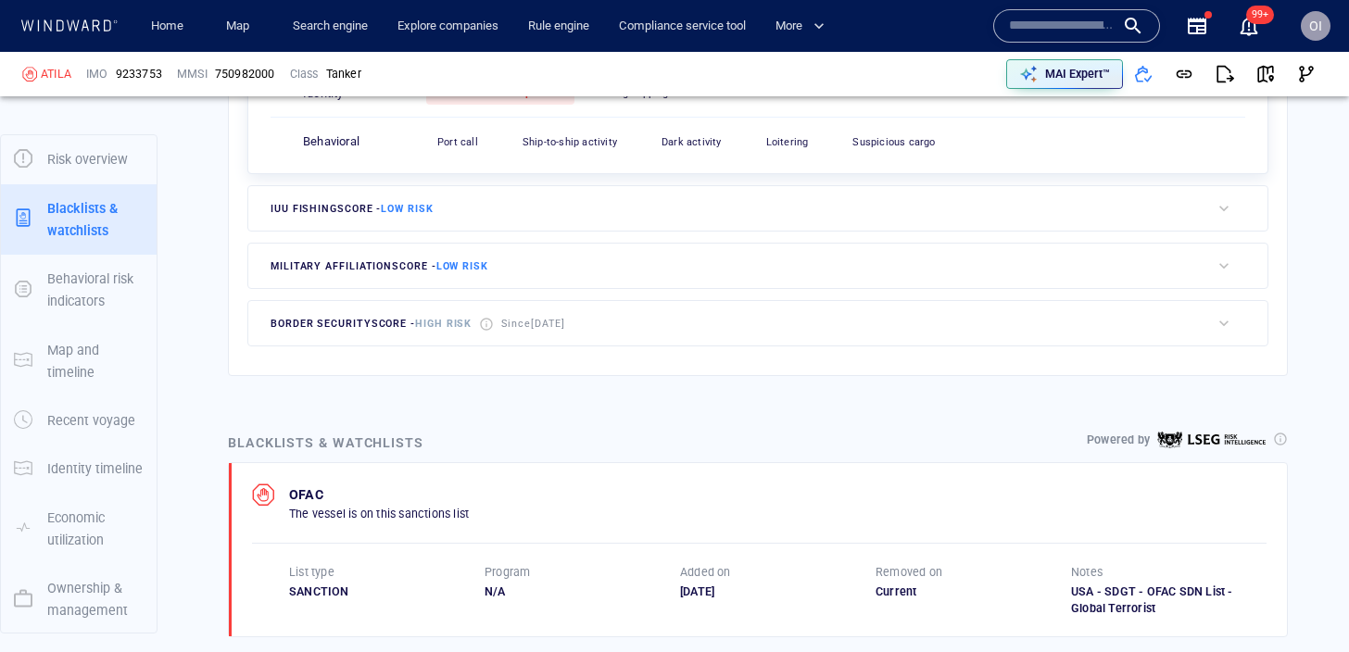
scroll to position [96, 0]
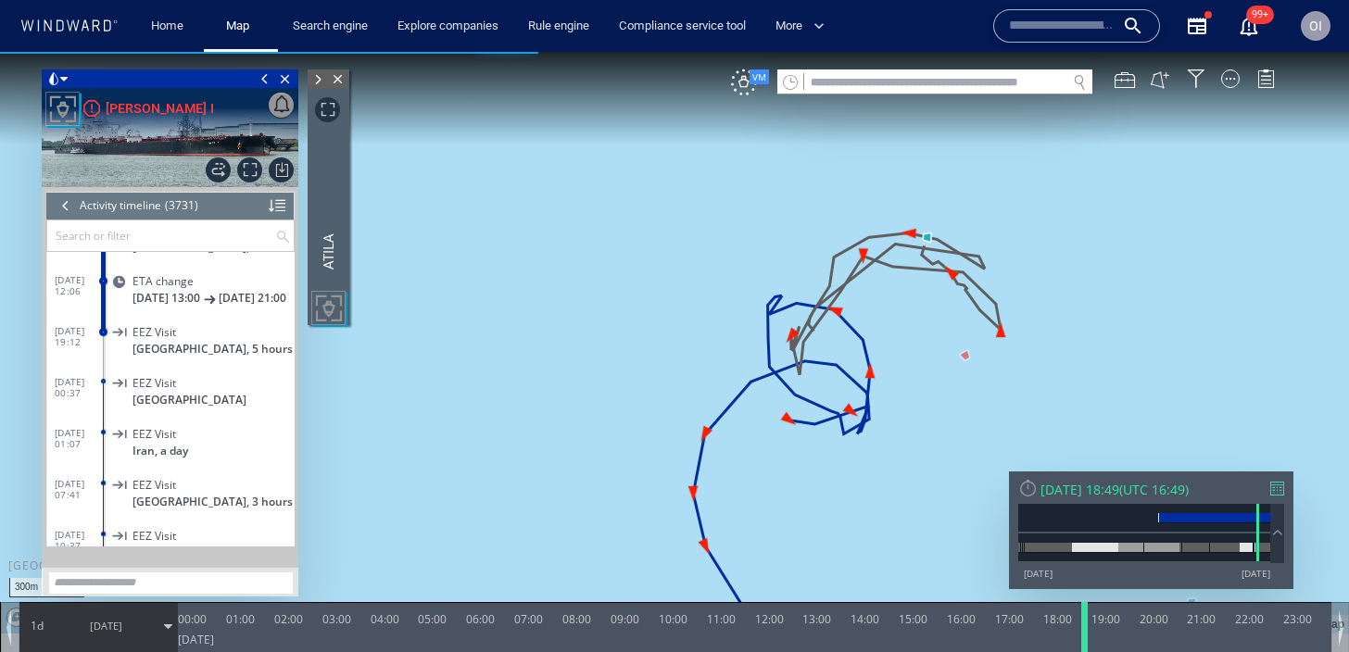
scroll to position [166228, 0]
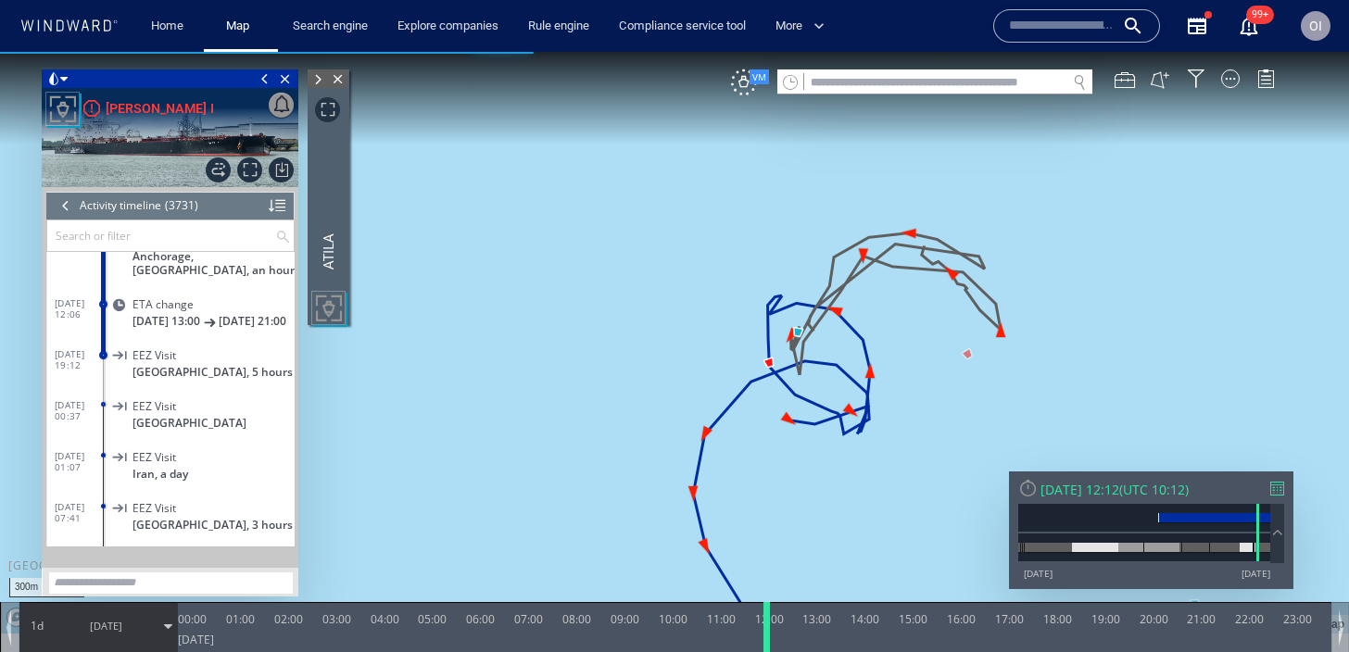
drag, startPoint x: 1052, startPoint y: 629, endPoint x: 768, endPoint y: 606, distance: 284.5
click at [768, 606] on div at bounding box center [770, 627] width 19 height 50
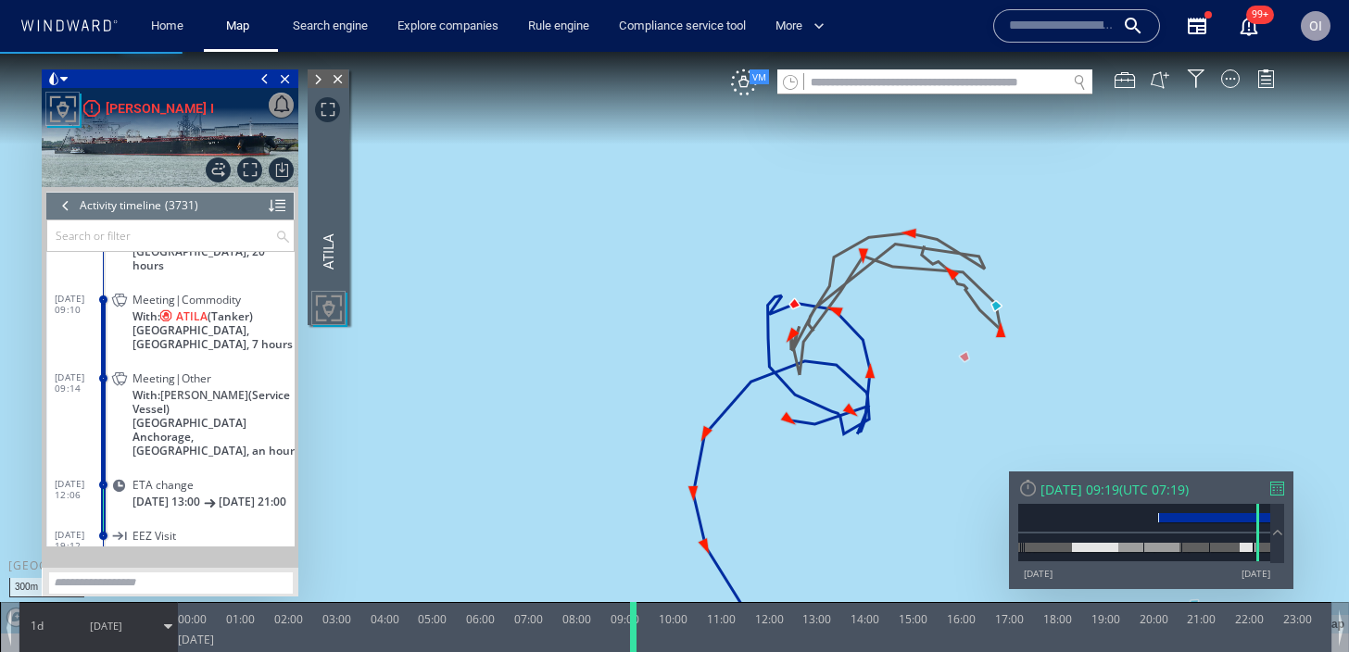
scroll to position [166177, 0]
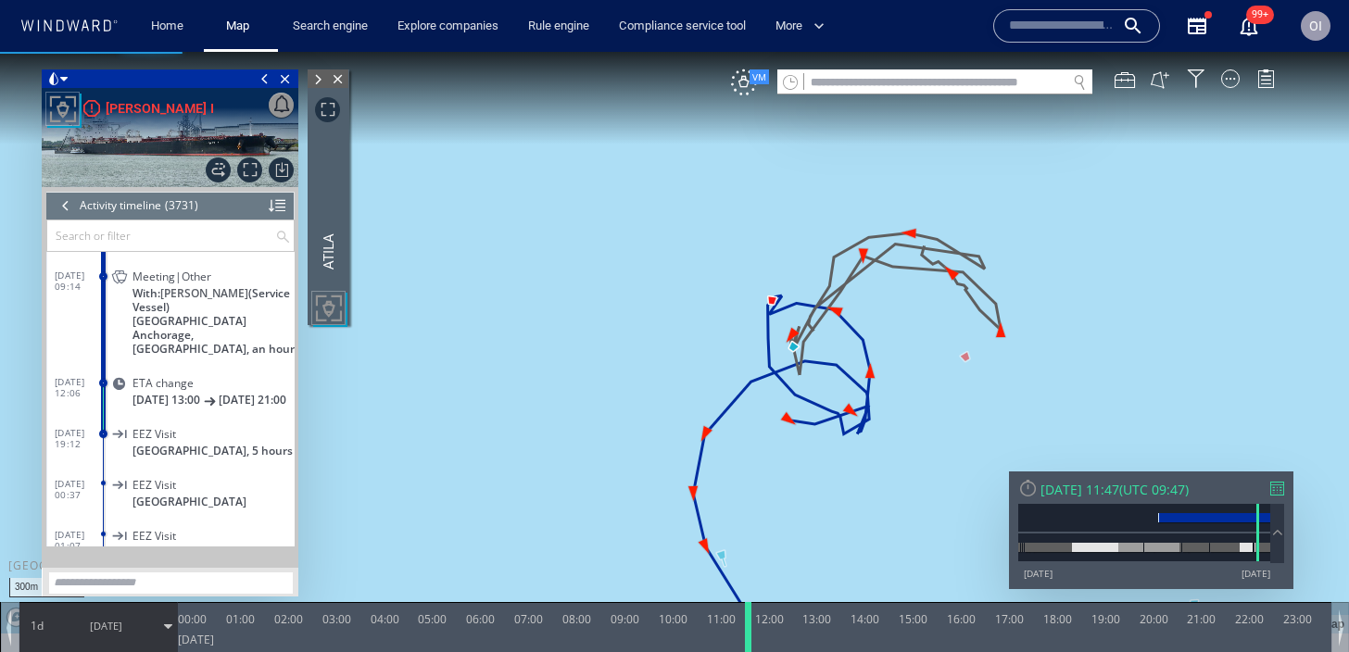
drag, startPoint x: 766, startPoint y: 637, endPoint x: 750, endPoint y: 611, distance: 30.8
click at [750, 611] on div at bounding box center [751, 627] width 19 height 50
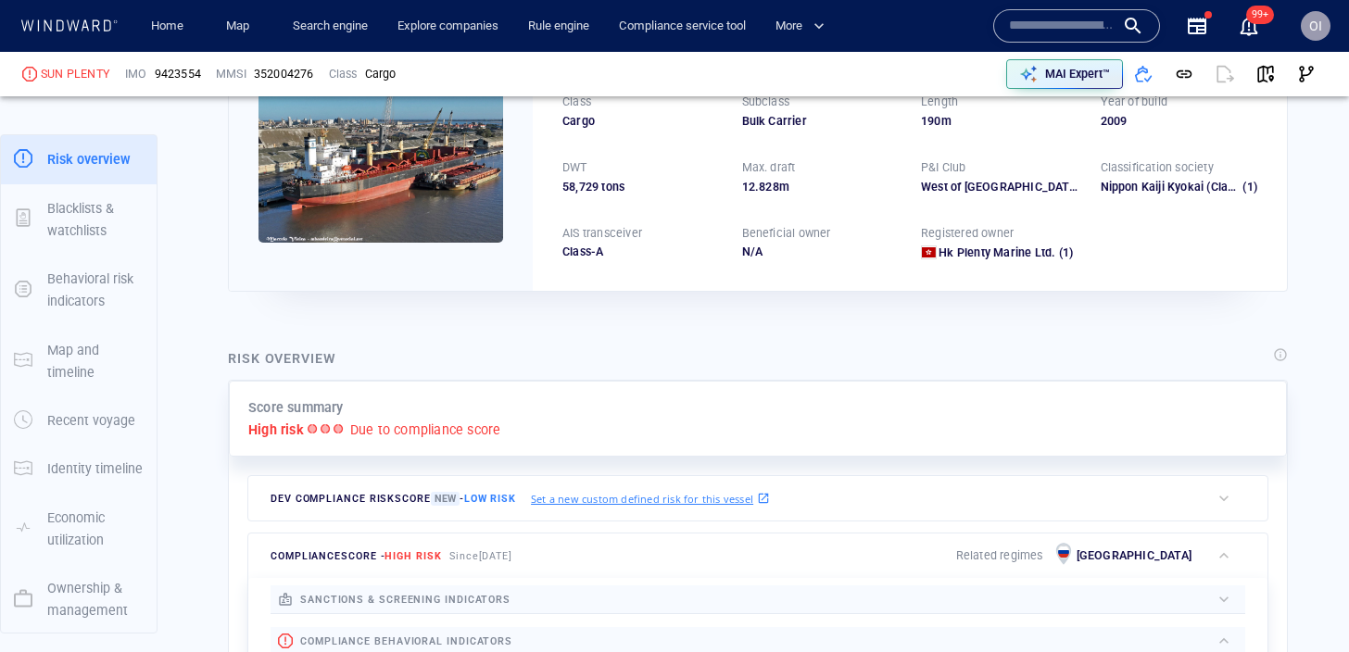
scroll to position [640, 0]
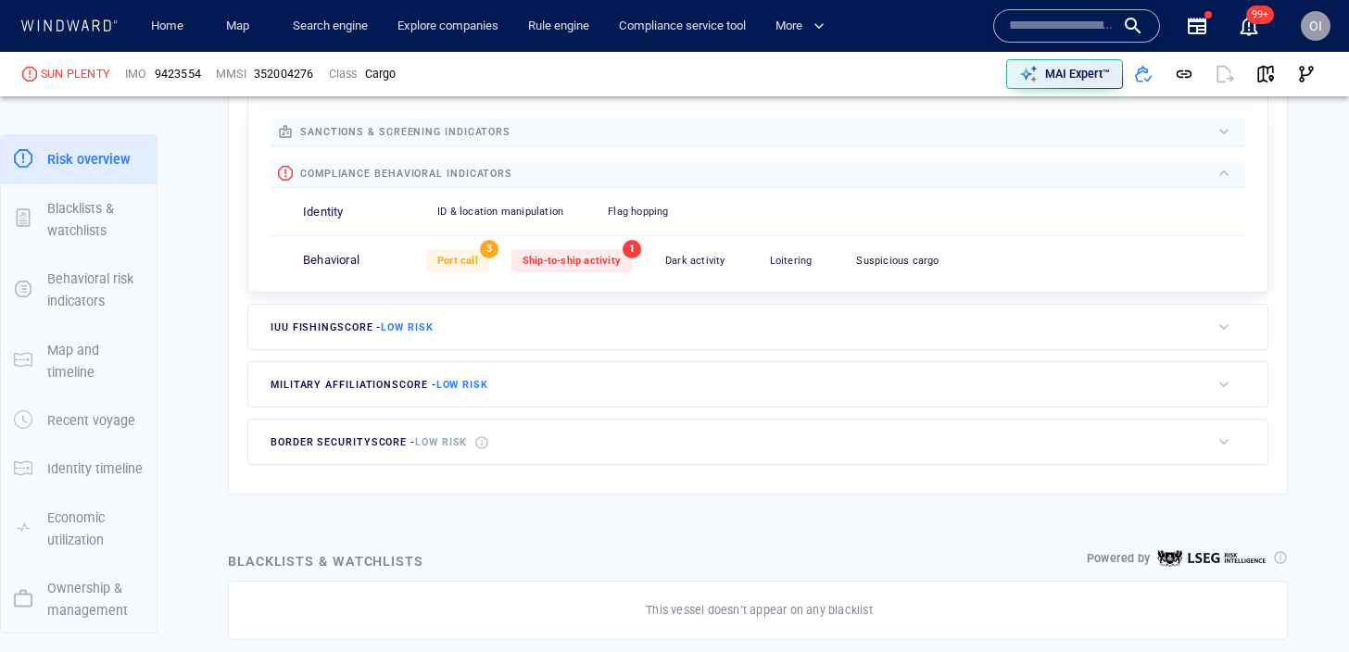
click at [599, 244] on div "Port call 3 Ship-to-ship activity 1 Dark activity 0 Loitering 0 Suspicious carg…" at bounding box center [835, 260] width 819 height 45
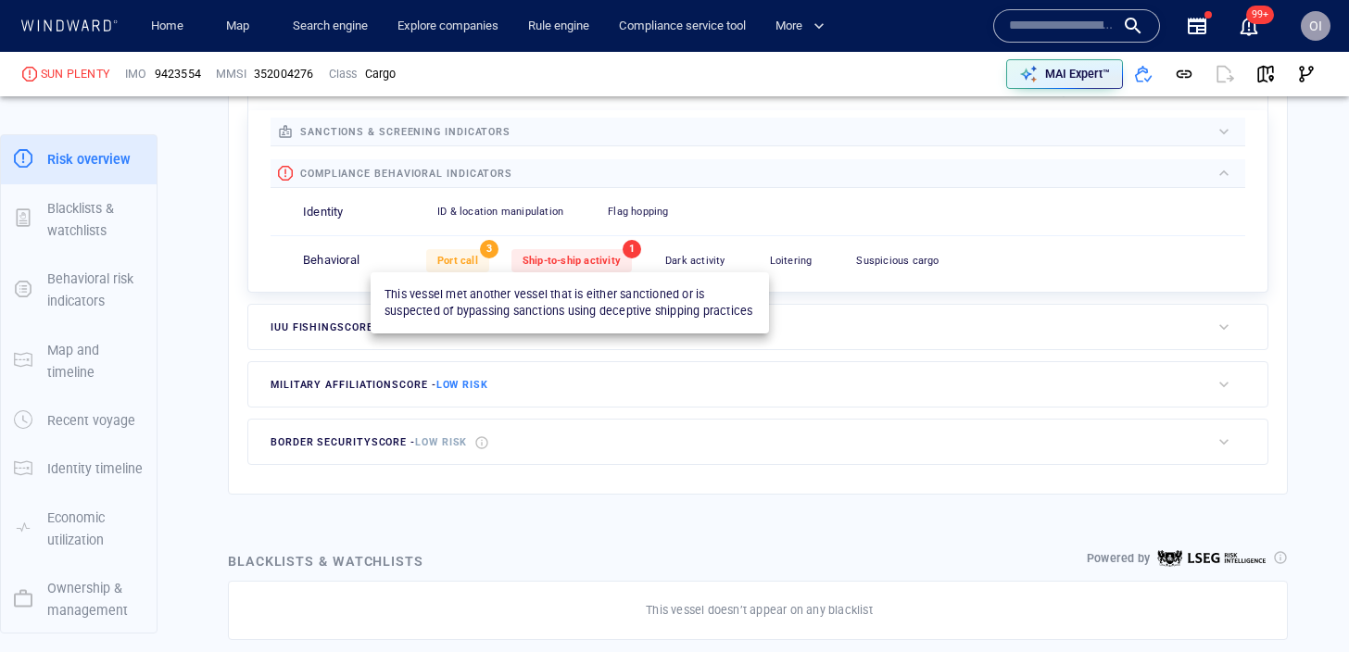
click at [598, 261] on span "Ship-to-ship activity" at bounding box center [572, 261] width 98 height 12
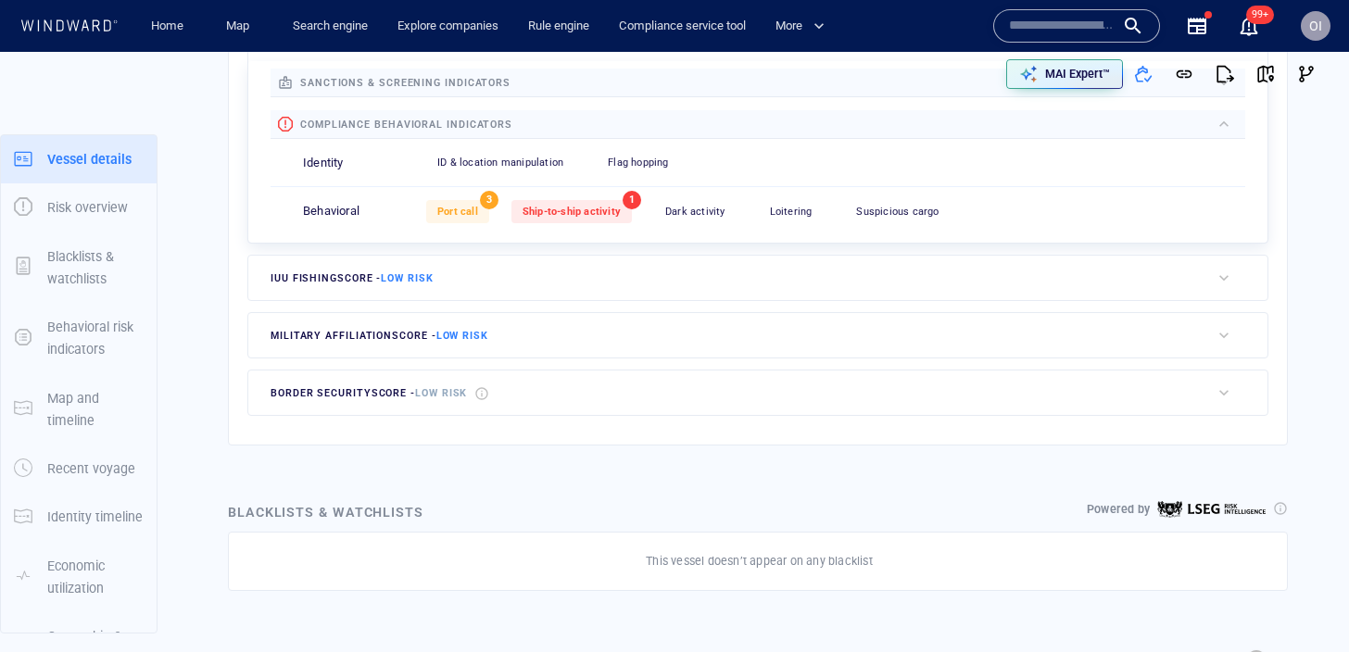
scroll to position [48, 0]
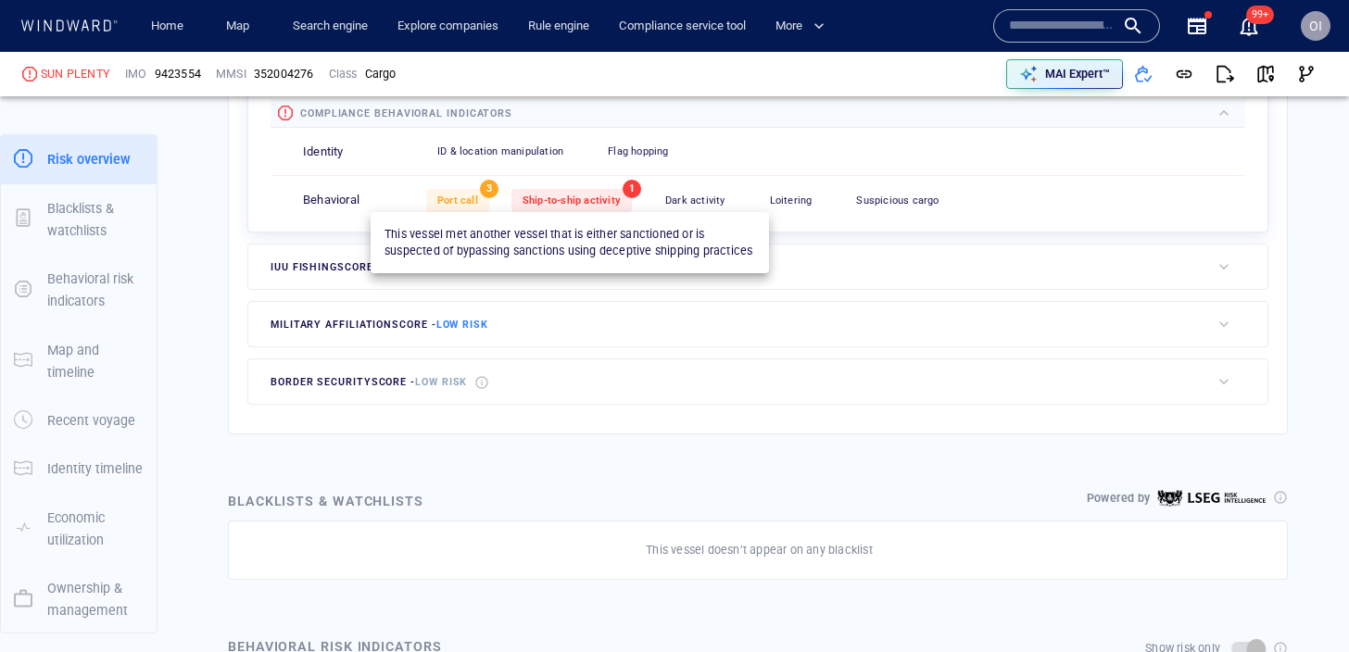
click at [623, 191] on span "1" at bounding box center [632, 189] width 19 height 19
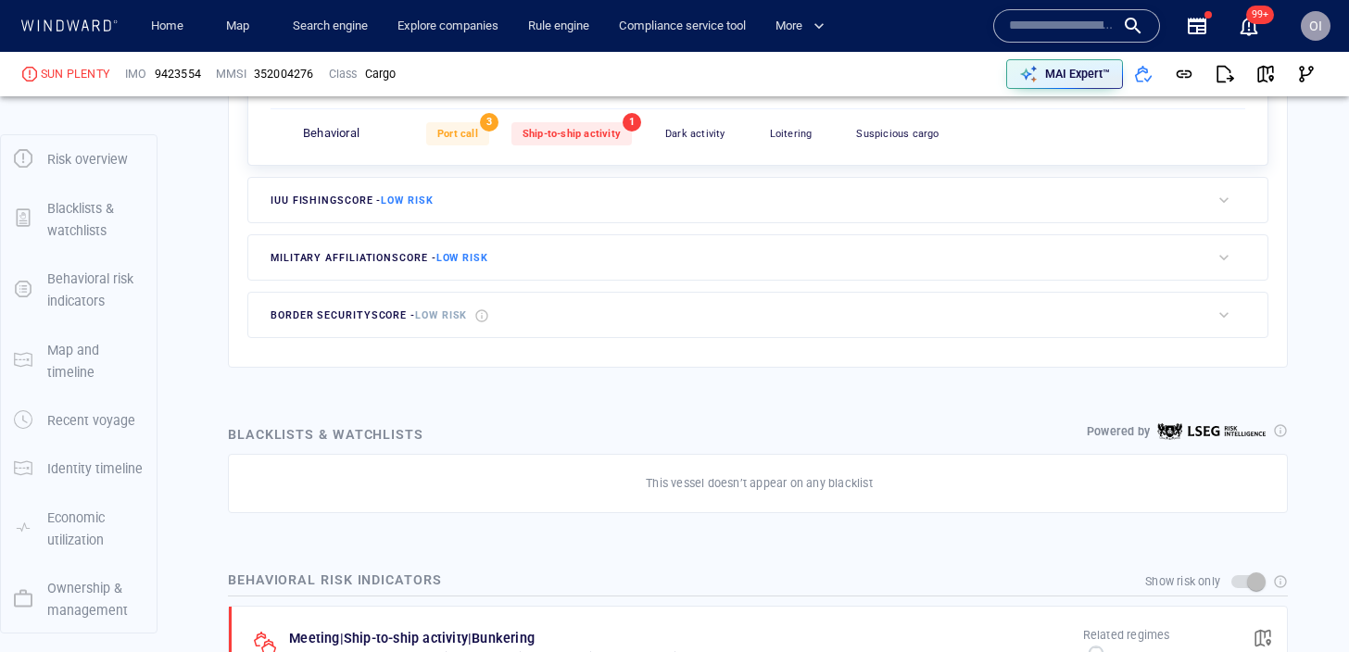
scroll to position [168, 0]
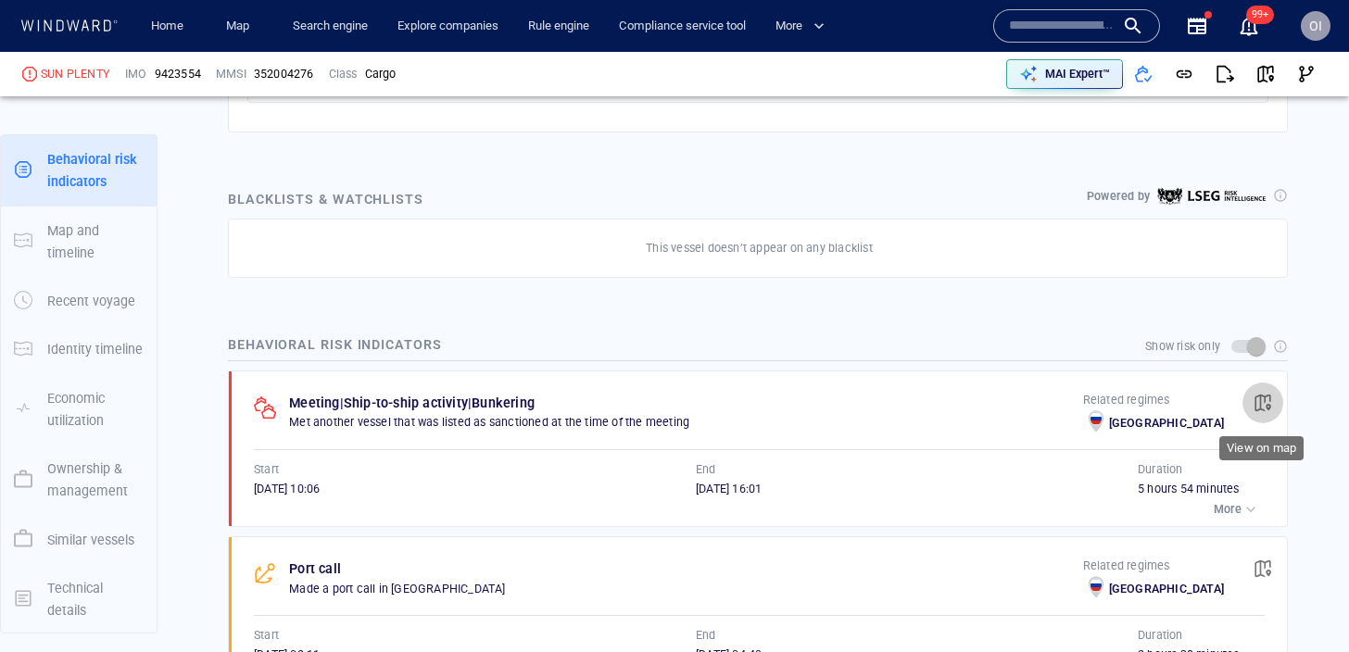
click at [1269, 402] on span "button" at bounding box center [1263, 403] width 19 height 19
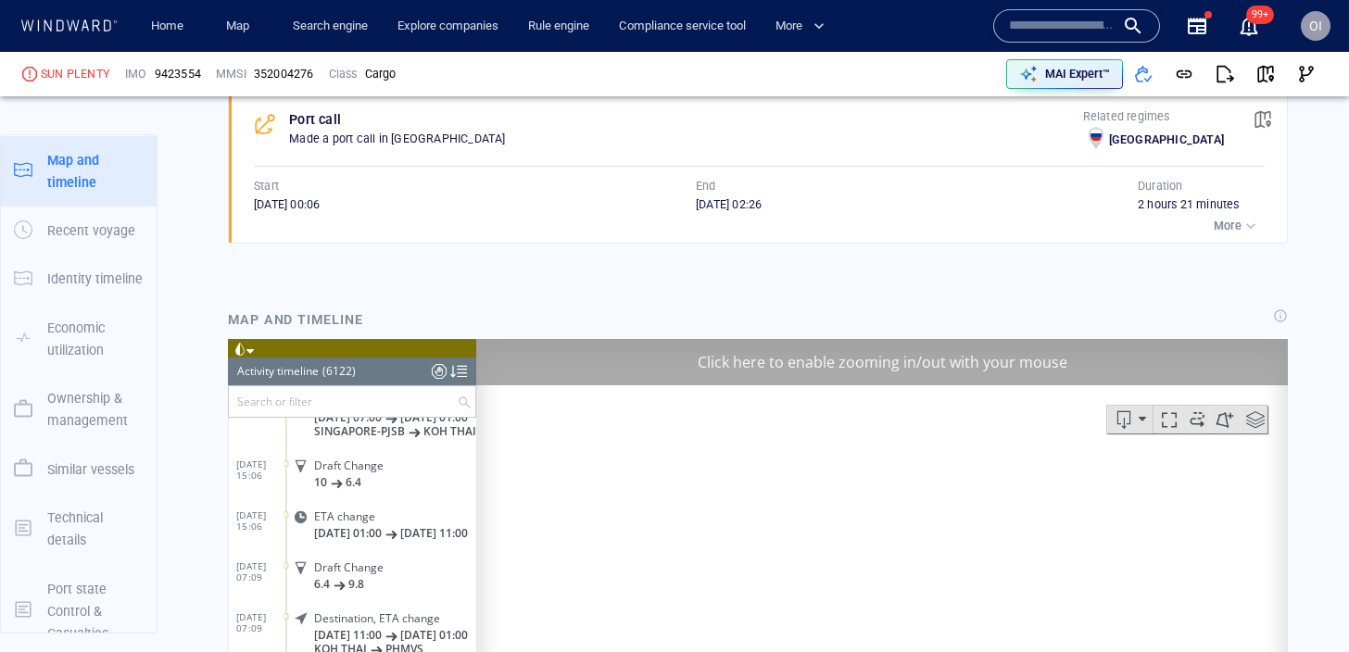
scroll to position [298773, 0]
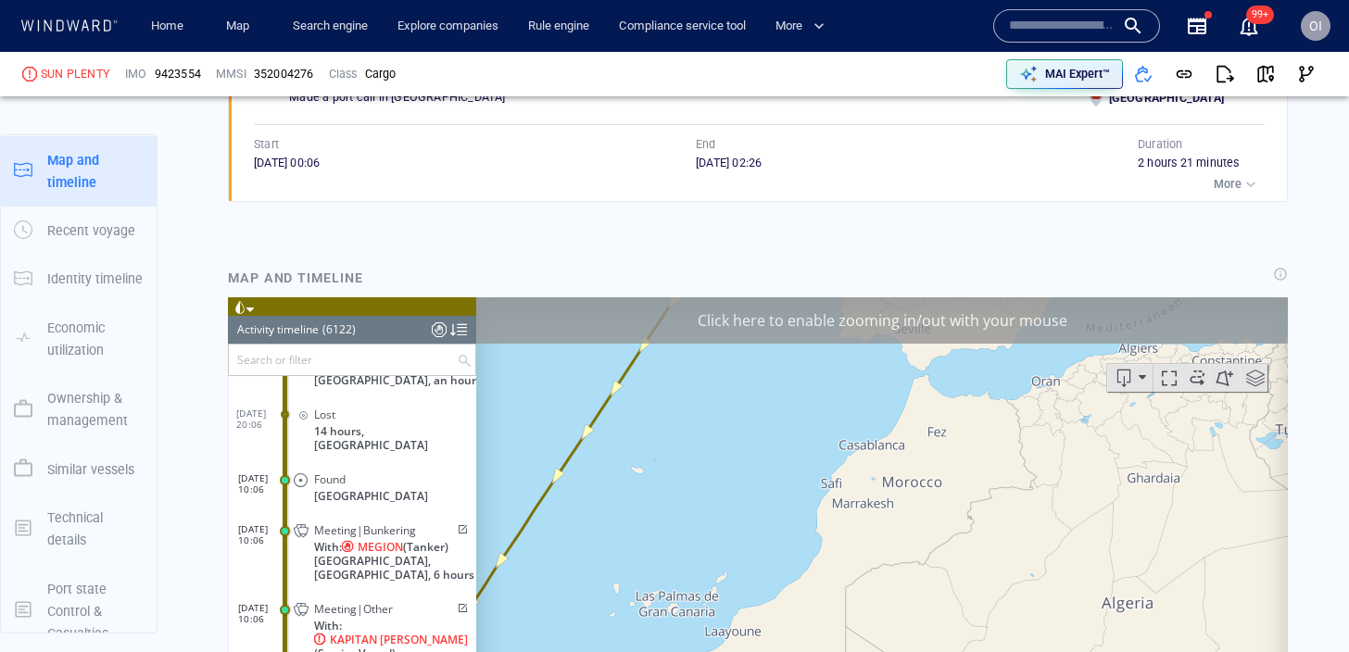
drag, startPoint x: 691, startPoint y: 493, endPoint x: 754, endPoint y: 523, distance: 69.6
click at [753, 523] on canvas "Map" at bounding box center [882, 583] width 812 height 574
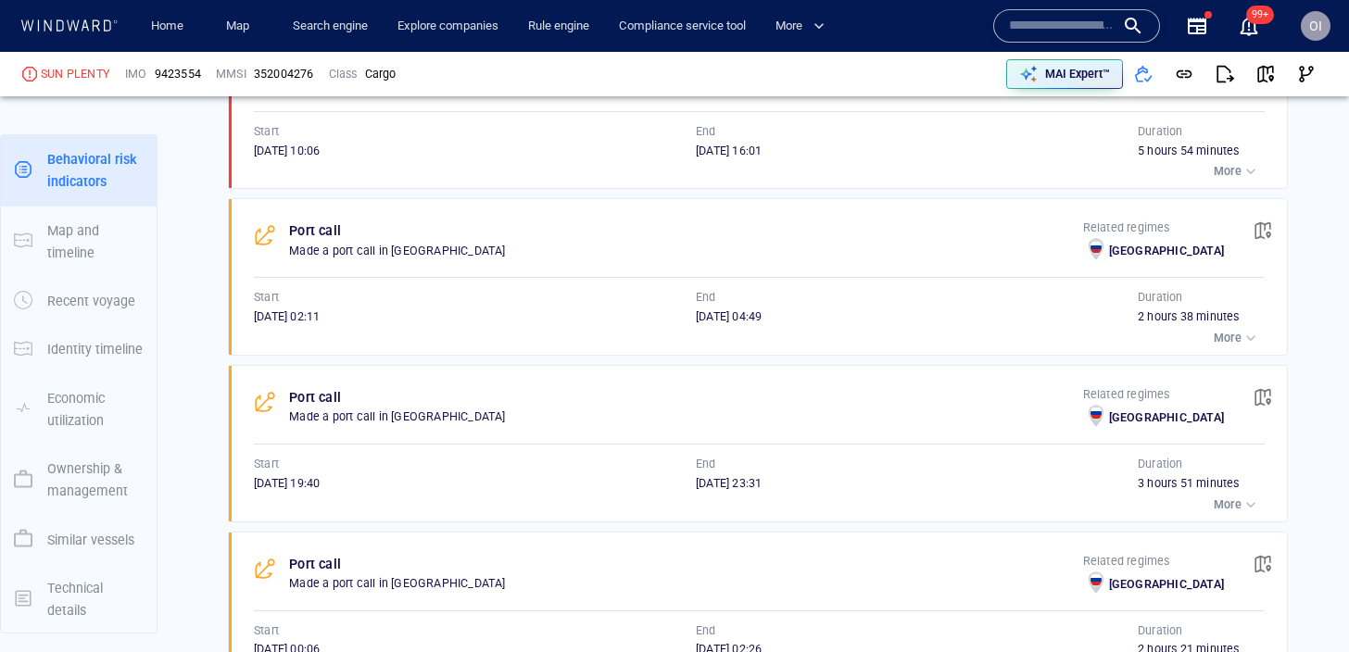
scroll to position [1247, 0]
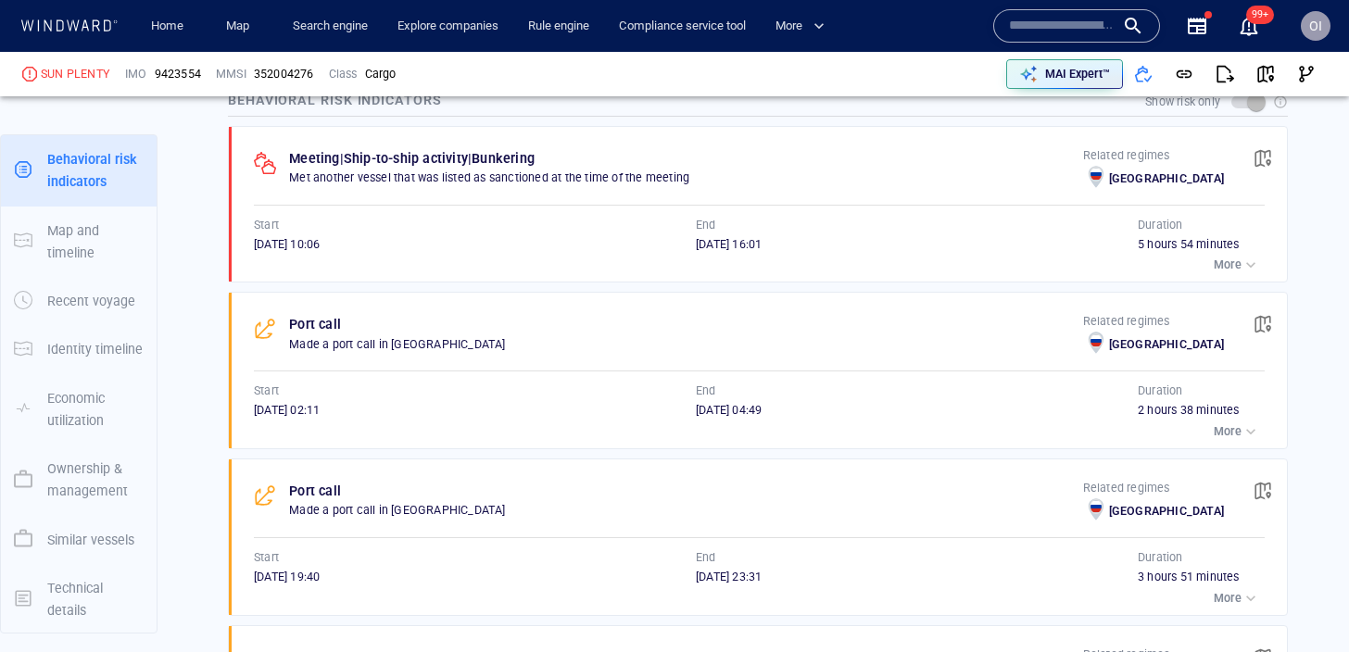
click at [1243, 265] on div "button" at bounding box center [1251, 265] width 19 height 19
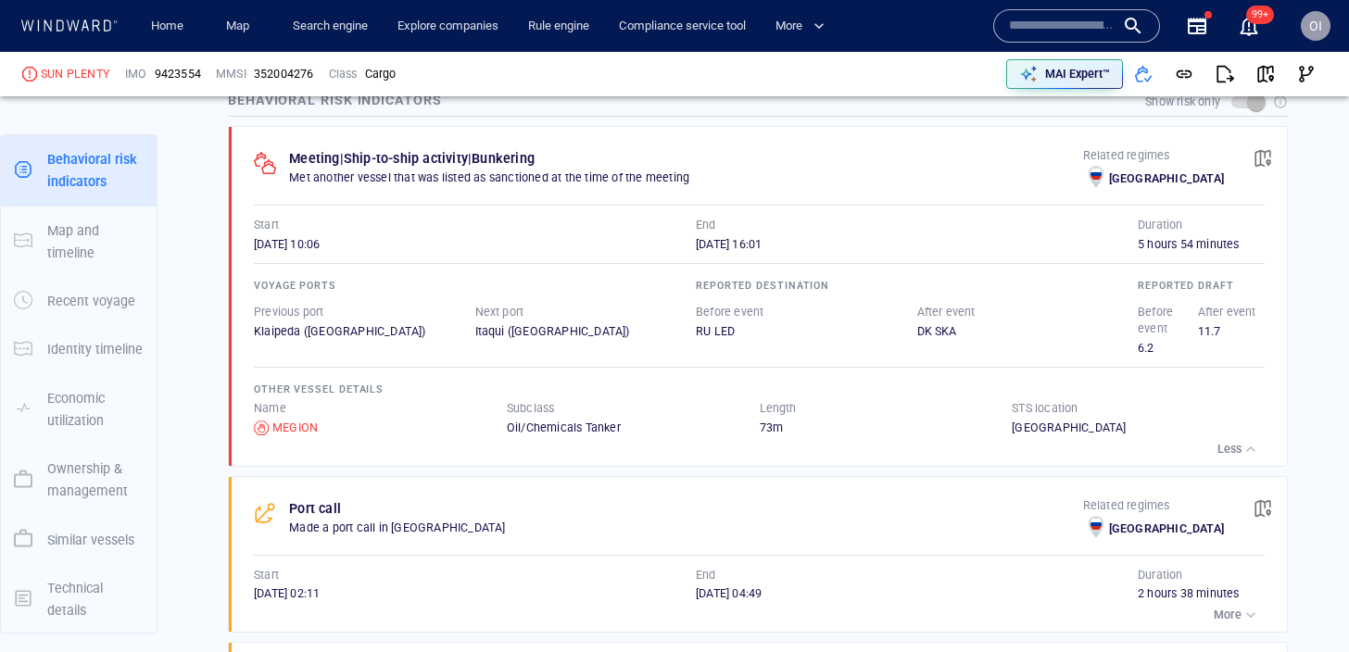
click at [1253, 444] on div "button" at bounding box center [1251, 449] width 19 height 19
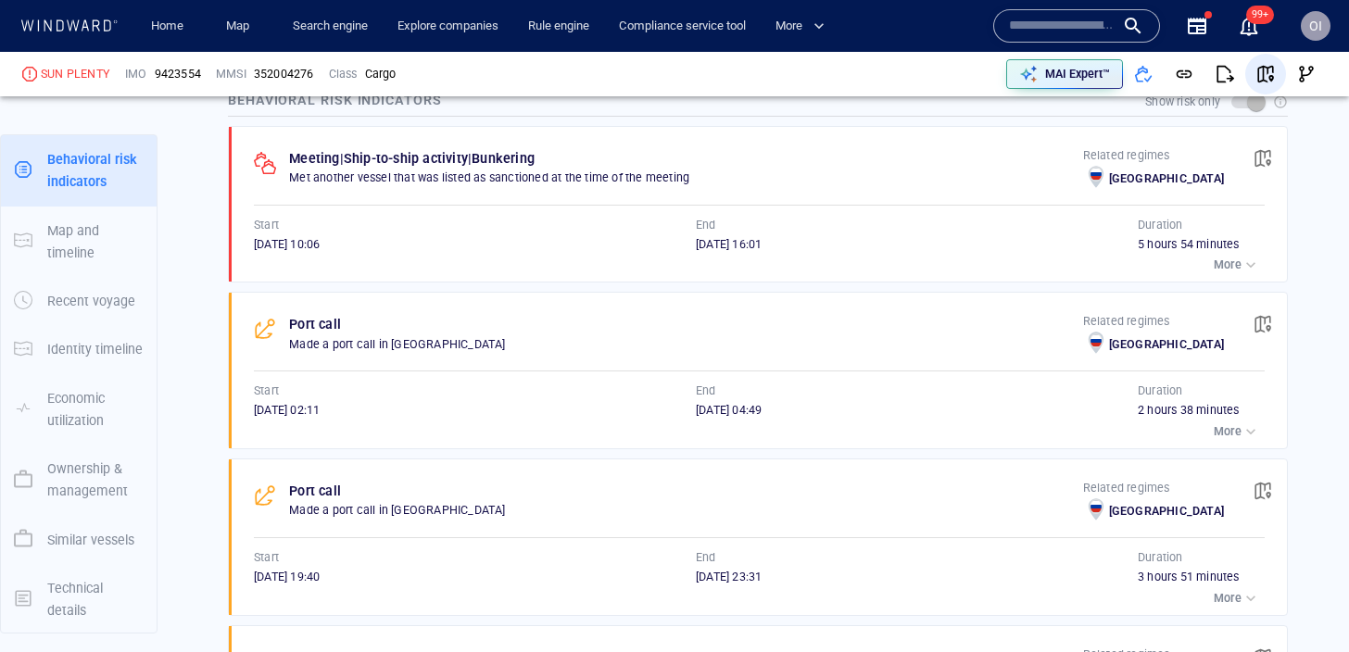
click at [1268, 70] on span "button" at bounding box center [1265, 74] width 19 height 19
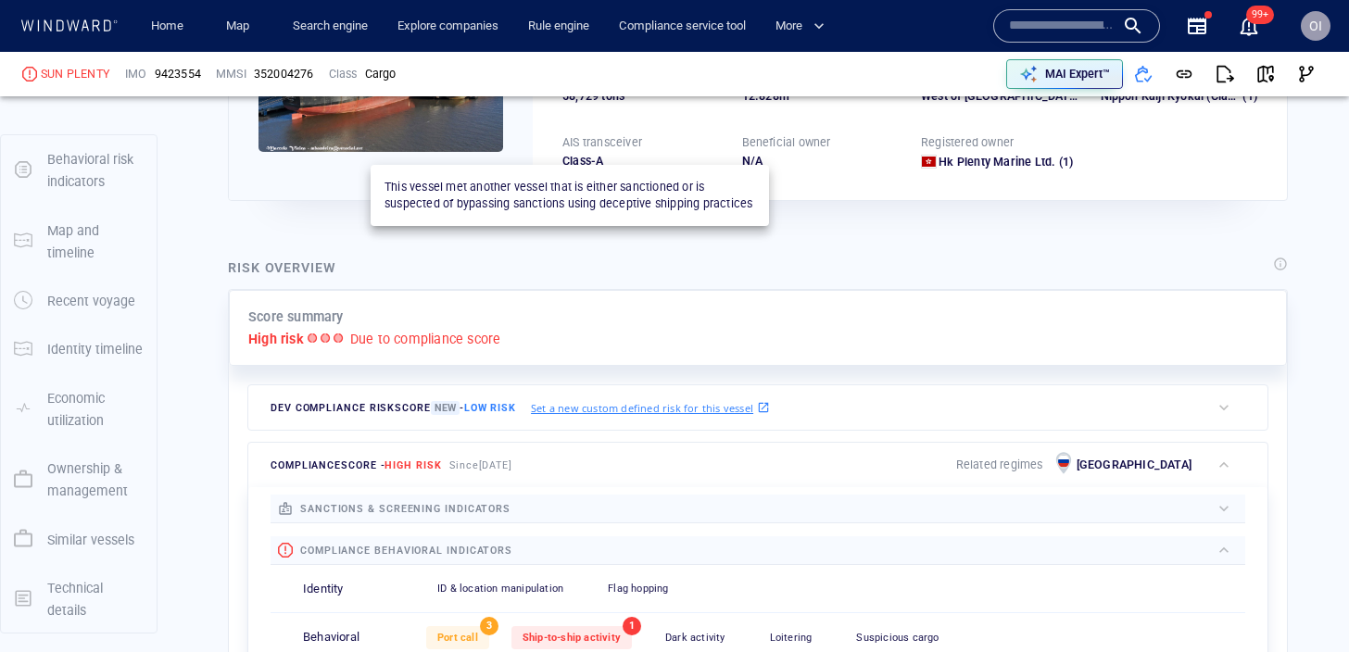
scroll to position [0, 0]
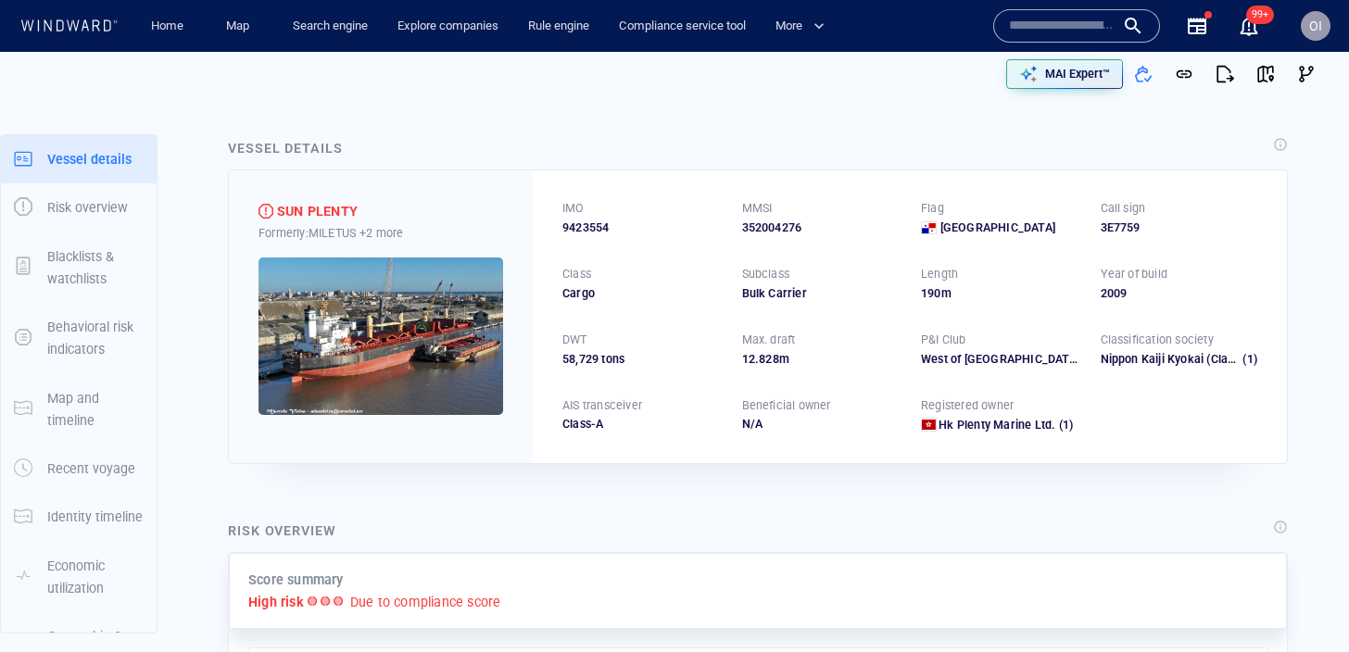
click at [589, 220] on span "9423554" at bounding box center [585, 228] width 46 height 17
copy span "9423554"
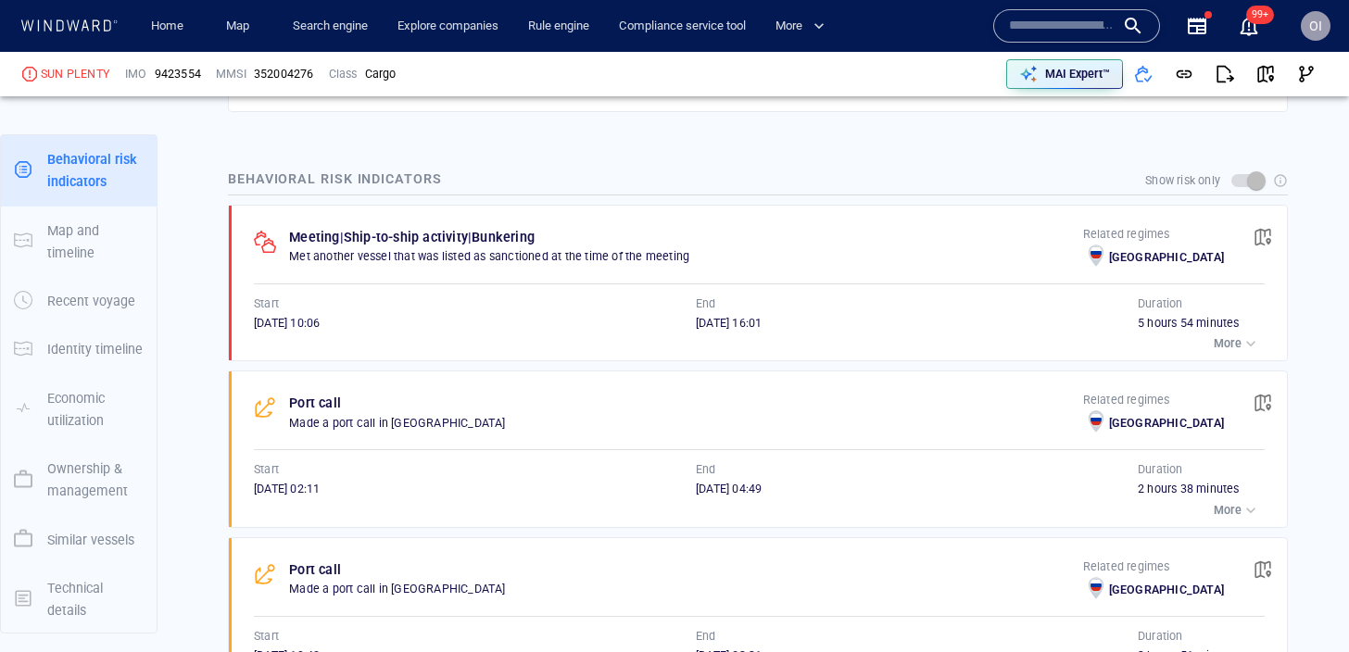
scroll to position [1161, 0]
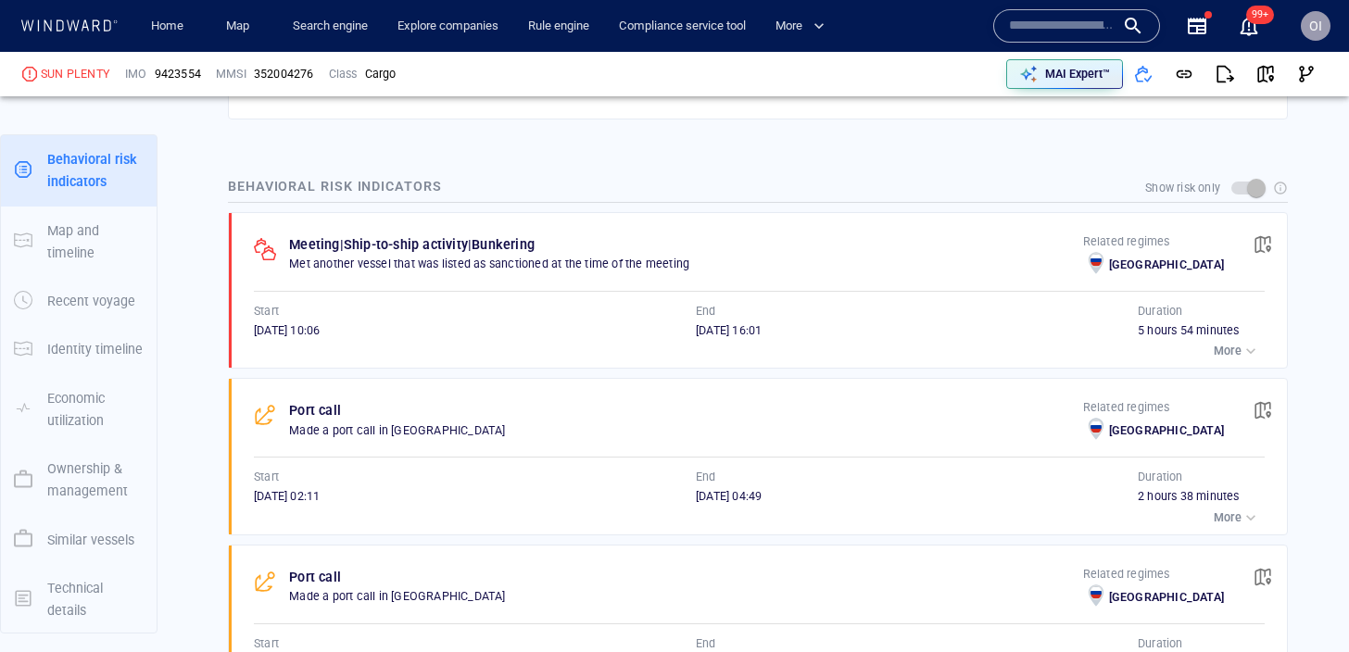
click at [1226, 347] on p "More" at bounding box center [1228, 351] width 28 height 17
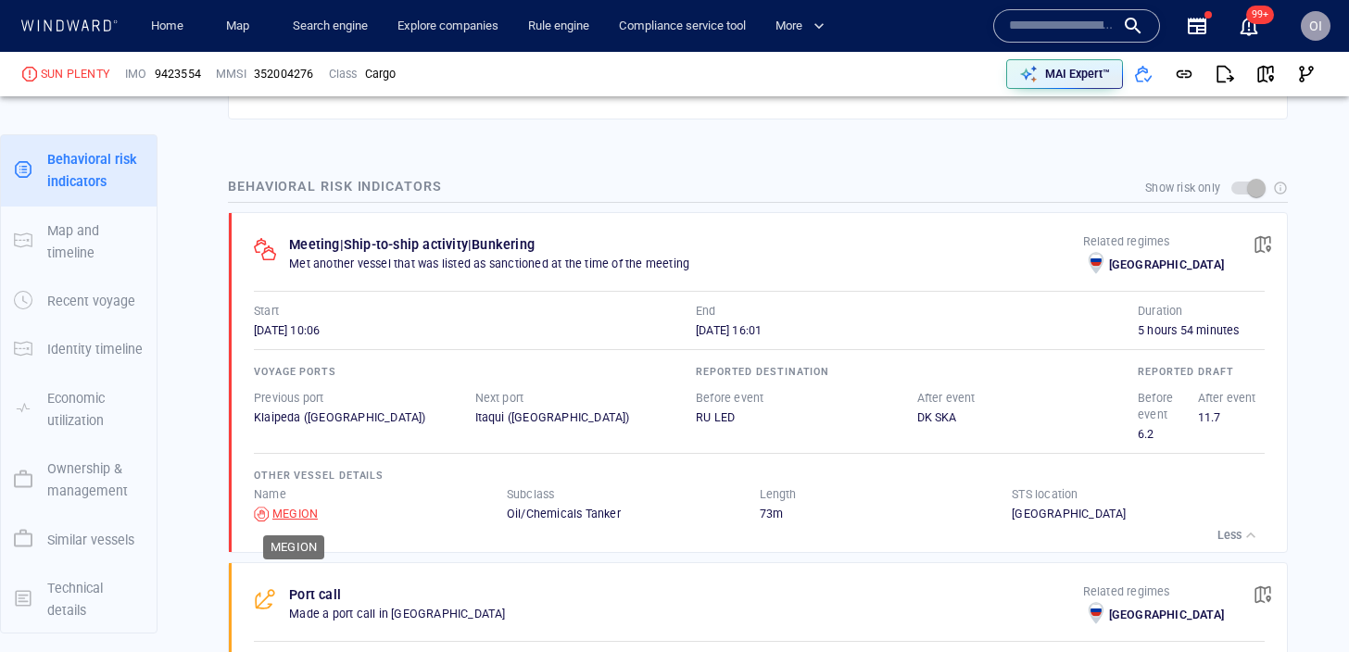
click at [285, 518] on div "MEGION" at bounding box center [294, 514] width 45 height 17
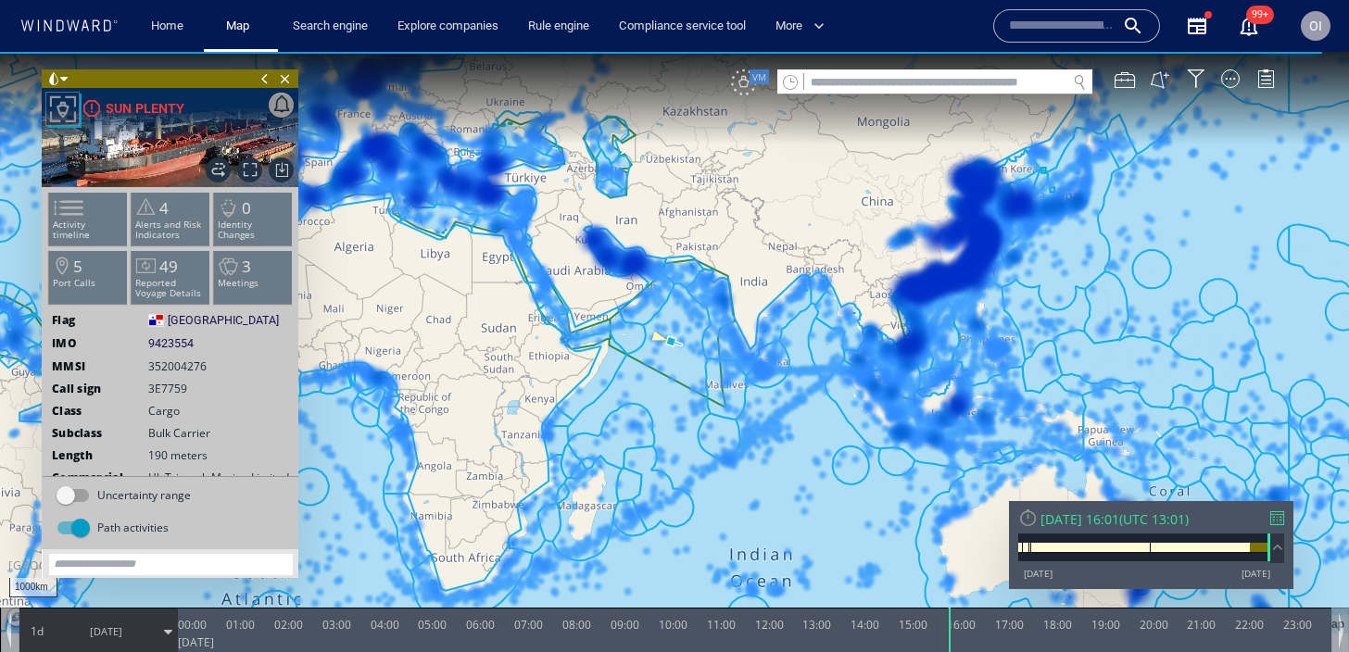
click at [737, 79] on div "VM" at bounding box center [744, 82] width 26 height 26
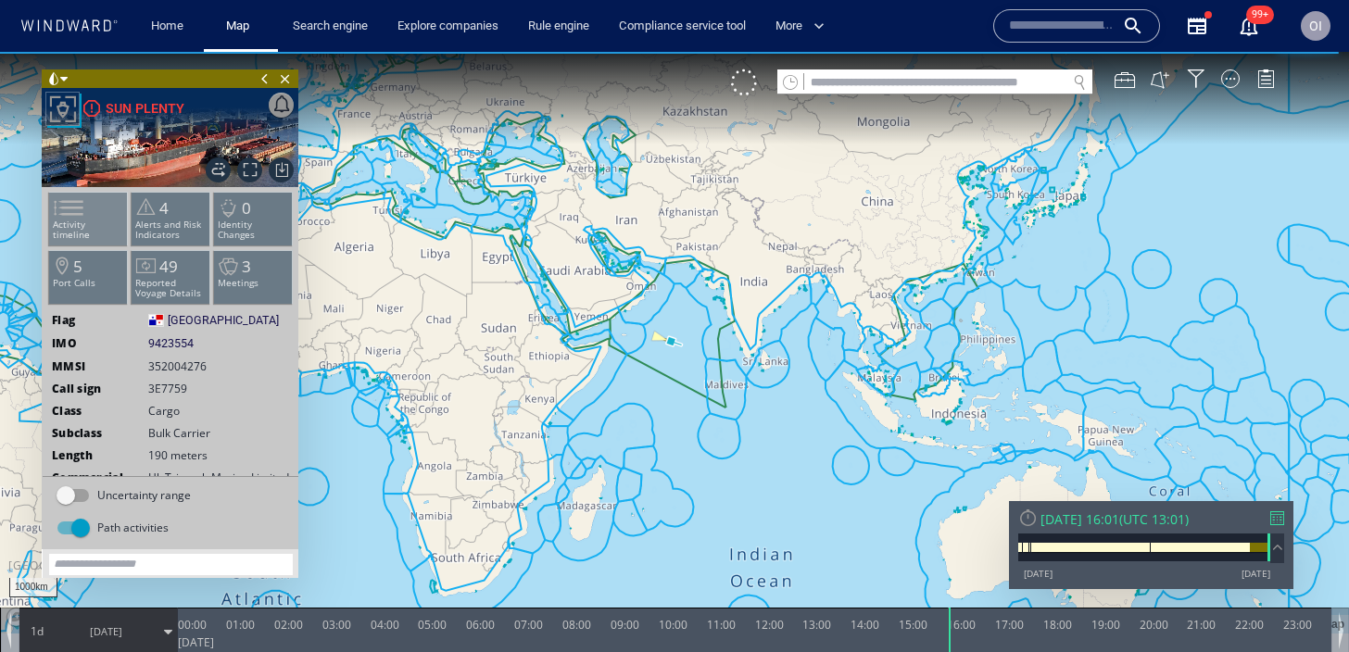
click at [71, 221] on span at bounding box center [58, 208] width 28 height 27
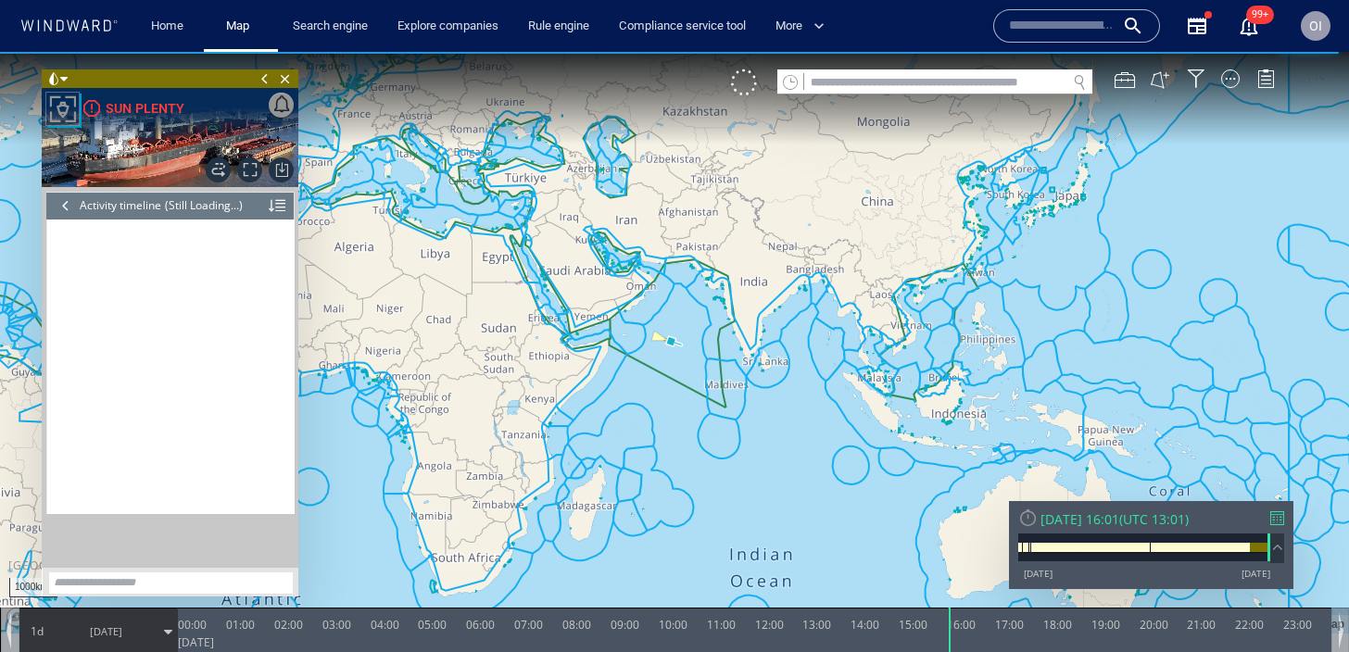
scroll to position [9286, 0]
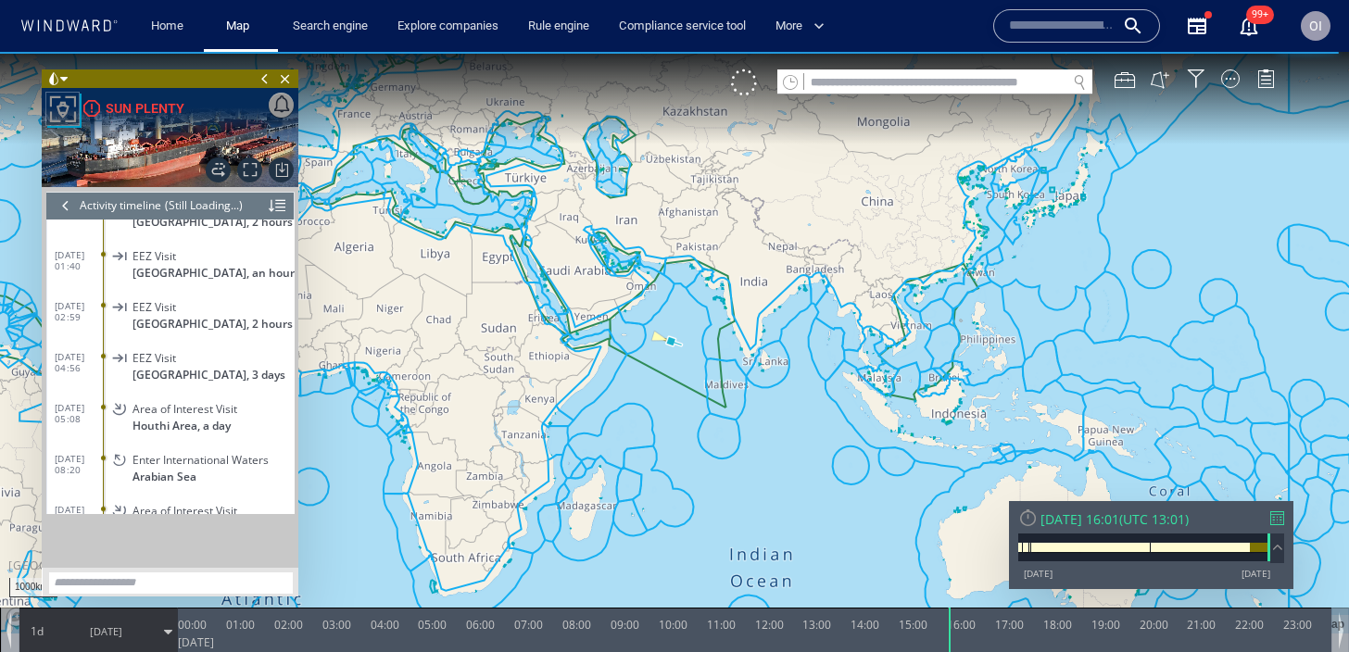
click at [1271, 520] on div at bounding box center [1277, 518] width 14 height 14
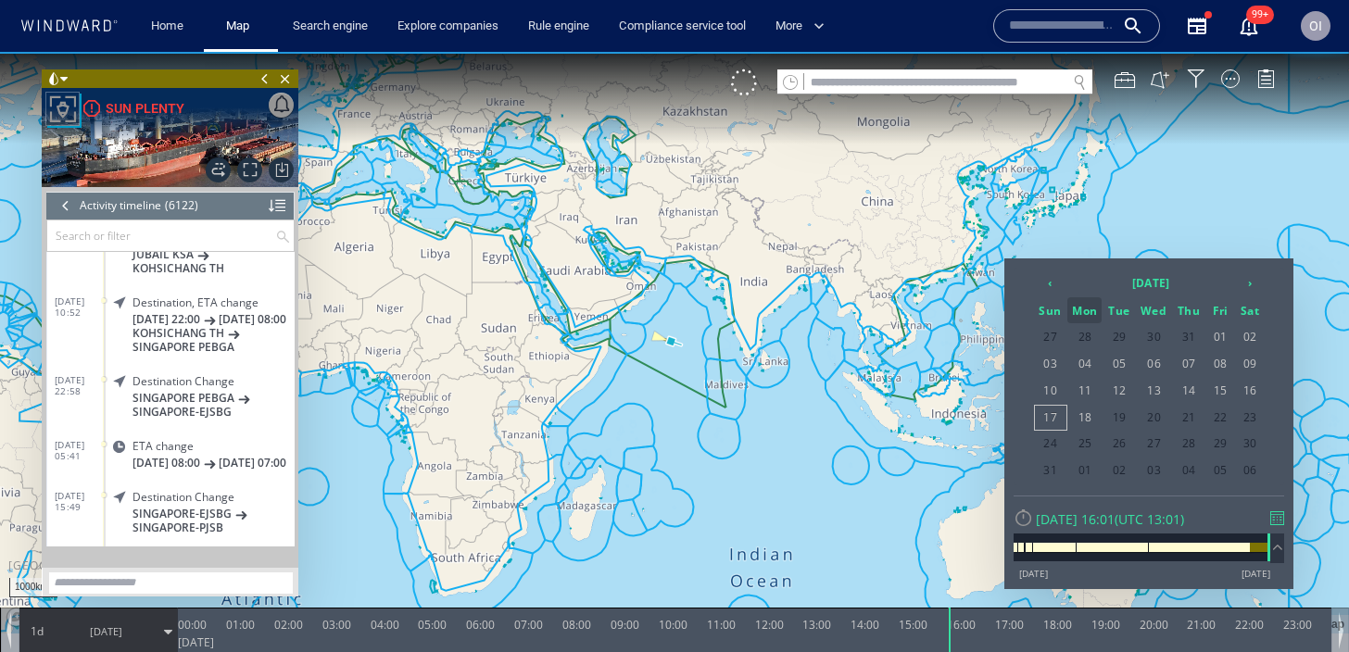
scroll to position [9304, 0]
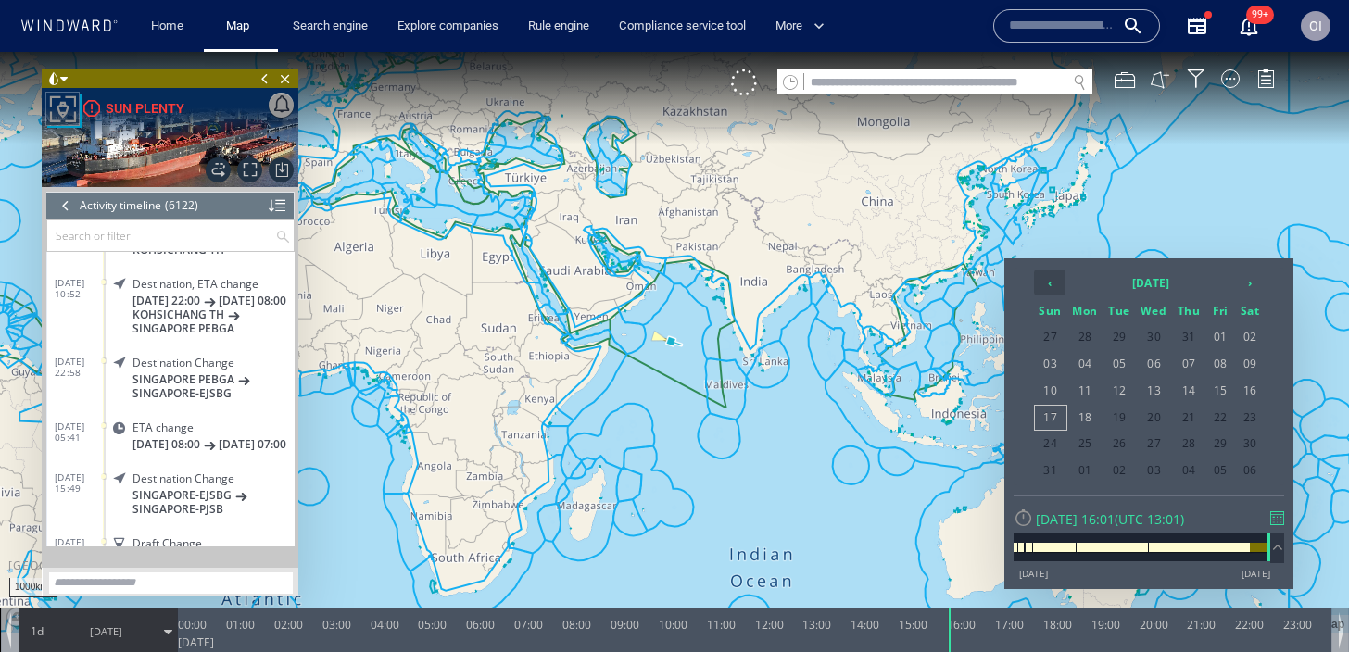
click at [1052, 288] on th "‹" at bounding box center [1050, 283] width 32 height 26
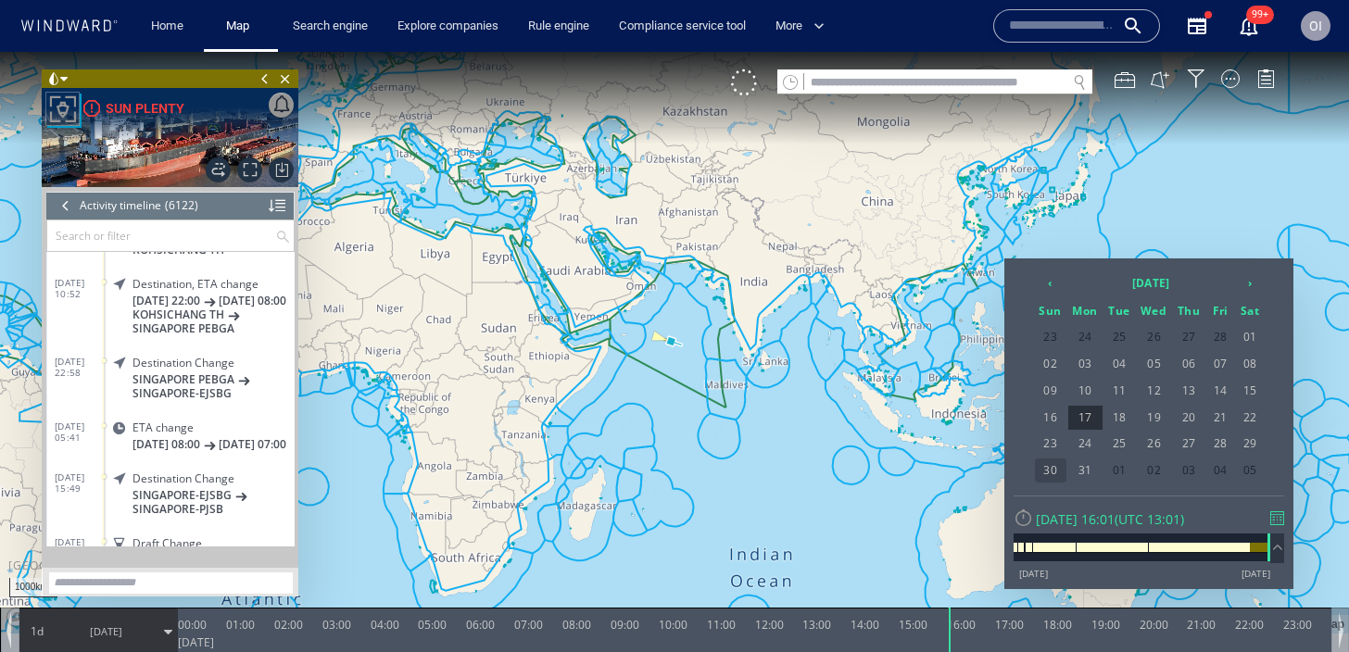
click at [1061, 475] on span "30" at bounding box center [1051, 471] width 32 height 24
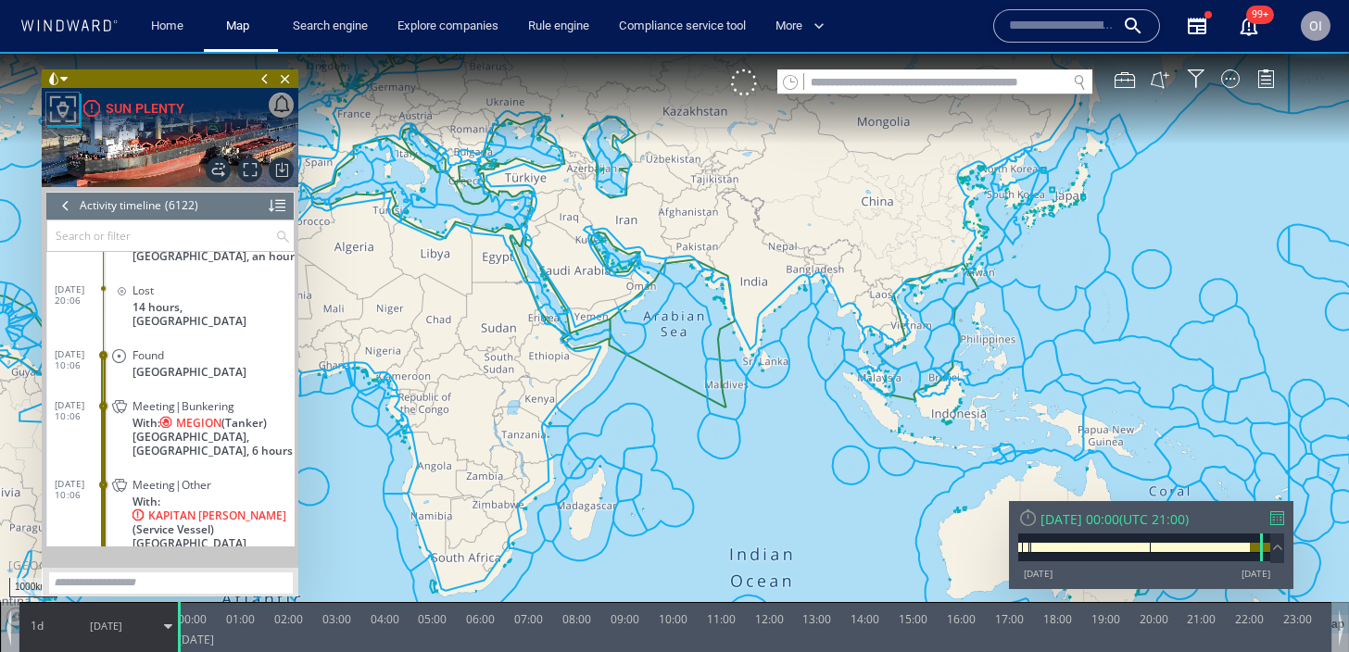
click at [231, 442] on span "St. Petersburg Anchorage, Russia, 6 hours" at bounding box center [213, 444] width 162 height 28
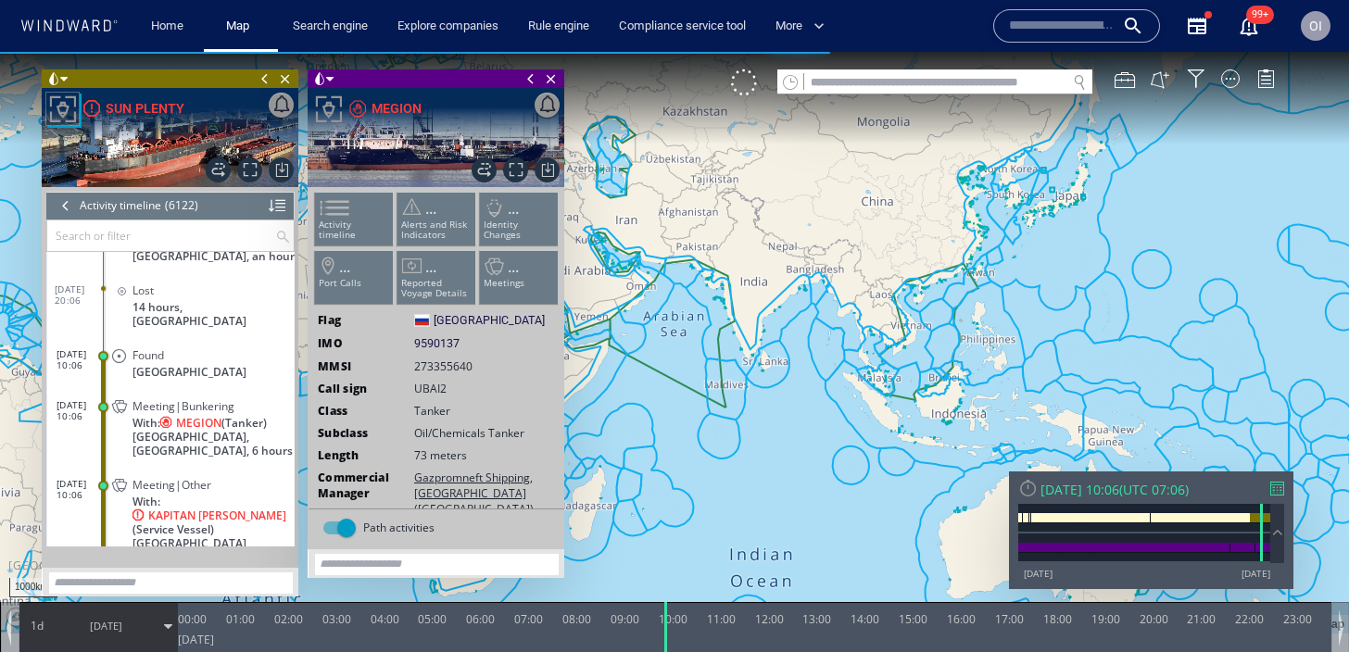
click at [532, 75] on span at bounding box center [531, 78] width 20 height 19
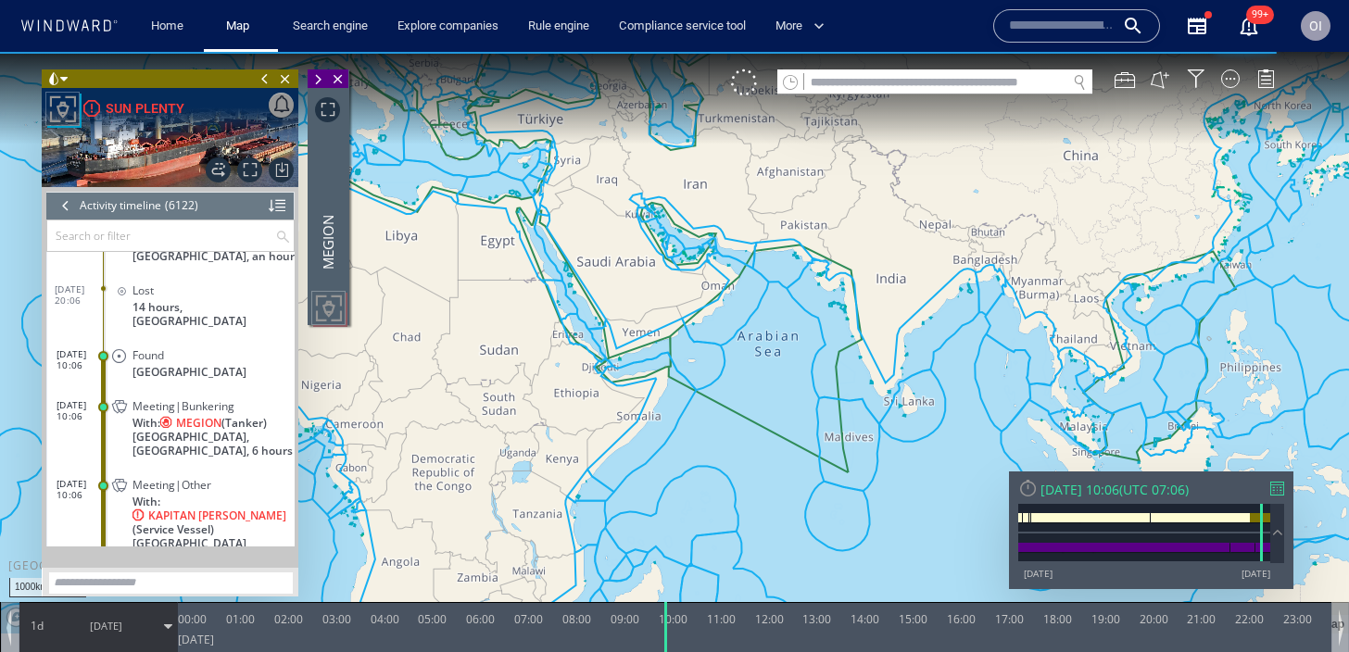
drag, startPoint x: 531, startPoint y: 309, endPoint x: 599, endPoint y: 355, distance: 81.5
click at [599, 356] on canvas "Map" at bounding box center [674, 343] width 1349 height 582
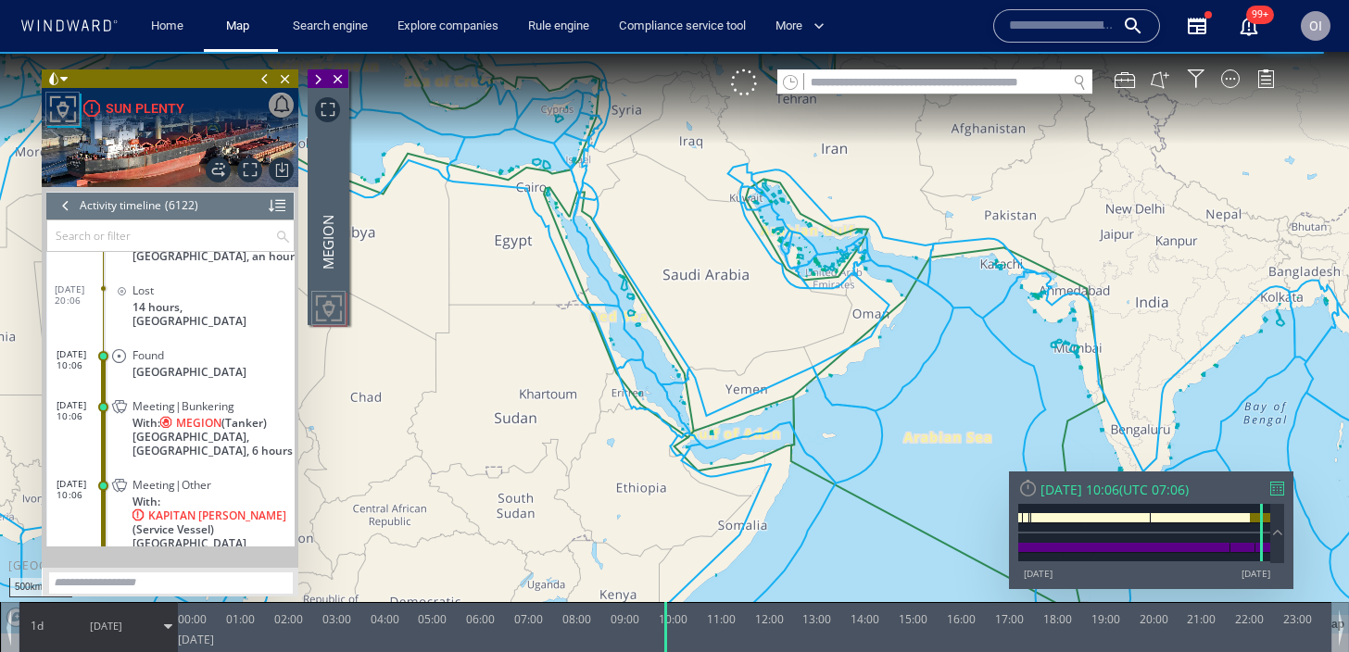
click at [233, 441] on span "St. Petersburg Anchorage, Russia, 6 hours" at bounding box center [213, 444] width 162 height 28
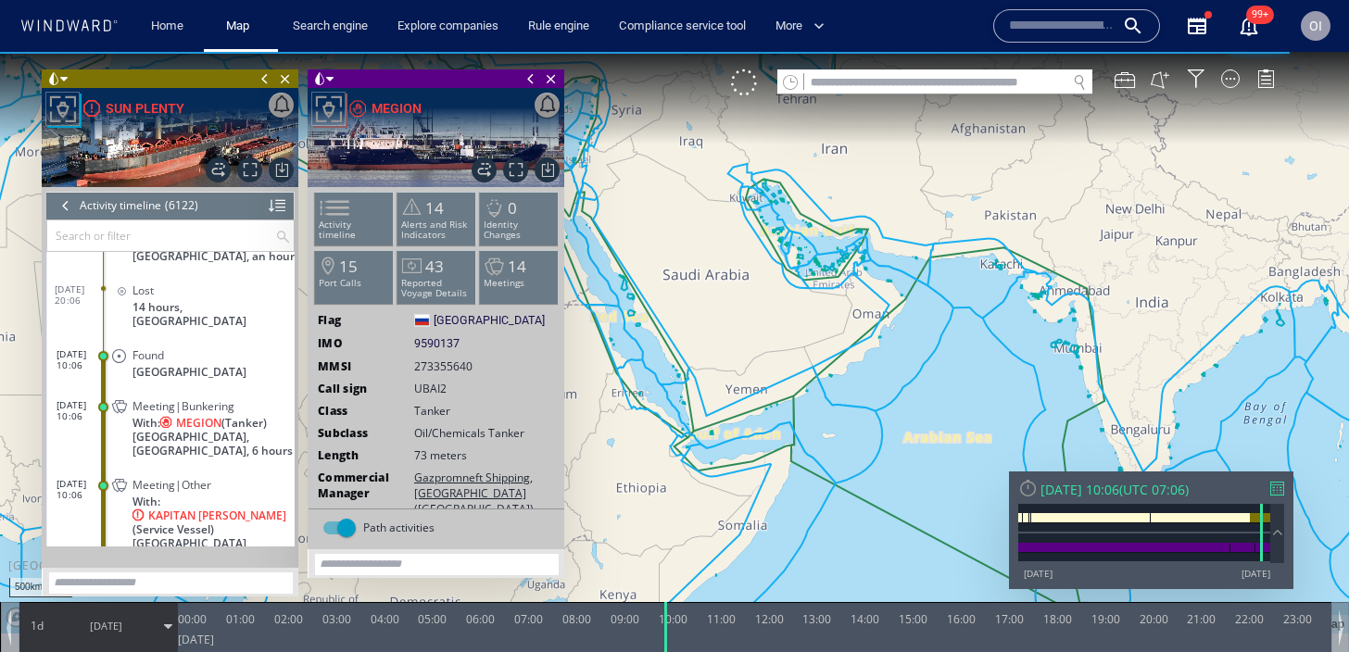
drag, startPoint x: 656, startPoint y: 396, endPoint x: 791, endPoint y: 396, distance: 135.3
click at [709, 396] on canvas "Map" at bounding box center [674, 343] width 1349 height 582
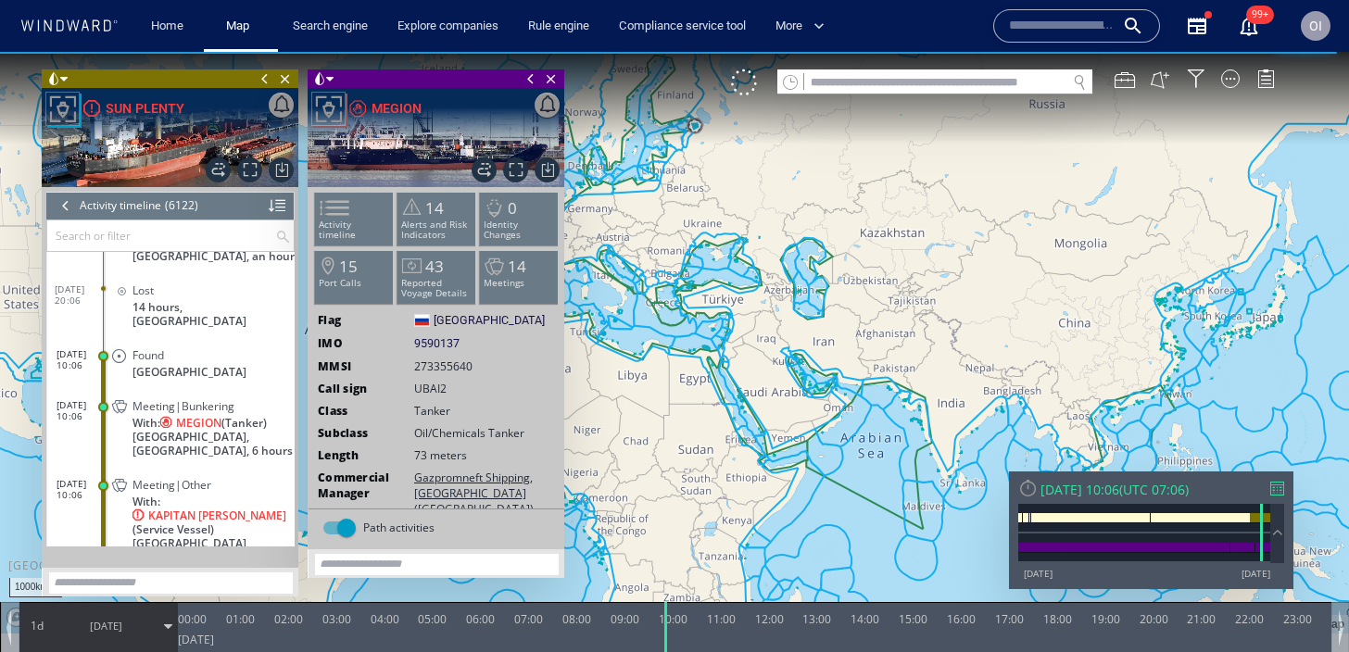
drag, startPoint x: 775, startPoint y: 471, endPoint x: 1000, endPoint y: 290, distance: 288.7
click at [996, 290] on canvas "Map" at bounding box center [674, 343] width 1349 height 582
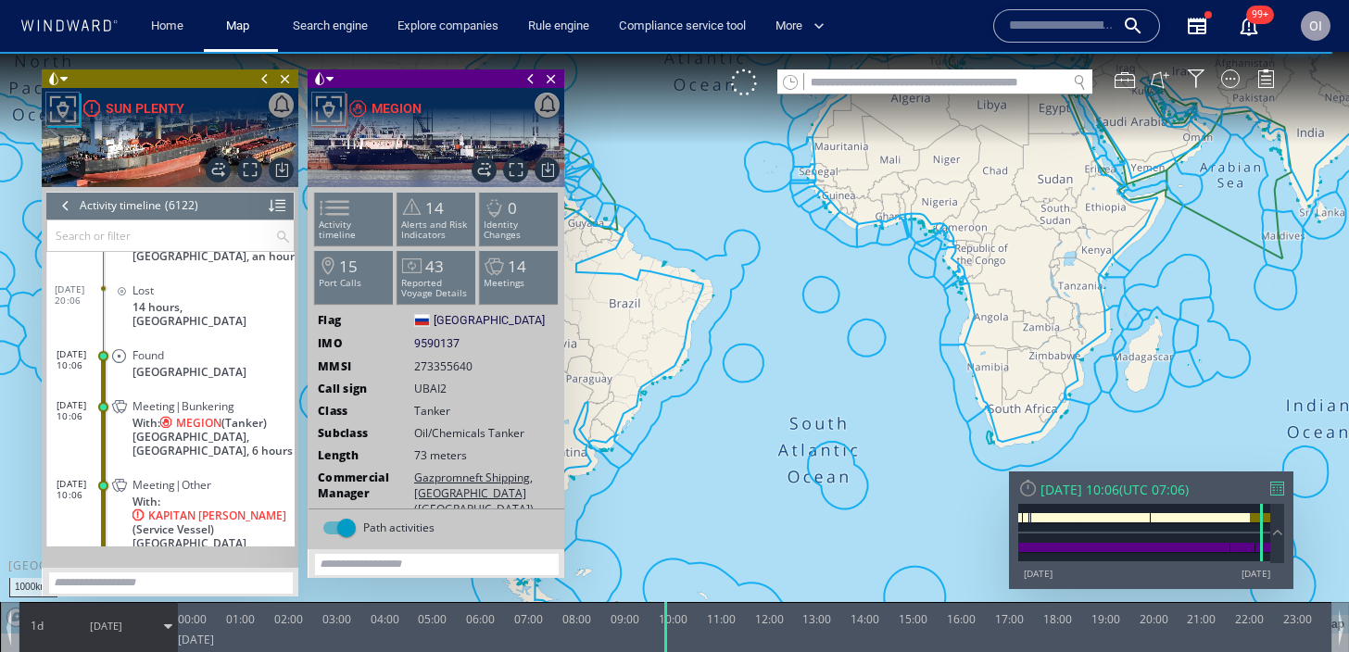
drag, startPoint x: 1000, startPoint y: 290, endPoint x: 1292, endPoint y: 414, distance: 317.2
click at [1290, 413] on canvas "Map" at bounding box center [674, 343] width 1349 height 582
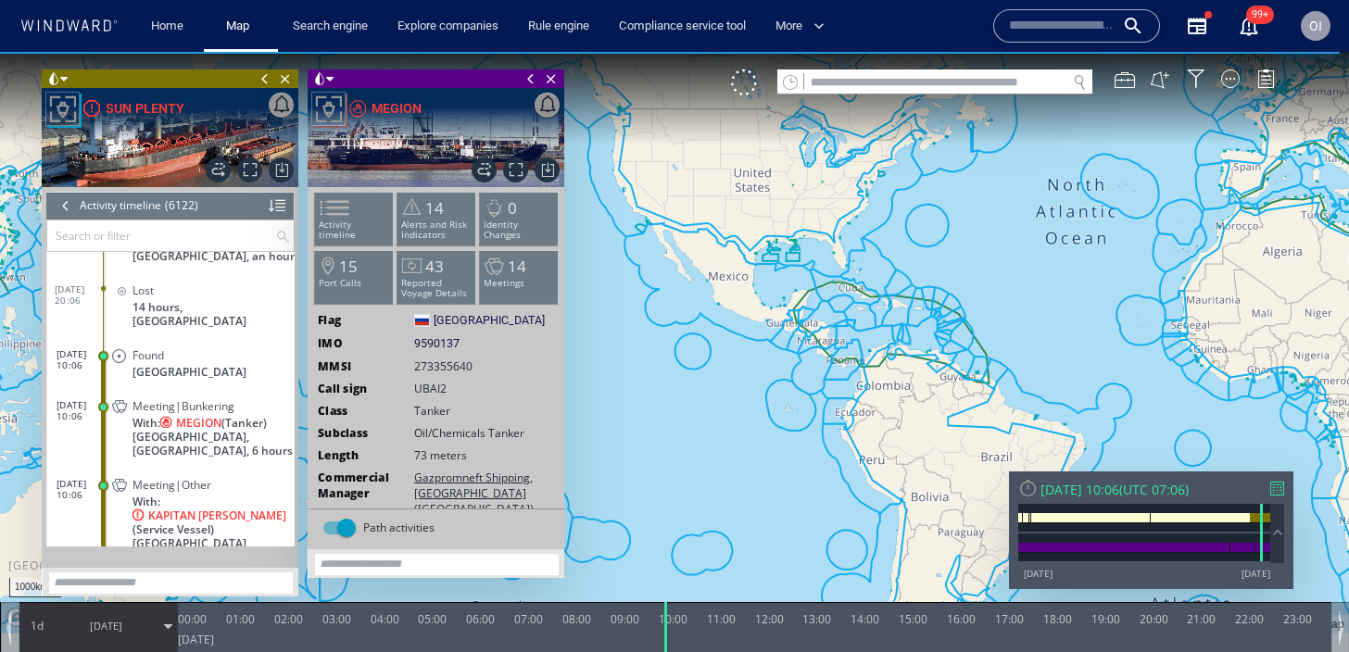
drag, startPoint x: 978, startPoint y: 344, endPoint x: 1129, endPoint y: 344, distance: 150.1
click at [1129, 344] on canvas "Map" at bounding box center [674, 343] width 1349 height 582
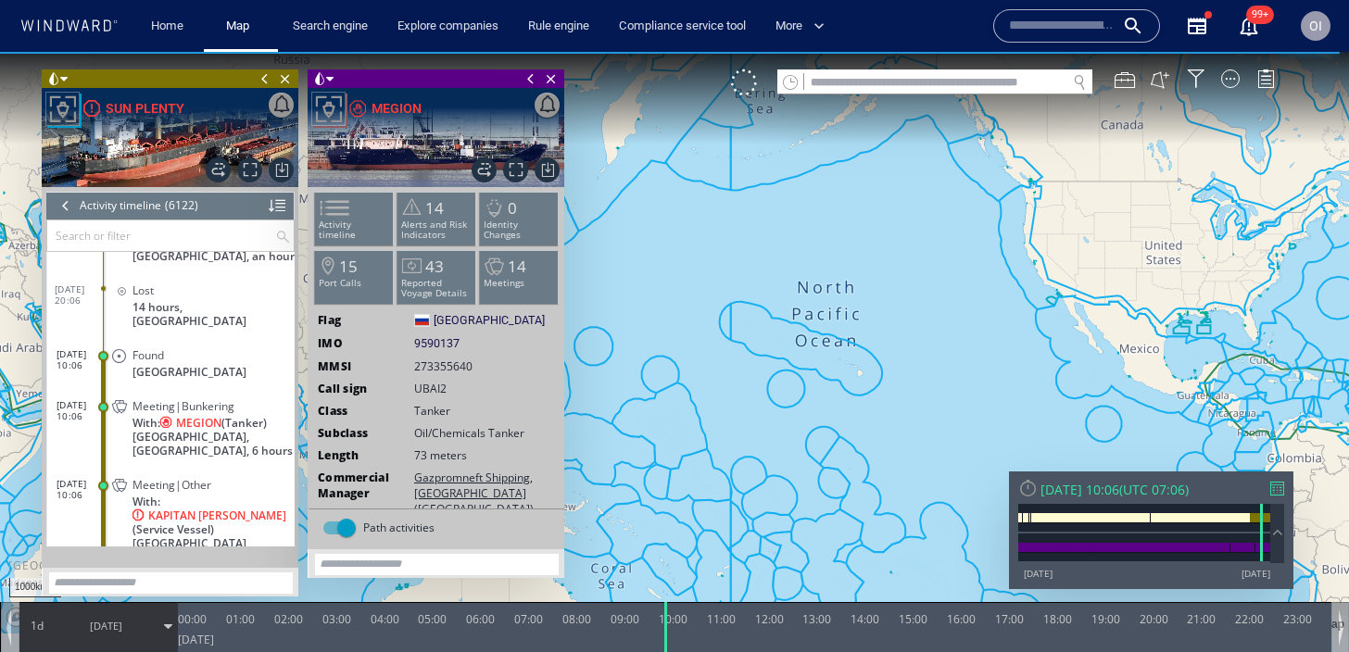
click at [196, 365] on p "[GEOGRAPHIC_DATA]" at bounding box center [213, 372] width 162 height 14
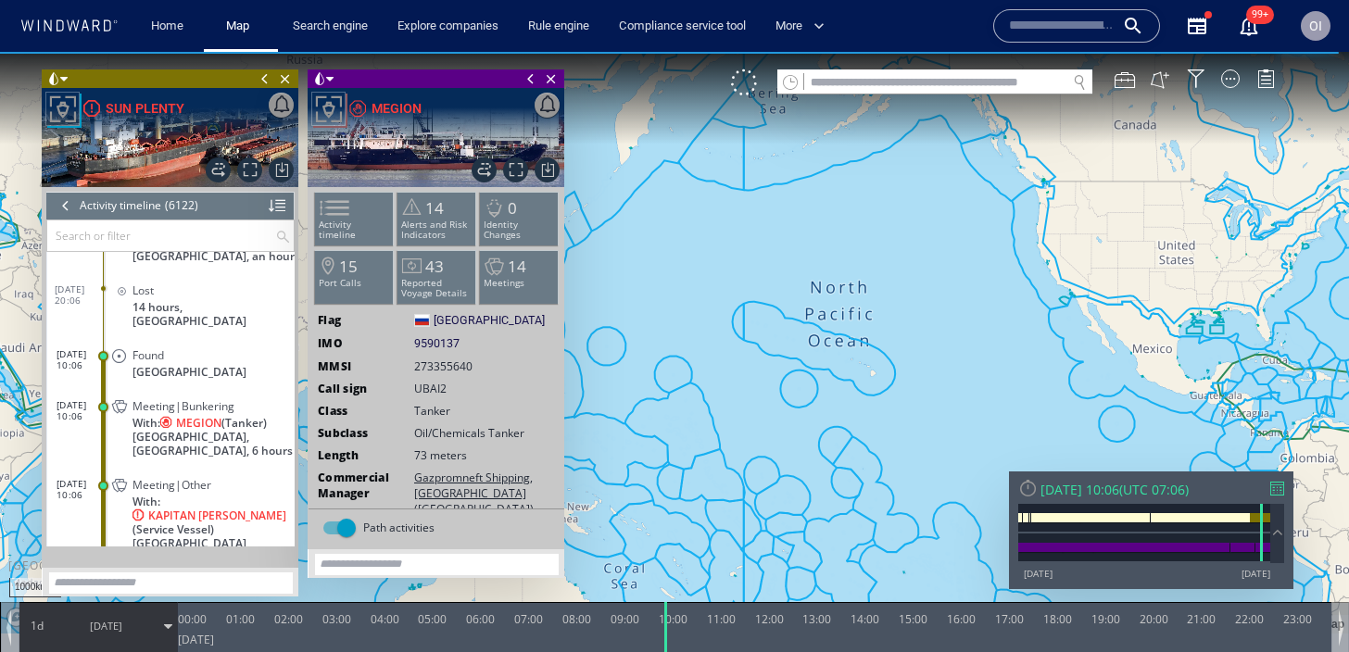
click at [243, 416] on span "With: MEGION (Tanker)" at bounding box center [199, 423] width 134 height 14
drag, startPoint x: 1133, startPoint y: 359, endPoint x: 777, endPoint y: 346, distance: 356.0
click at [788, 347] on canvas "Map" at bounding box center [674, 343] width 1349 height 582
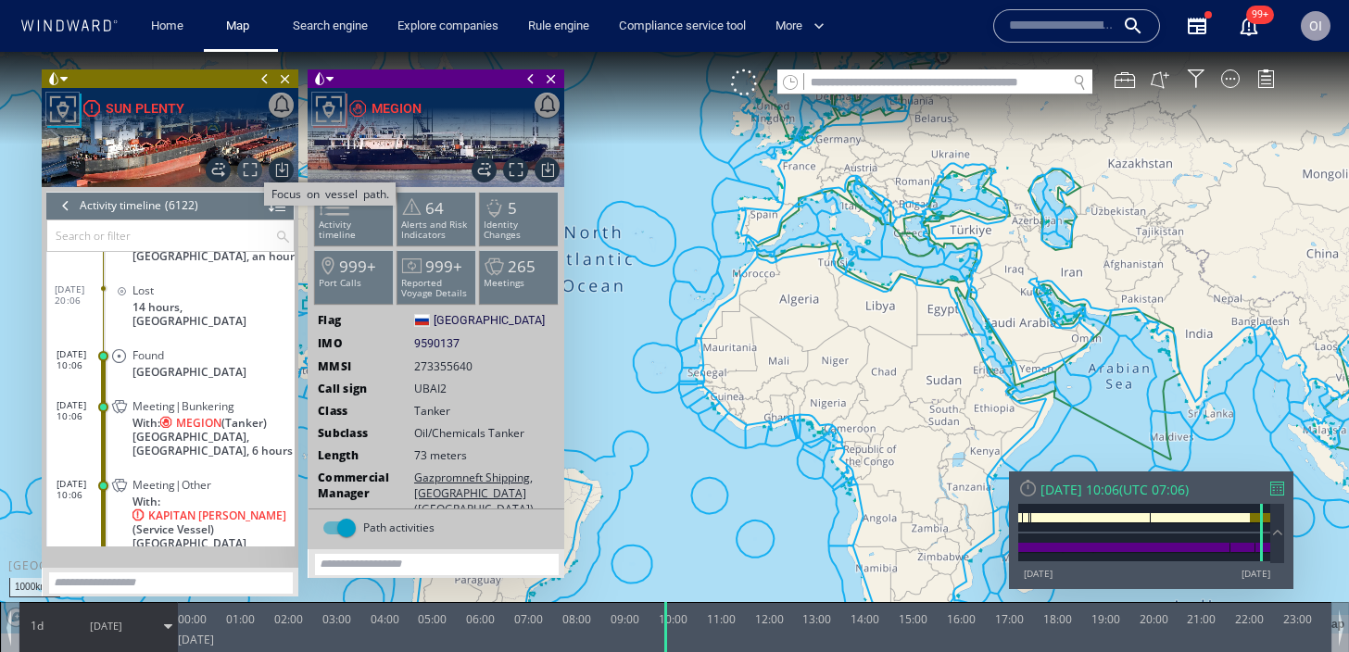
click at [256, 175] on span "Focus on vessel path." at bounding box center [249, 170] width 25 height 25
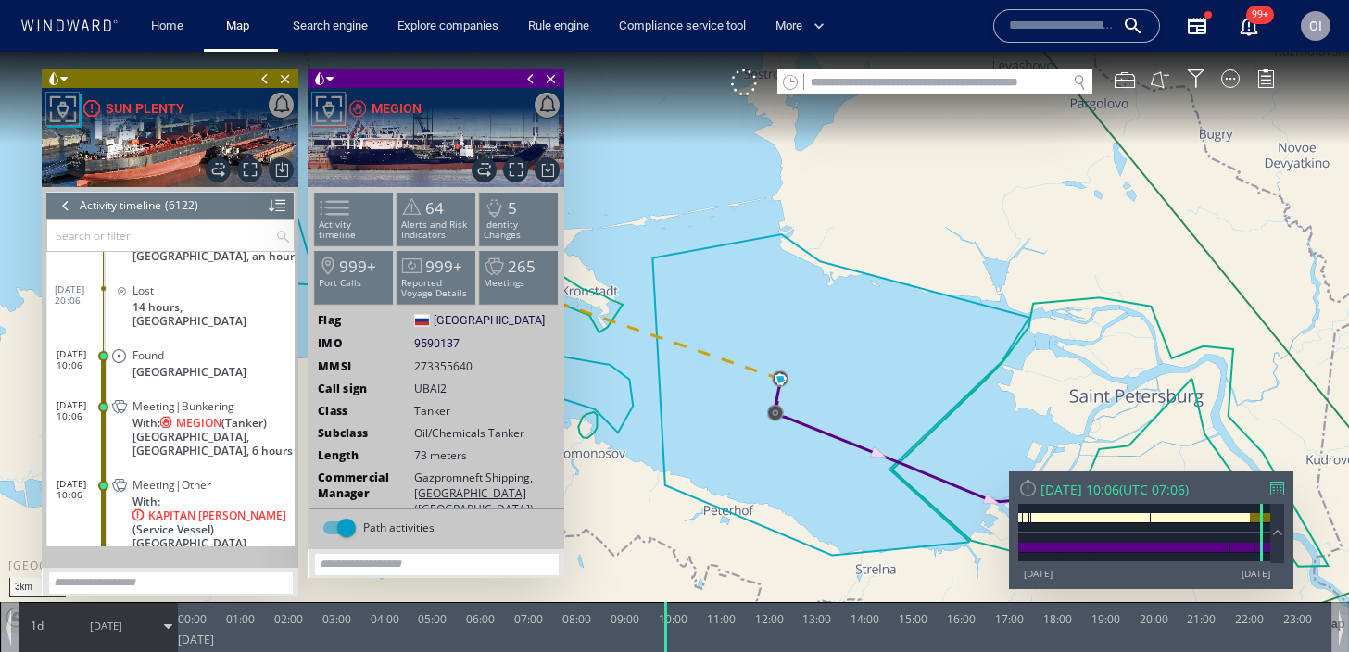
drag, startPoint x: 748, startPoint y: 470, endPoint x: 823, endPoint y: 470, distance: 75.0
click at [823, 470] on canvas "Map" at bounding box center [674, 343] width 1349 height 582
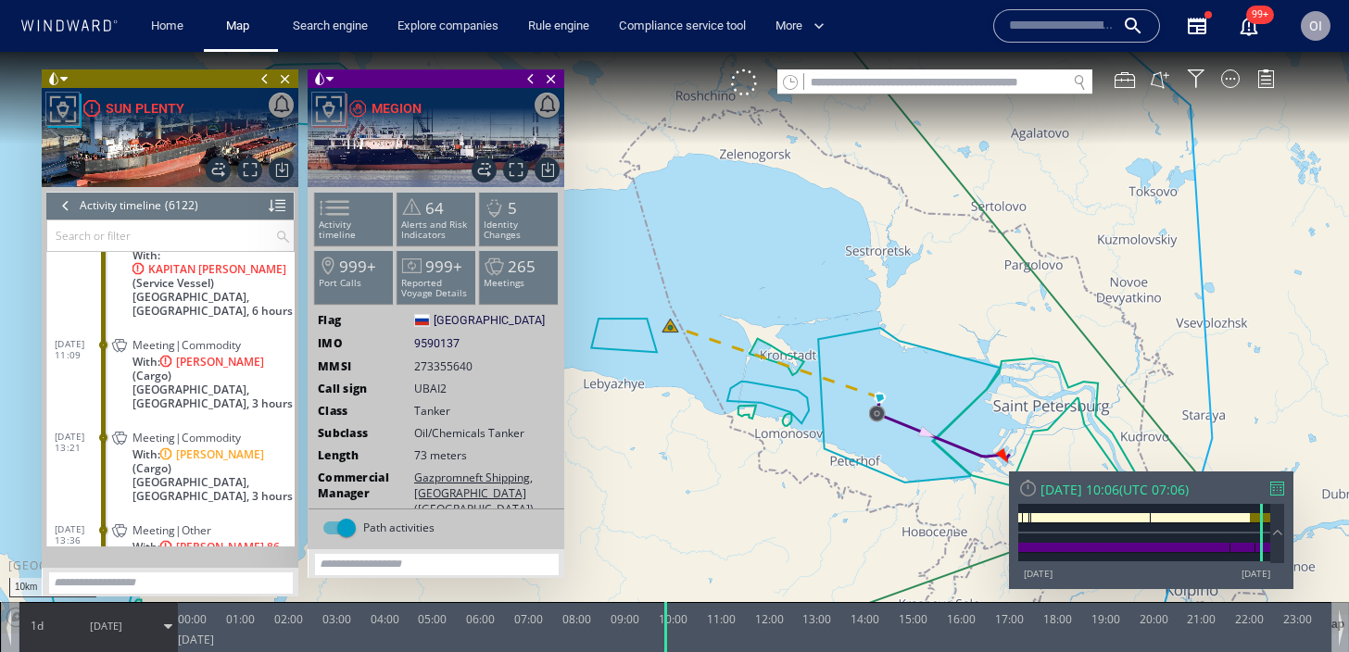
scroll to position [298877, 0]
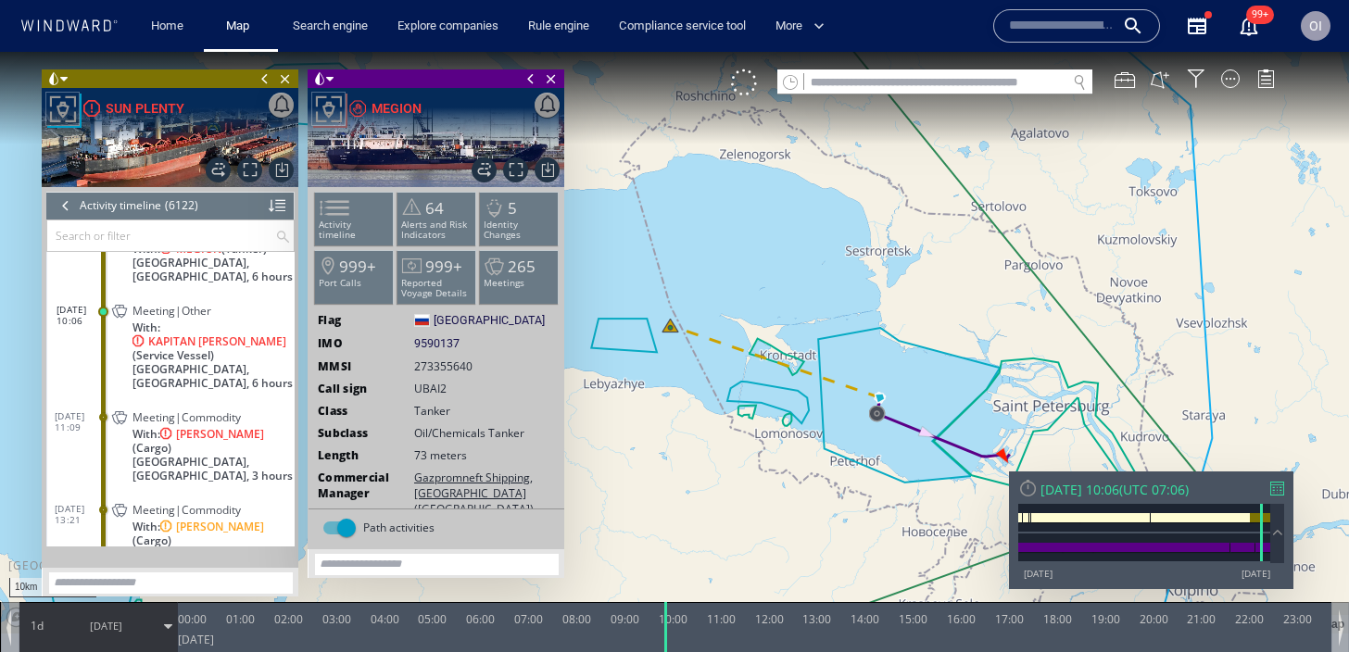
click at [241, 439] on span "With: LU YANG SHUN (Cargo)" at bounding box center [213, 441] width 162 height 28
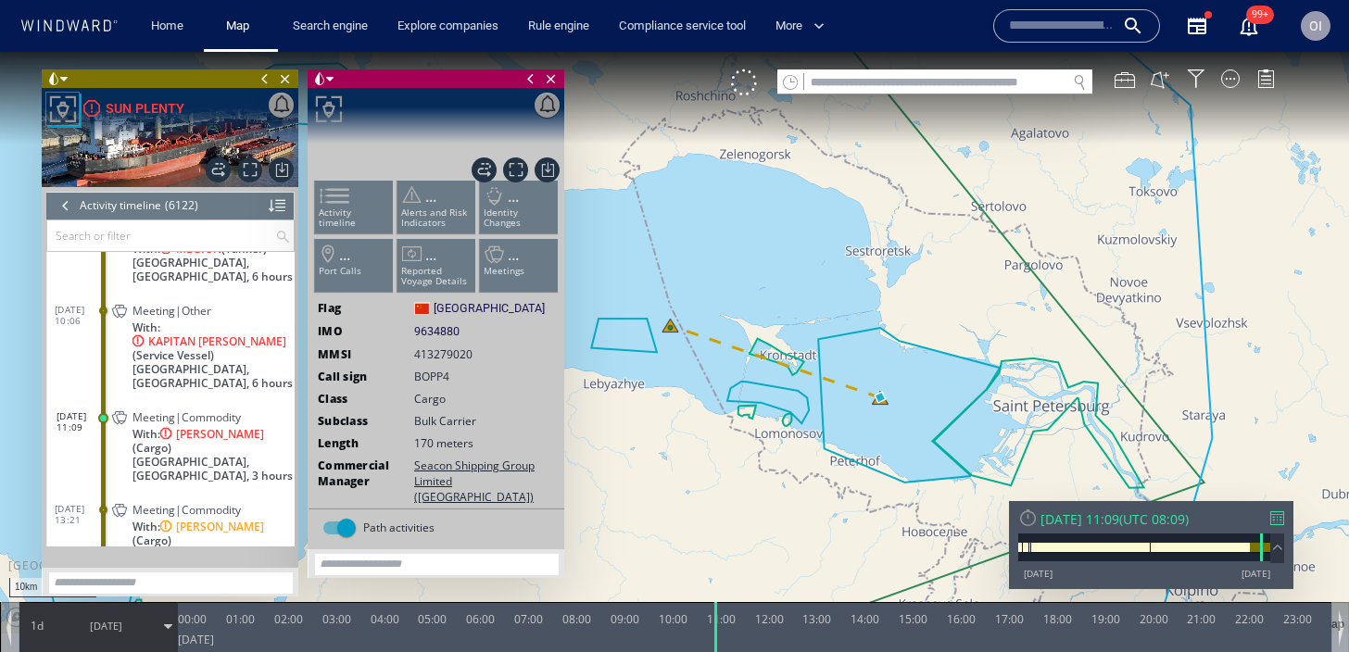
scroll to position [298925, 0]
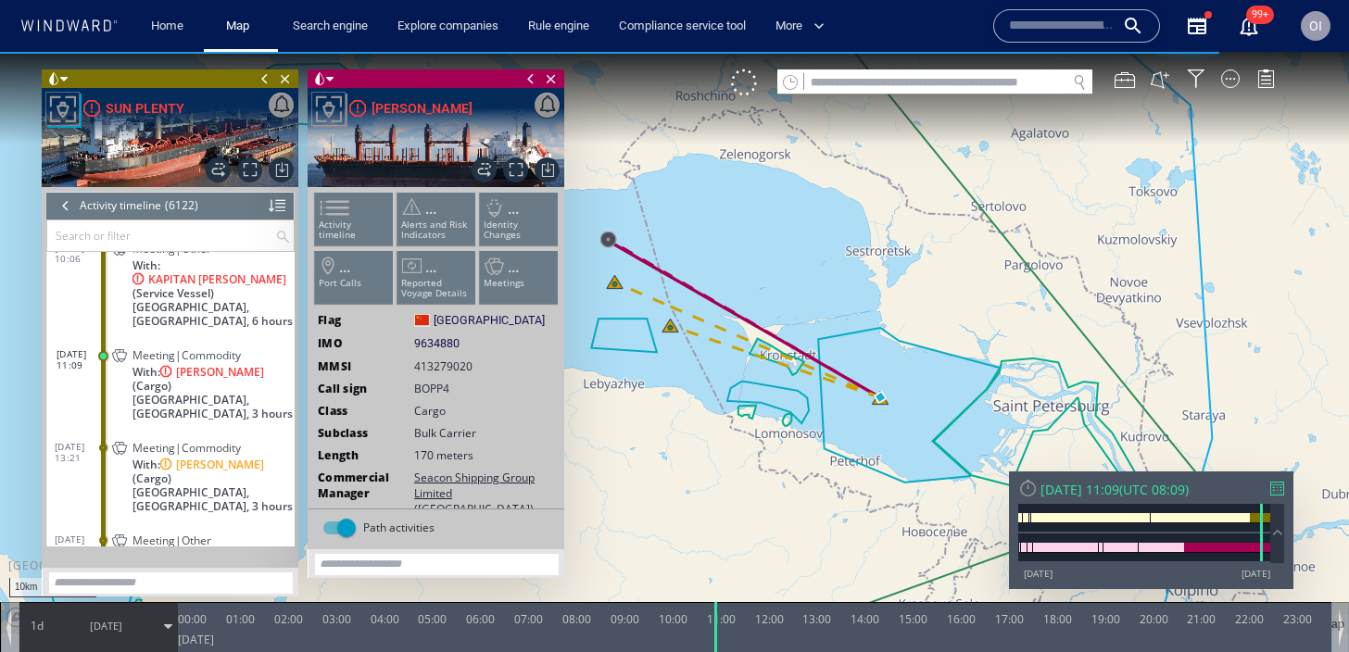
click at [250, 455] on div "Meeting|Commodity" at bounding box center [209, 448] width 155 height 14
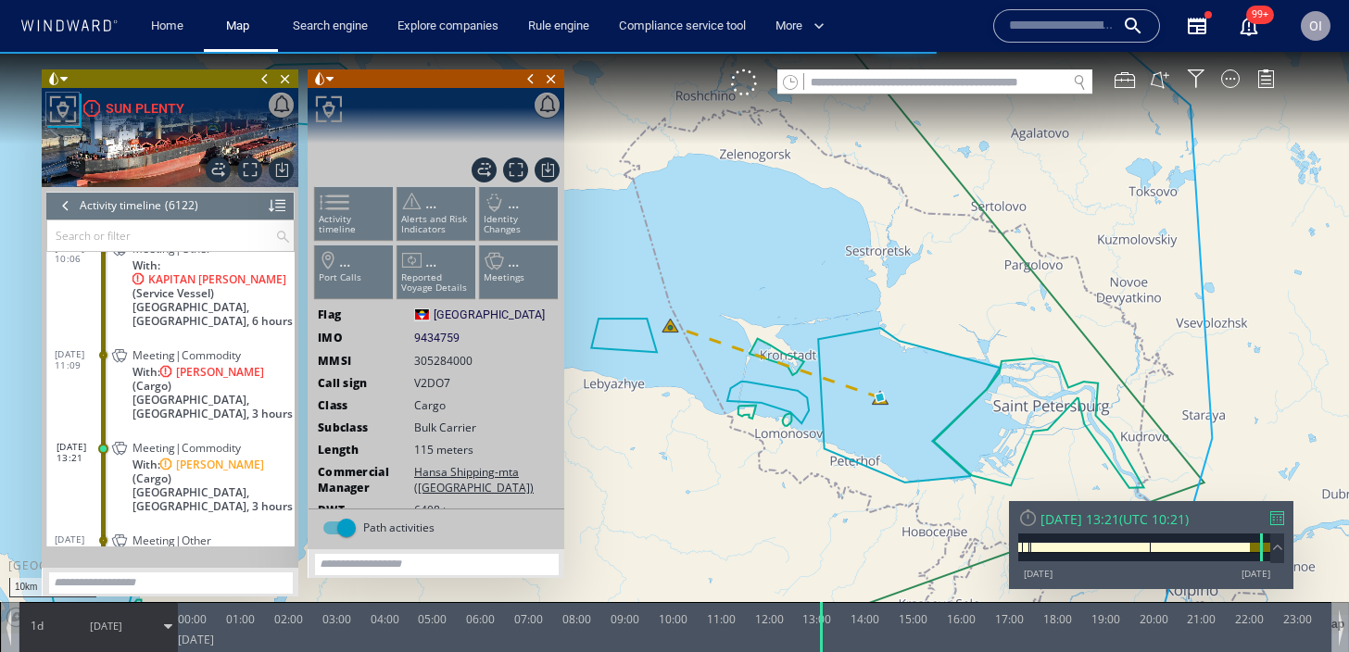
scroll to position [298976, 0]
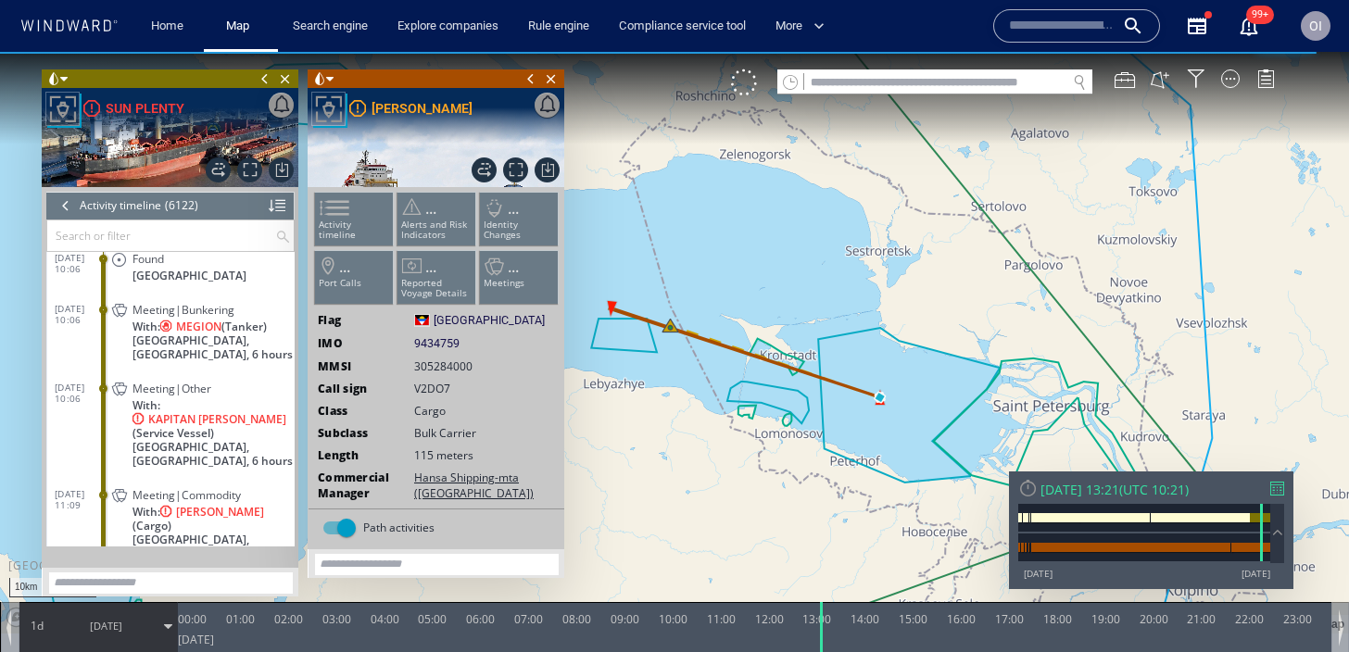
click at [247, 349] on div "Meeting|Bunkering With: MEGION (Tanker) St. Petersburg Anchorage, Russia, 6 hou…" at bounding box center [201, 330] width 186 height 69
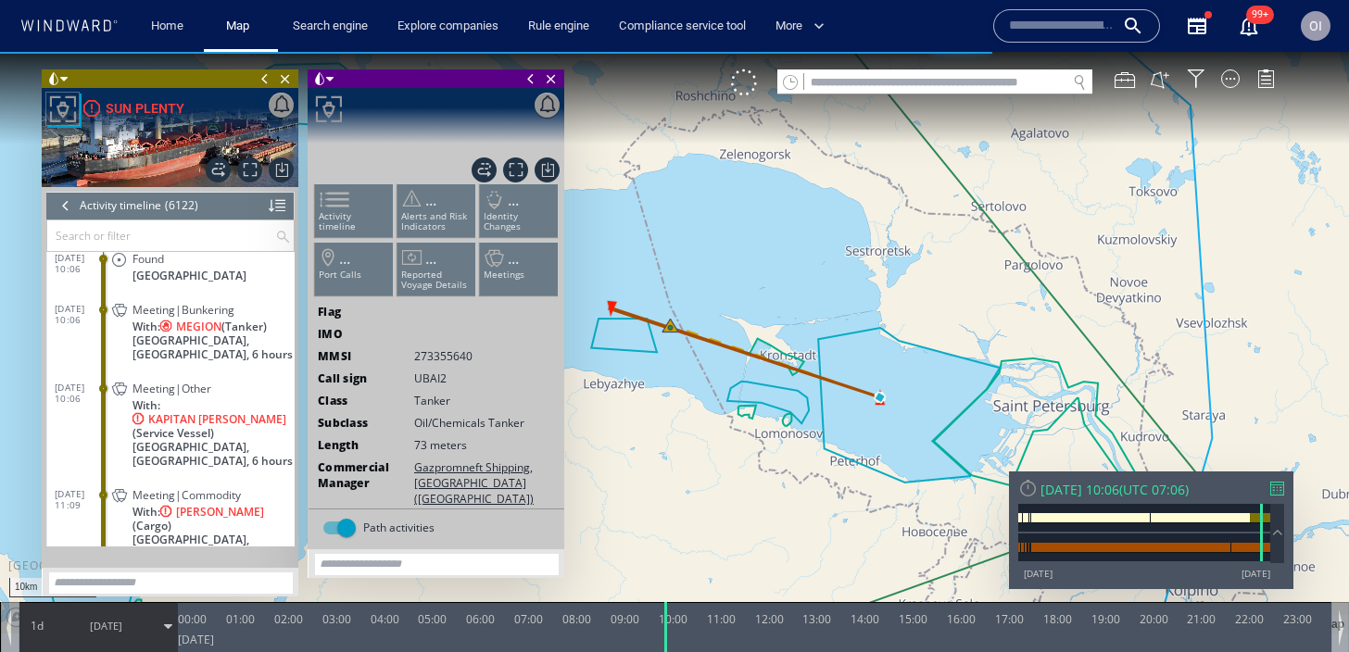
scroll to position [298773, 0]
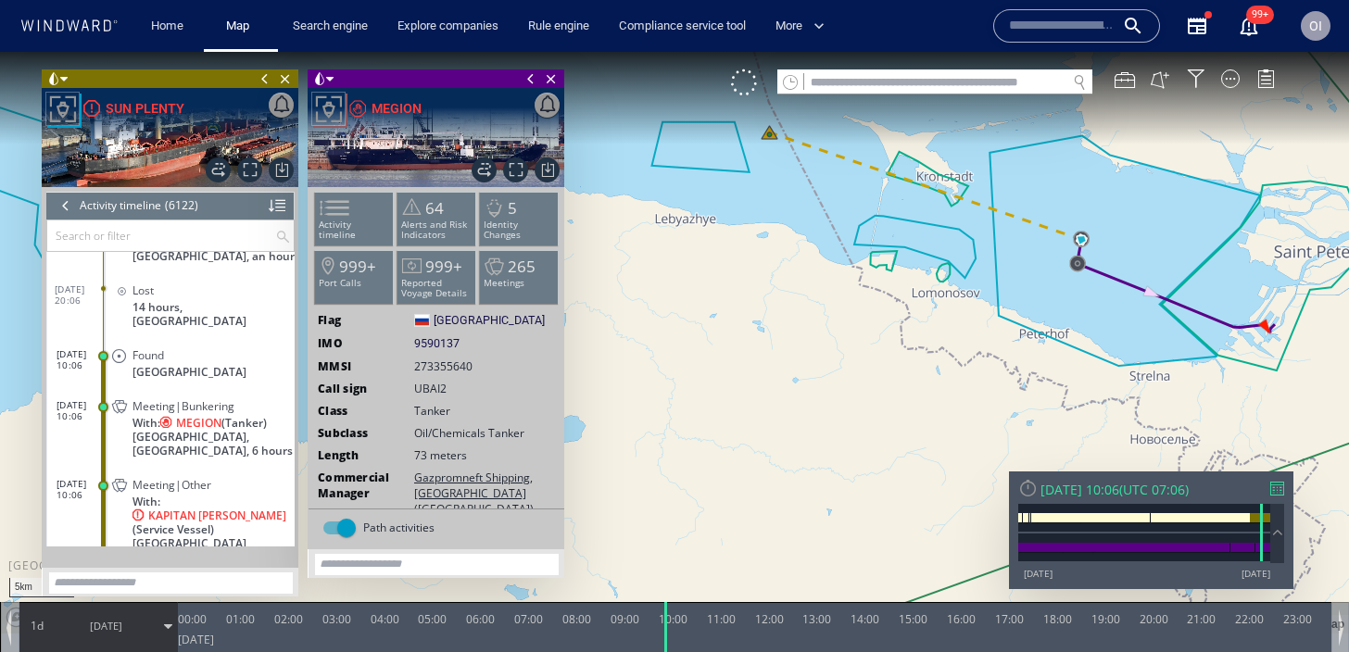
click at [1022, 305] on canvas "Map" at bounding box center [674, 343] width 1349 height 582
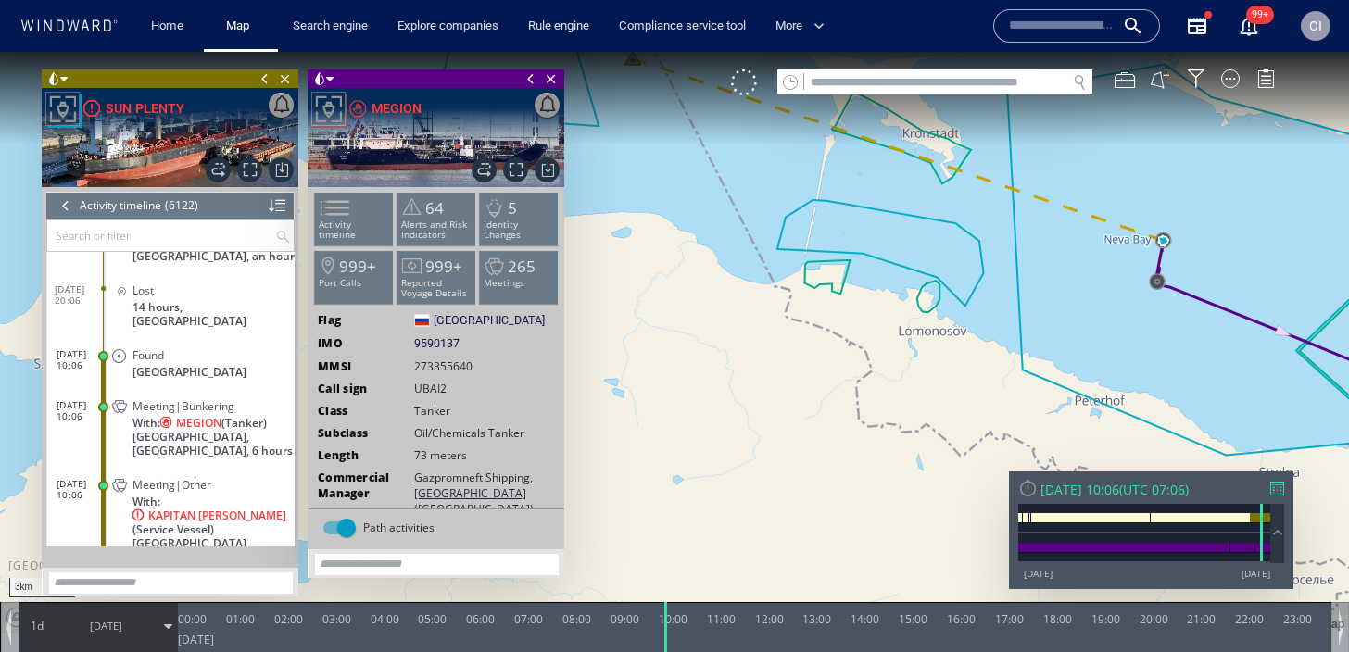
drag, startPoint x: 979, startPoint y: 192, endPoint x: 979, endPoint y: 253, distance: 61.2
click at [979, 253] on canvas "Map" at bounding box center [674, 343] width 1349 height 582
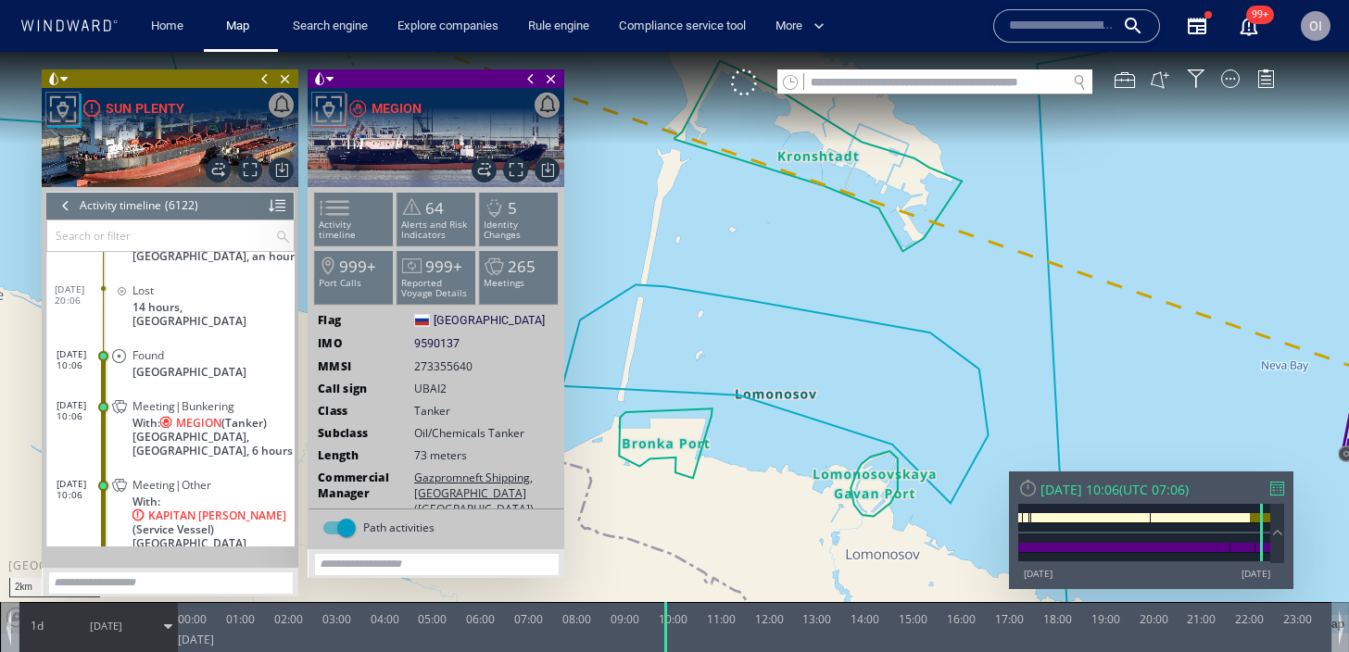
drag, startPoint x: 979, startPoint y: 253, endPoint x: 979, endPoint y: 269, distance: 15.8
click at [979, 269] on canvas "Map" at bounding box center [674, 343] width 1349 height 582
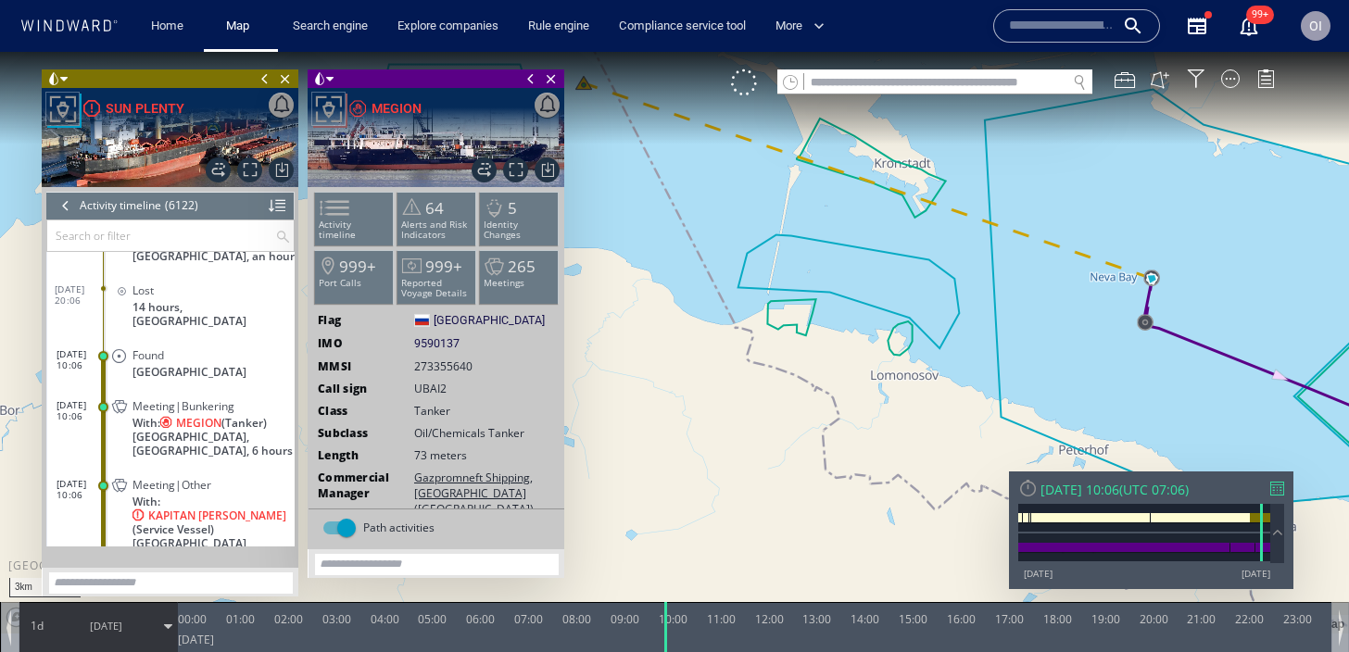
drag, startPoint x: 1166, startPoint y: 291, endPoint x: 920, endPoint y: 291, distance: 246.5
click at [920, 291] on canvas "Map" at bounding box center [674, 343] width 1349 height 582
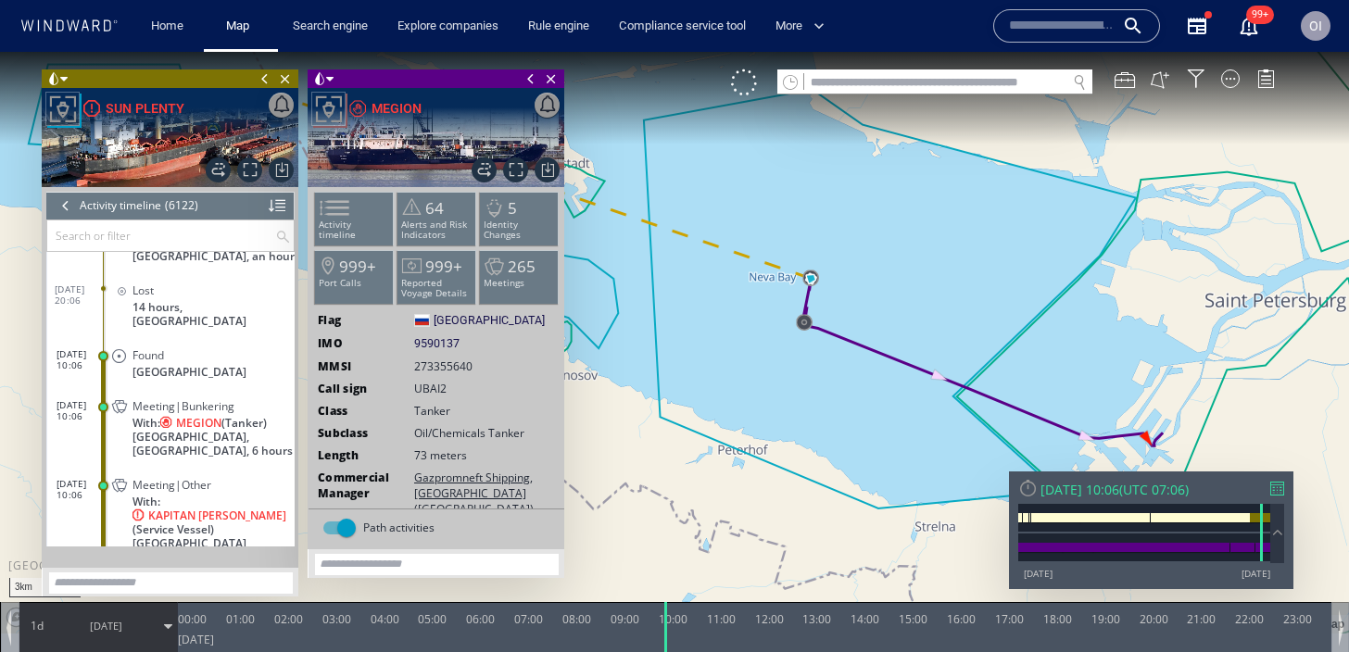
drag, startPoint x: 864, startPoint y: 290, endPoint x: 799, endPoint y: 290, distance: 64.9
click at [799, 290] on canvas "Map" at bounding box center [674, 343] width 1349 height 582
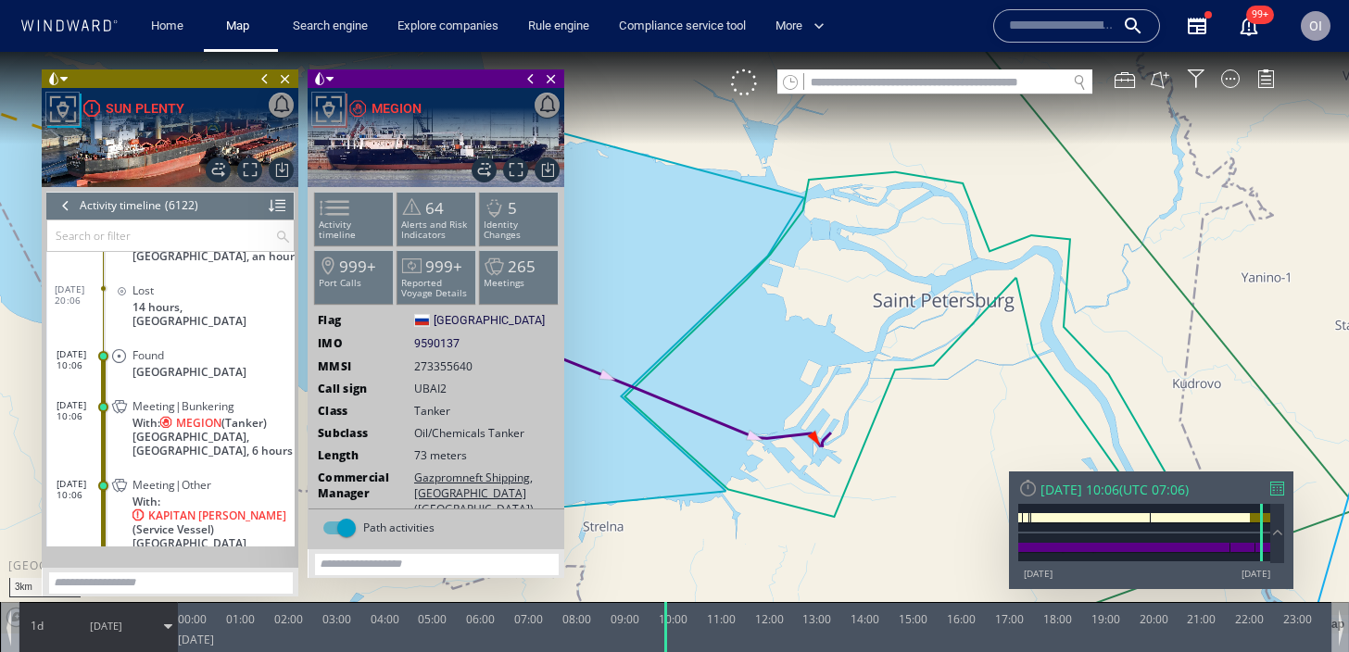
click at [869, 315] on canvas "Map" at bounding box center [674, 343] width 1349 height 582
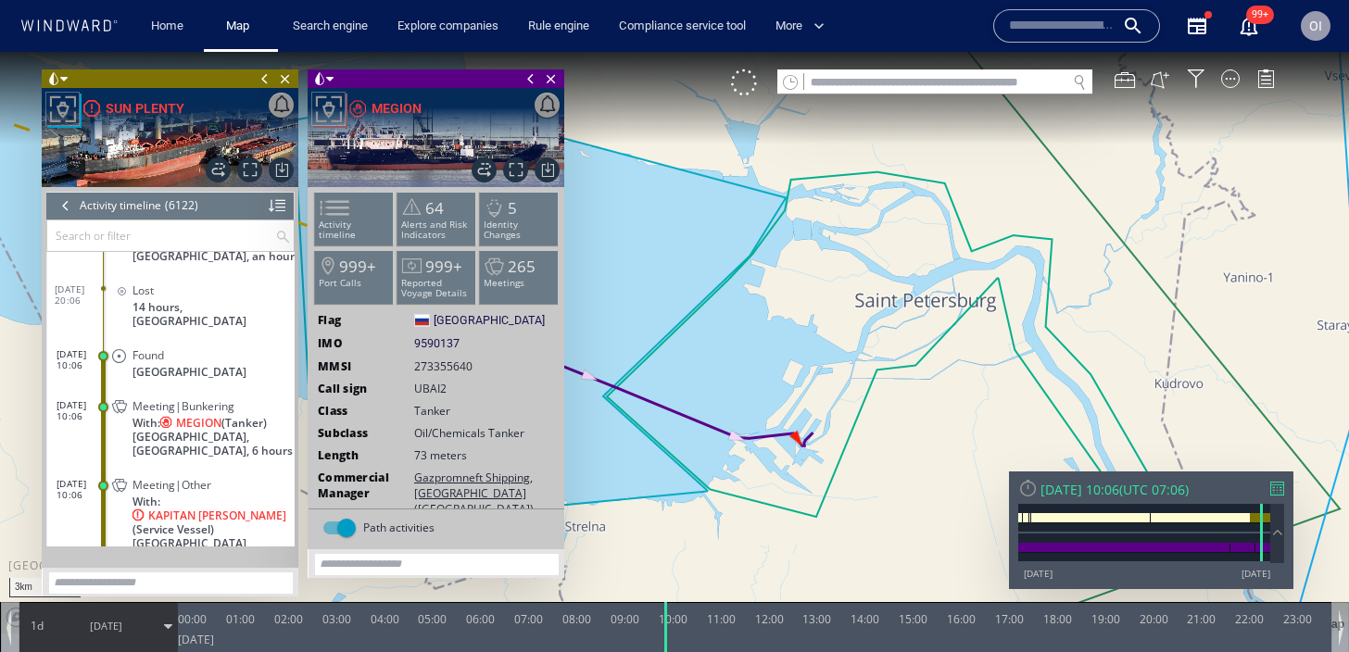
drag, startPoint x: 746, startPoint y: 253, endPoint x: 1359, endPoint y: 294, distance: 614.7
click at [1348, 294] on html "3km © Mapbox © OpenStreetMap Improve this map 0 0 23:00 Sunday 30 March 2025 00…" at bounding box center [674, 352] width 1349 height 600
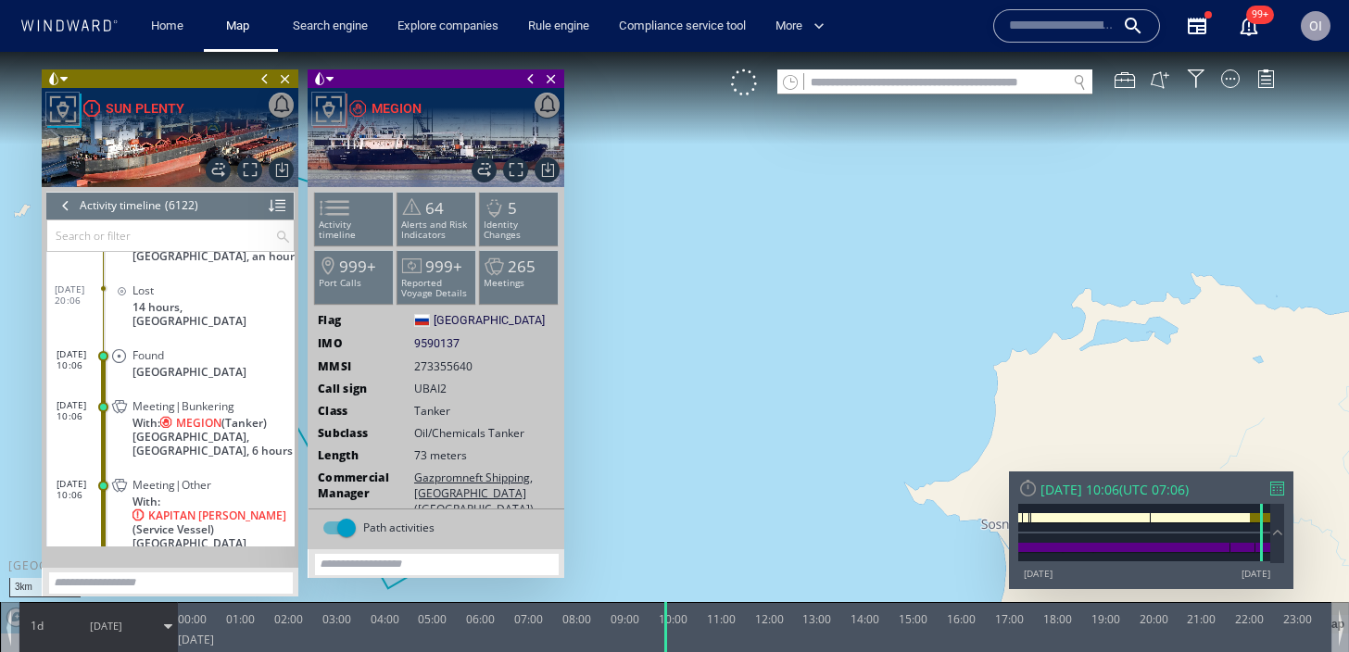
drag, startPoint x: 1066, startPoint y: 288, endPoint x: 612, endPoint y: 298, distance: 455.0
click at [623, 299] on canvas "Map" at bounding box center [674, 343] width 1349 height 582
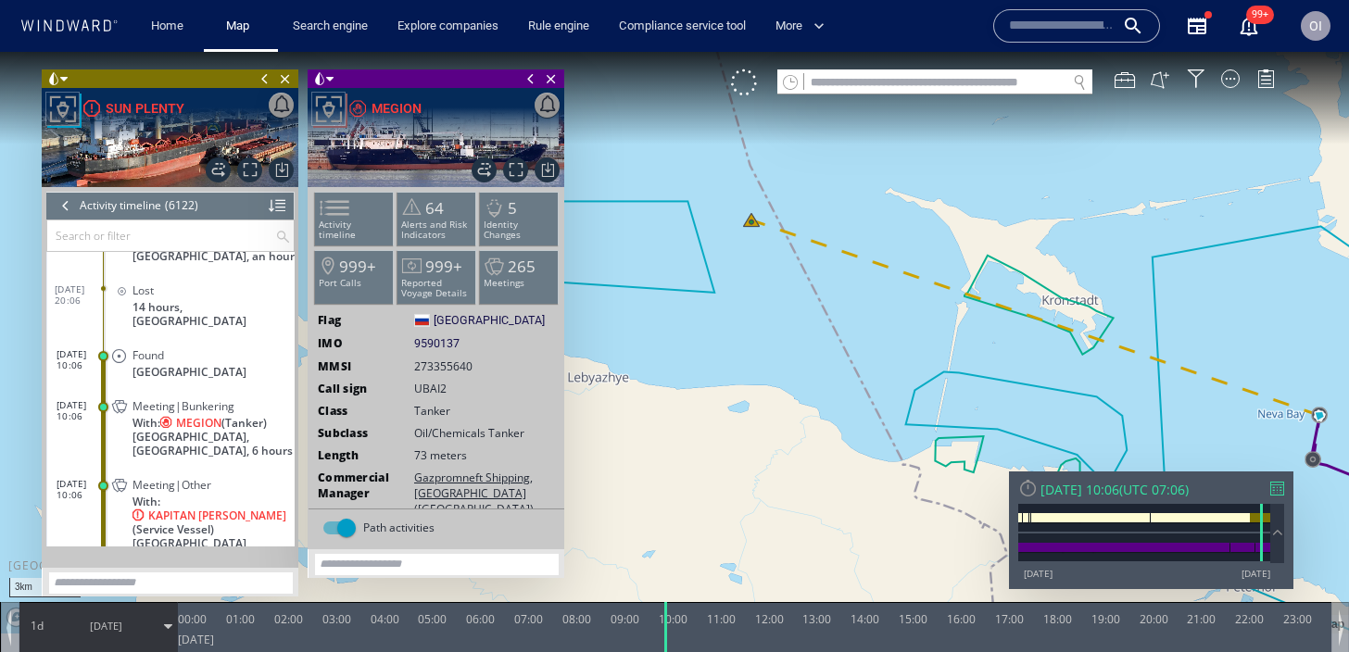
drag, startPoint x: 940, startPoint y: 313, endPoint x: 770, endPoint y: 314, distance: 170.5
click at [770, 314] on canvas "Map" at bounding box center [674, 343] width 1349 height 582
